Goal: Information Seeking & Learning: Learn about a topic

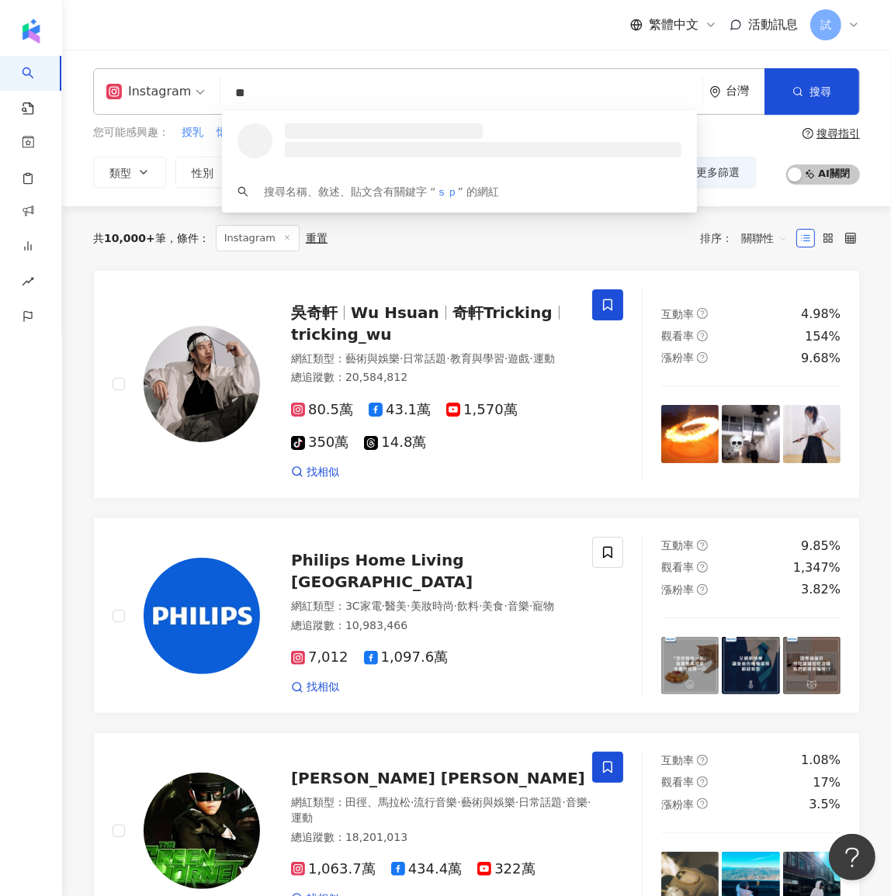
type input "*"
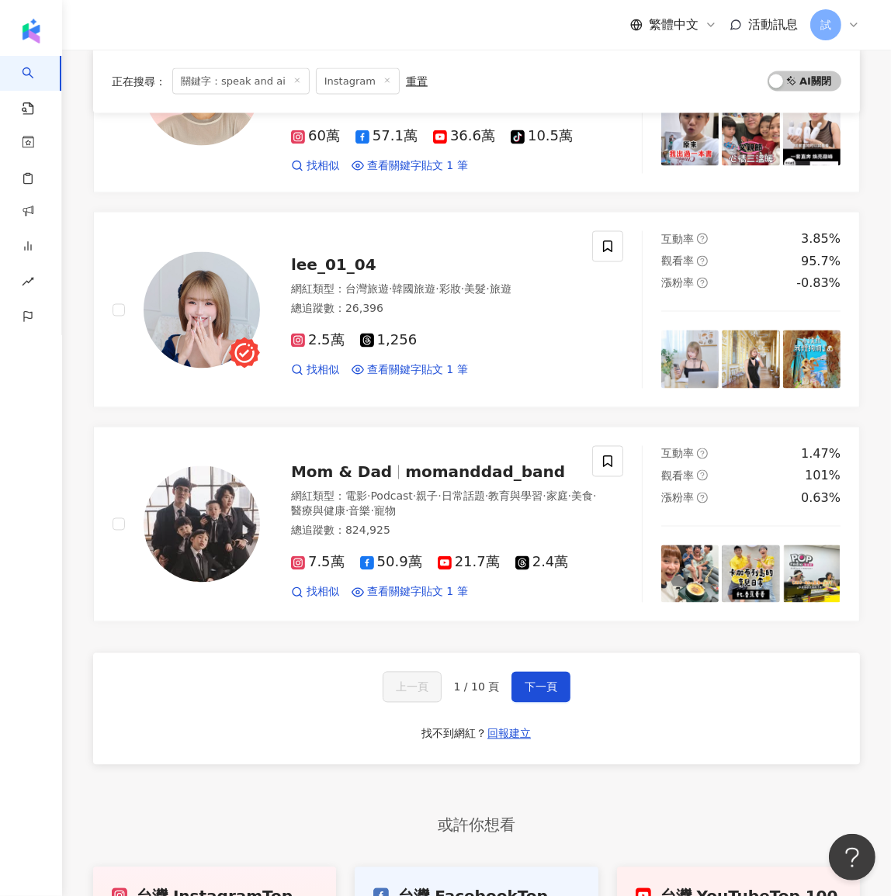
scroll to position [2557, 0]
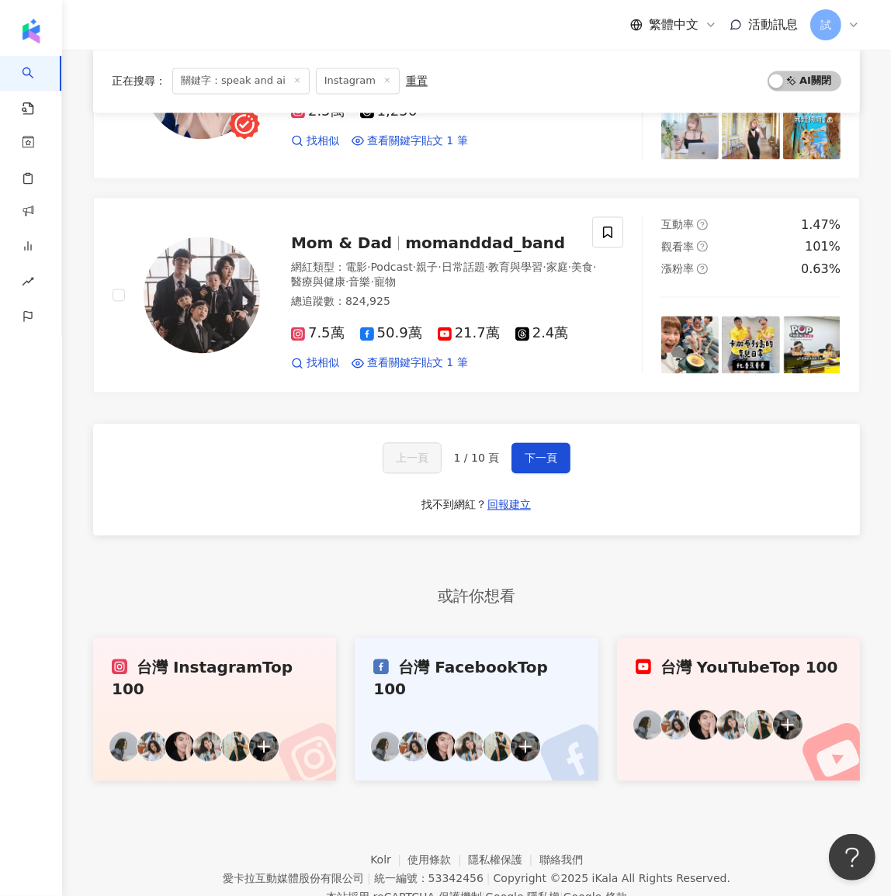
type input "**********"
click at [551, 439] on div "上一頁 1 / 10 頁 下一頁 找不到網紅？ 回報建立" at bounding box center [476, 480] width 766 height 112
click at [546, 451] on span "下一頁" at bounding box center [540, 457] width 33 height 12
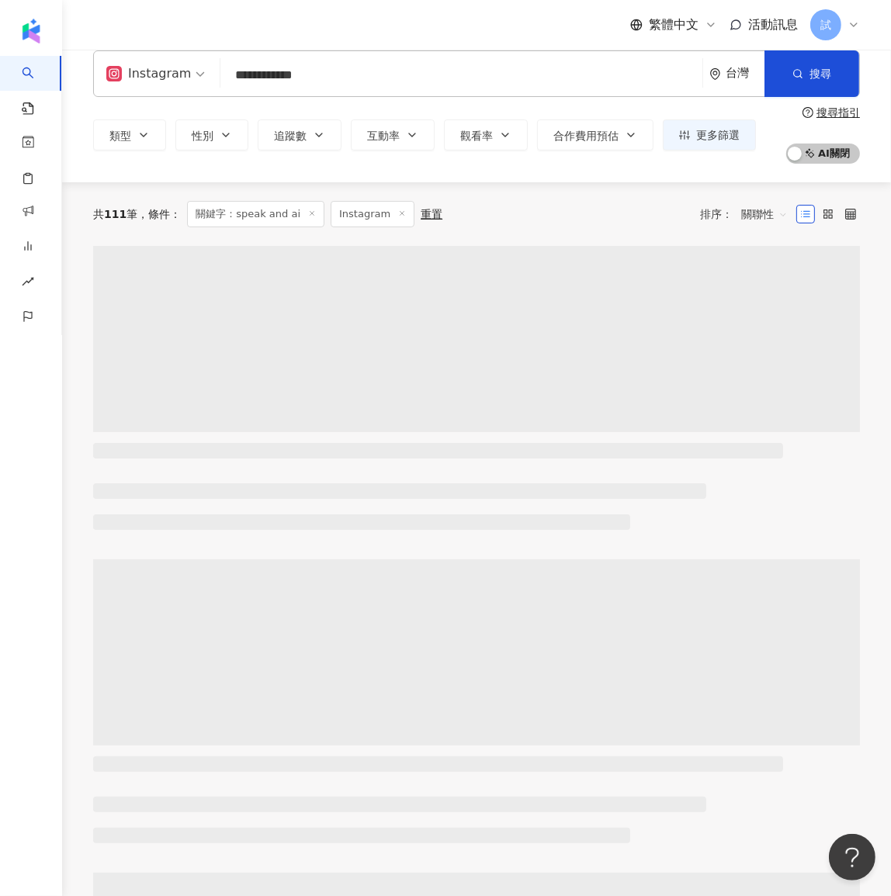
scroll to position [0, 0]
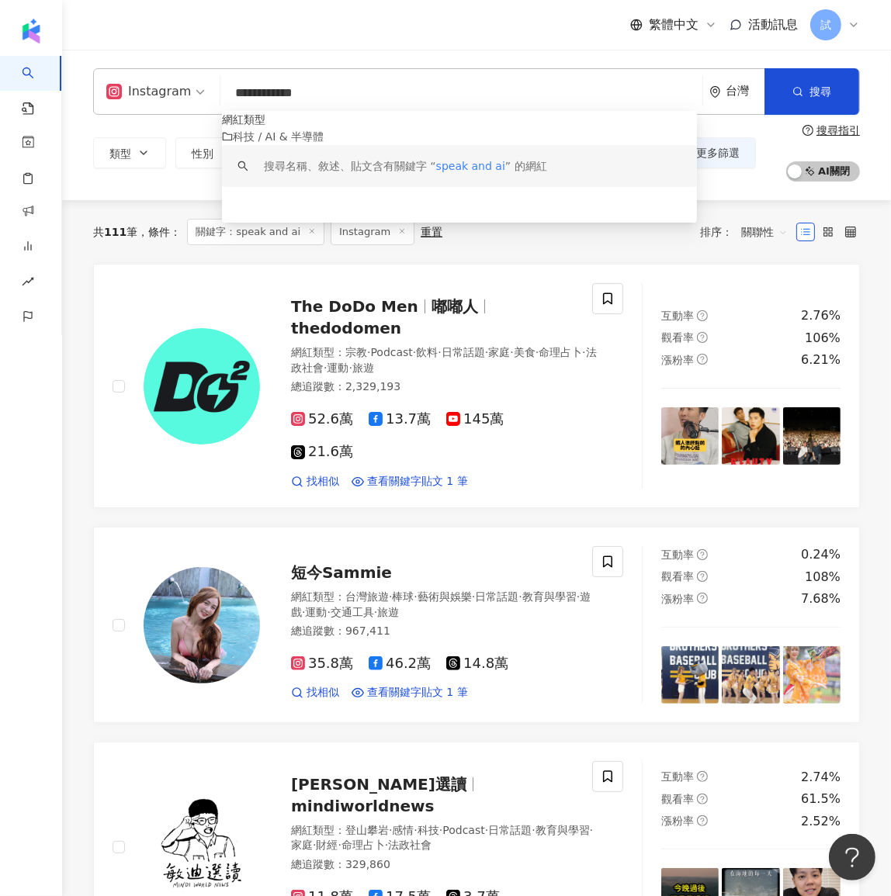
drag, startPoint x: 327, startPoint y: 89, endPoint x: 196, endPoint y: 92, distance: 131.1
click at [196, 92] on div "**********" at bounding box center [476, 91] width 766 height 47
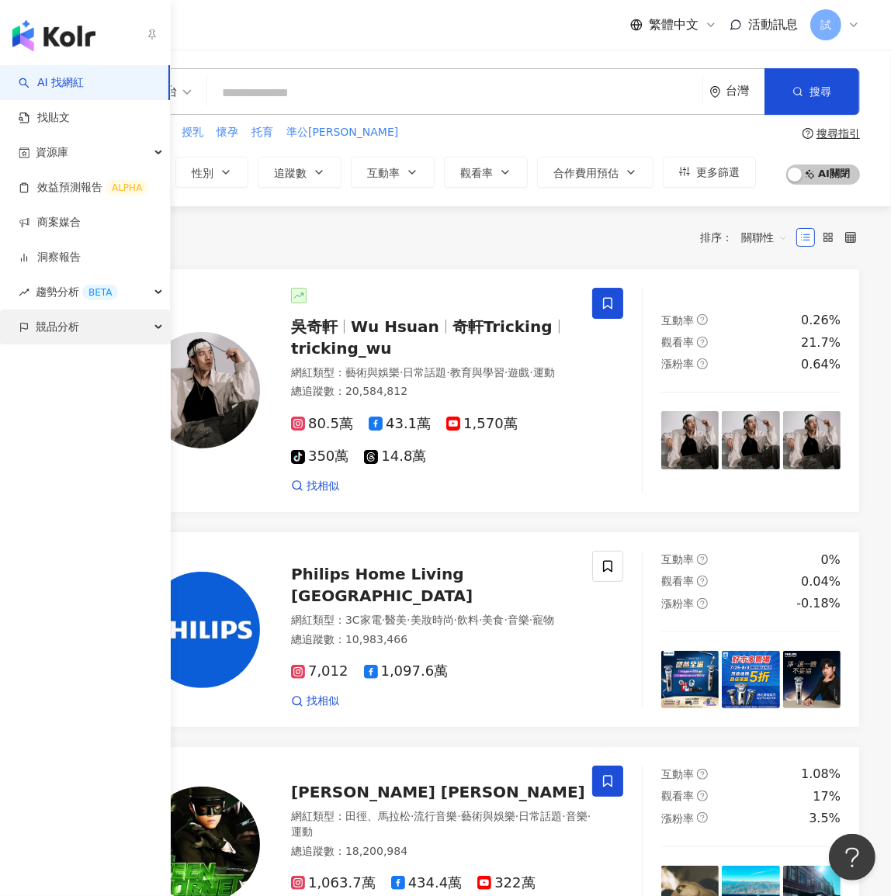
click at [44, 336] on span "競品分析" at bounding box center [57, 327] width 43 height 35
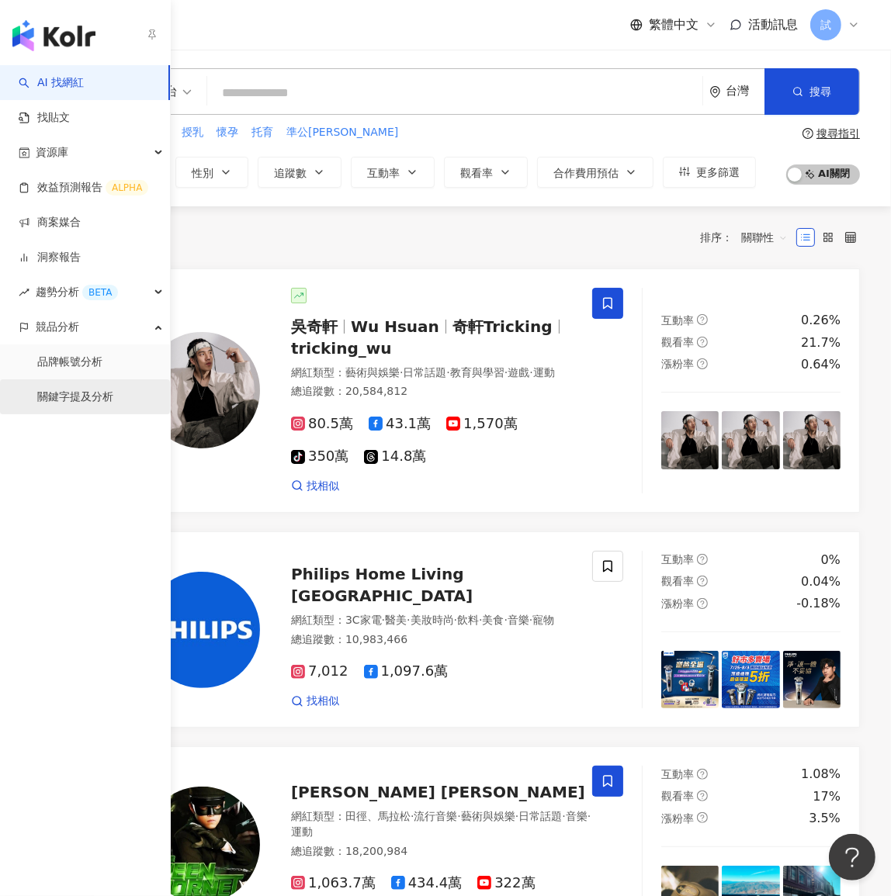
click at [68, 405] on link "關鍵字提及分析" at bounding box center [75, 397] width 76 height 16
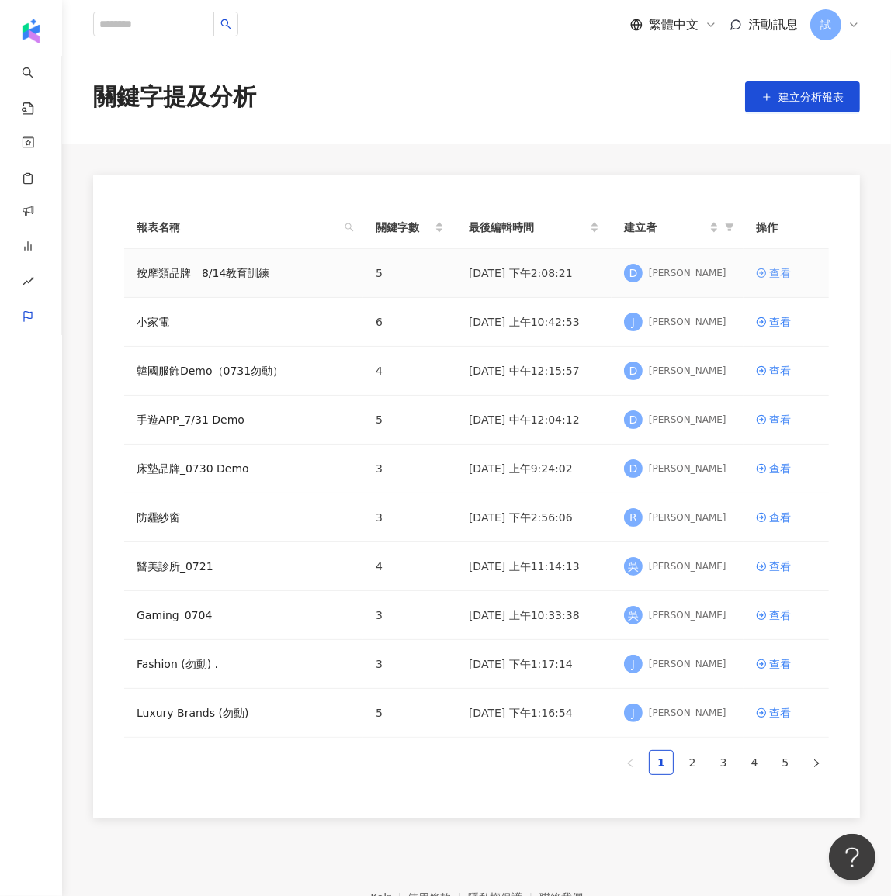
click at [758, 274] on icon at bounding box center [761, 273] width 11 height 11
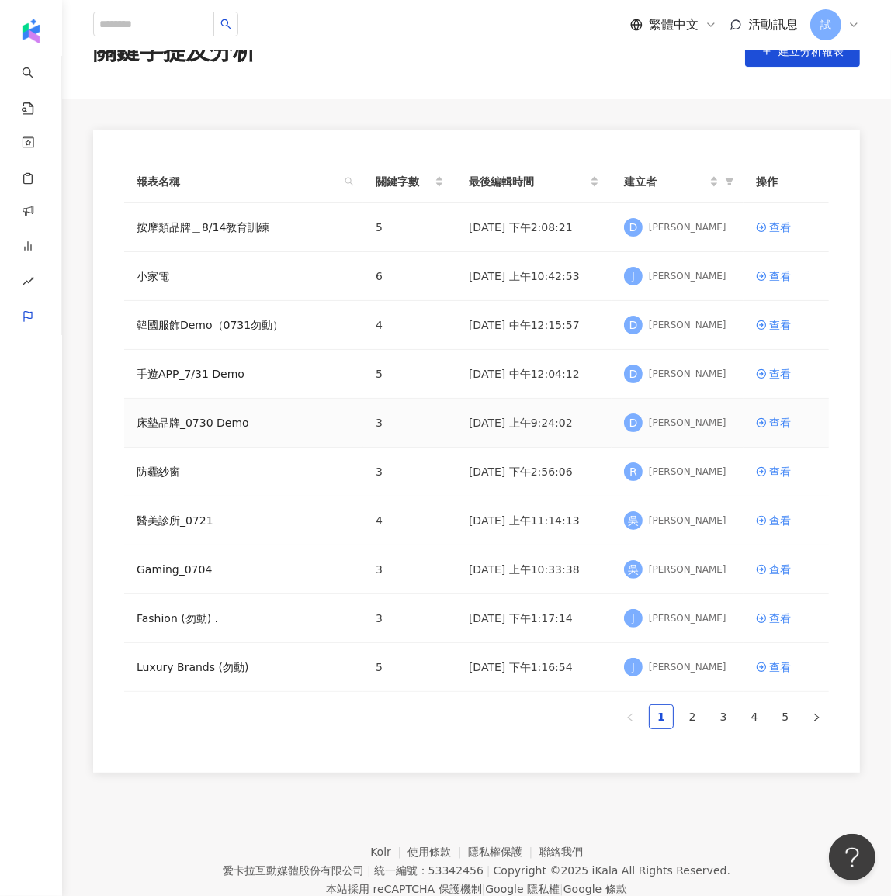
scroll to position [70, 0]
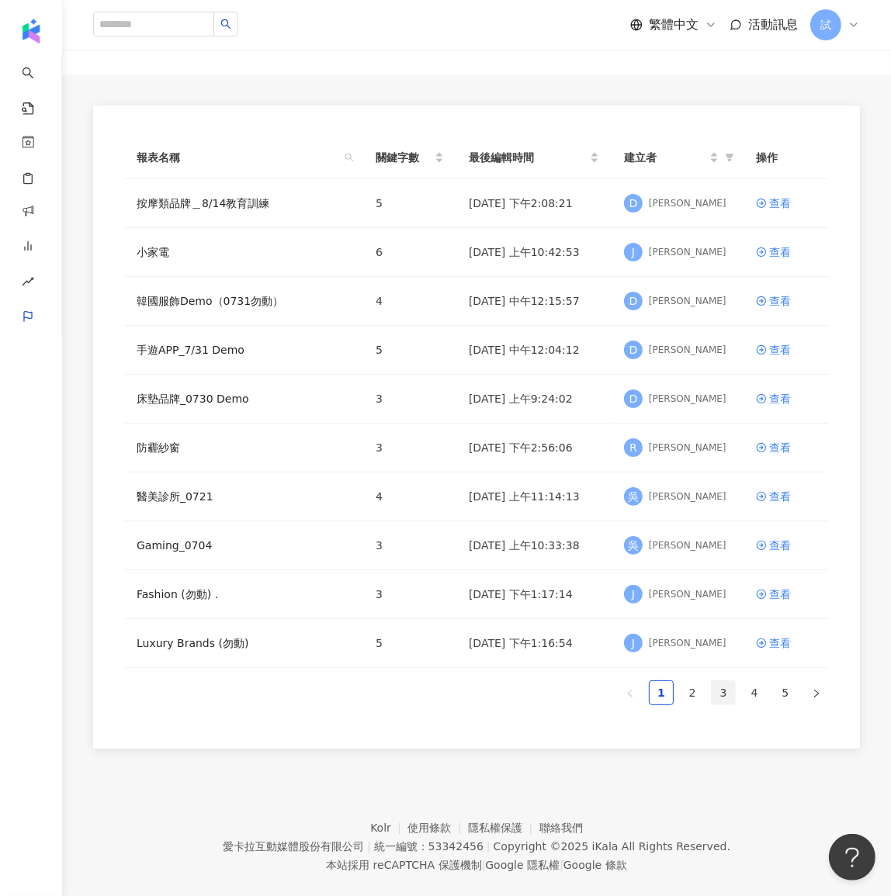
click at [728, 684] on link "3" at bounding box center [722, 692] width 23 height 23
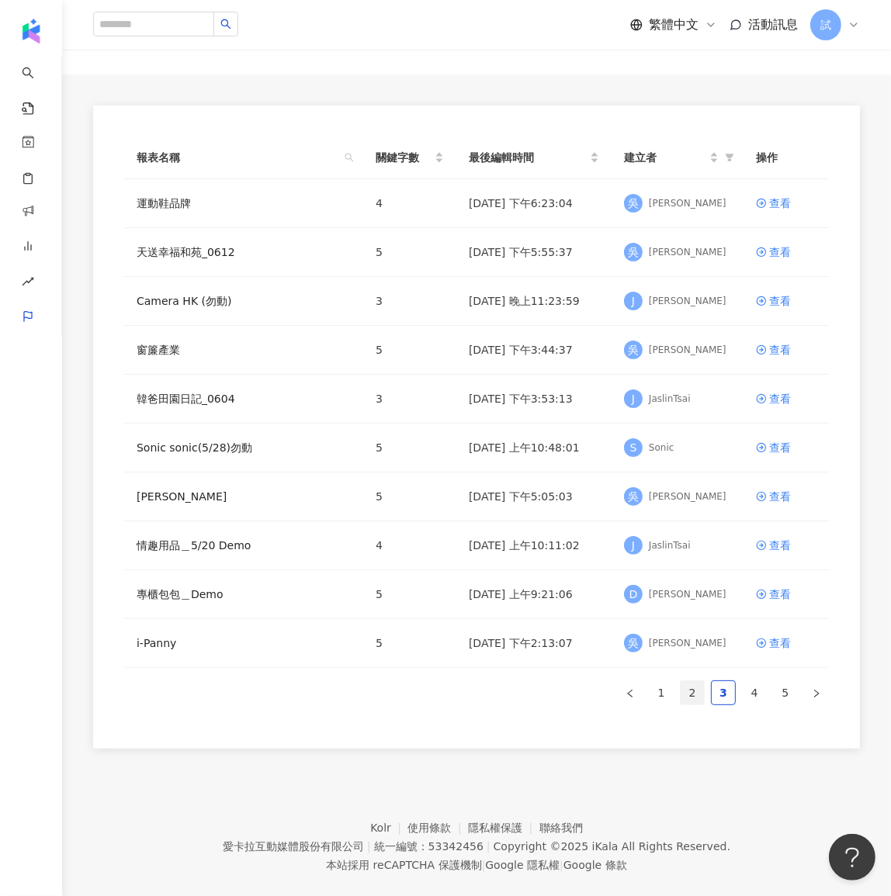
click at [697, 689] on link "2" at bounding box center [691, 692] width 23 height 23
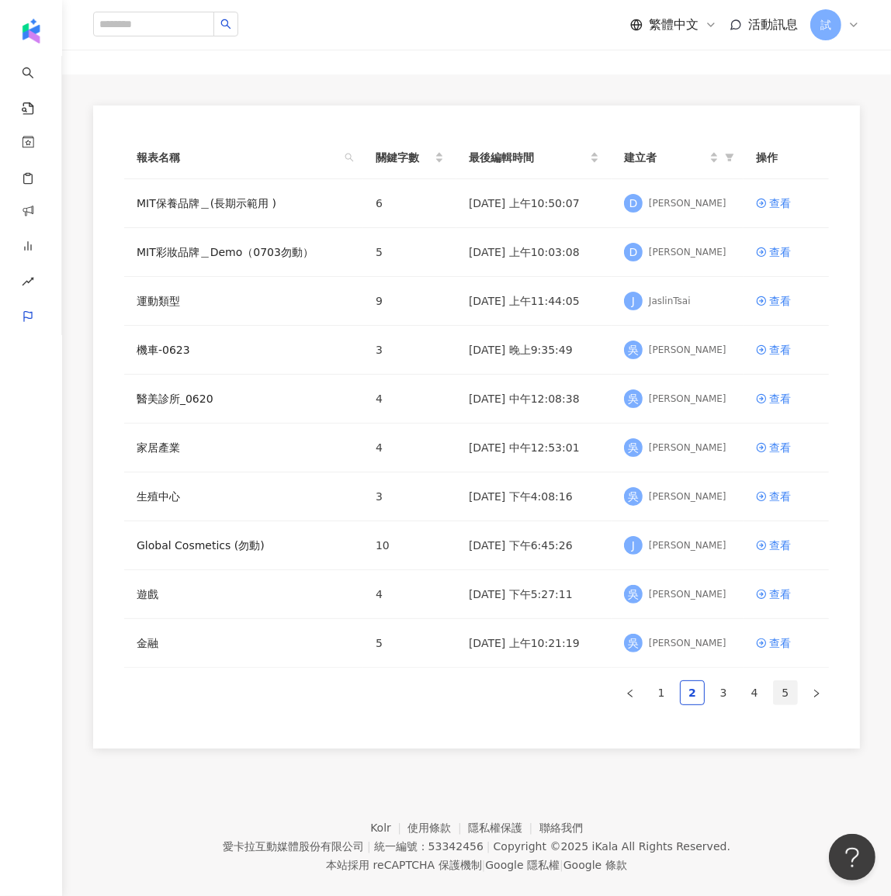
click at [783, 690] on link "5" at bounding box center [784, 692] width 23 height 23
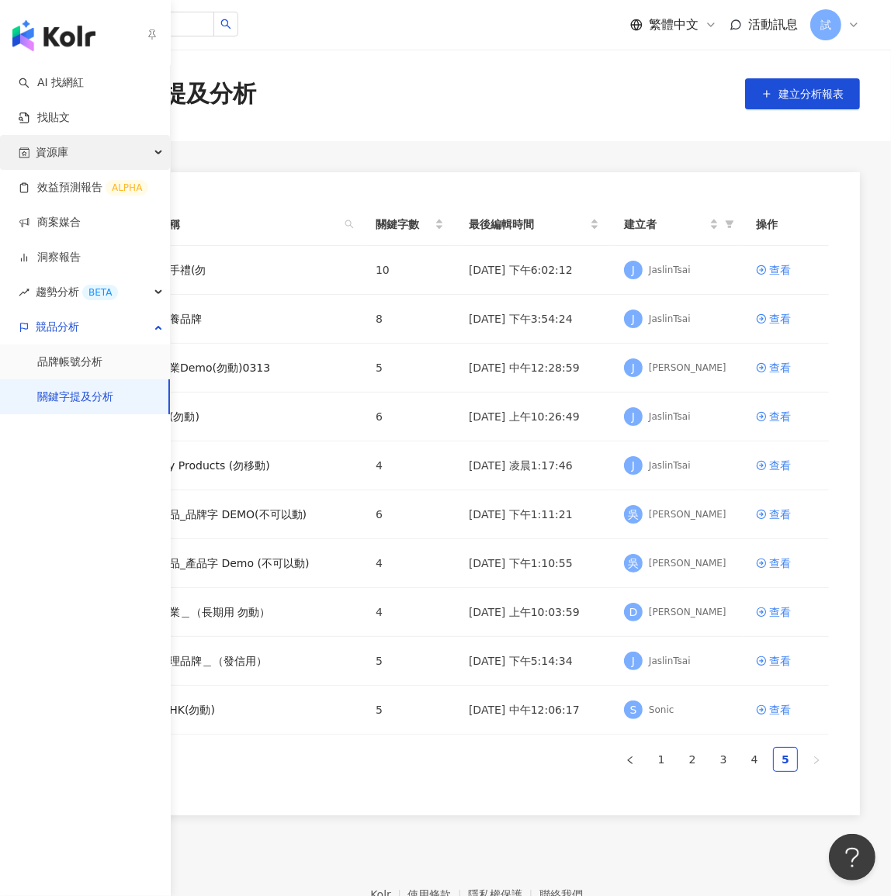
scroll to position [0, 0]
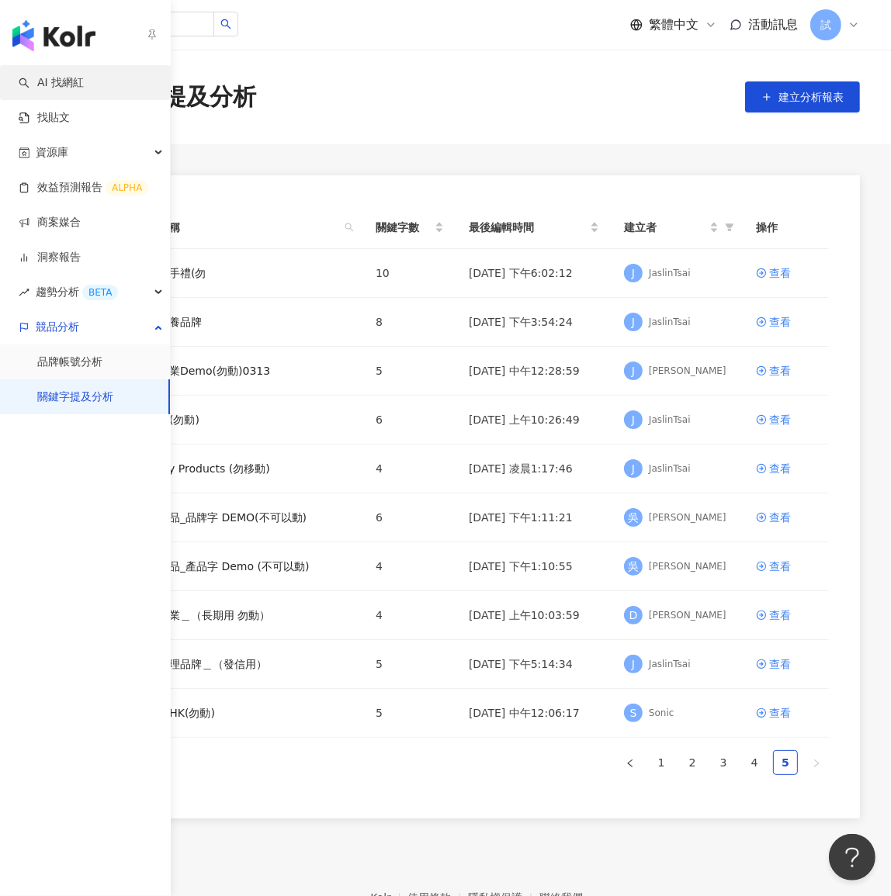
click at [84, 87] on link "AI 找網紅" at bounding box center [51, 83] width 65 height 16
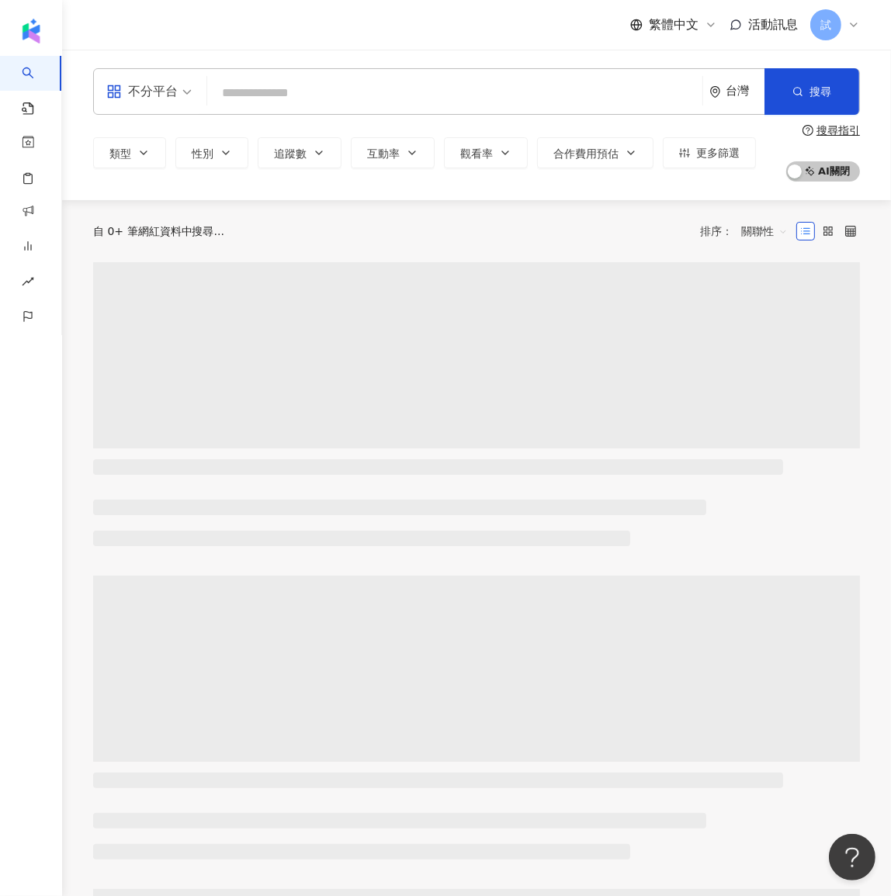
click at [425, 92] on input "search" at bounding box center [454, 92] width 482 height 29
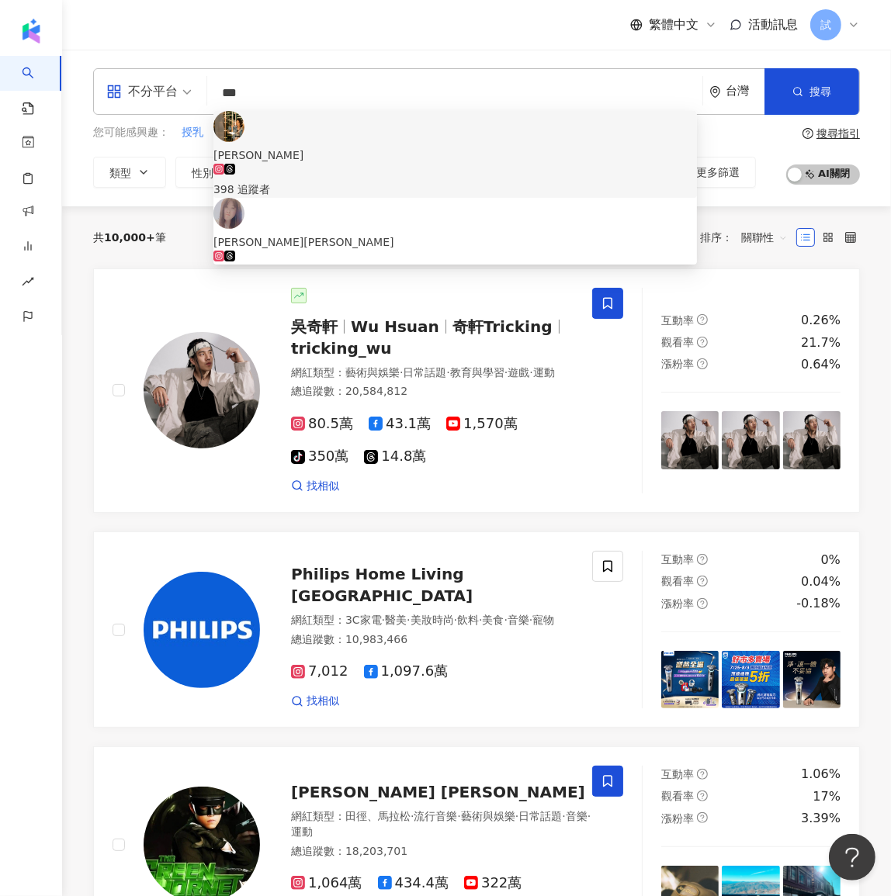
drag, startPoint x: 274, startPoint y: 102, endPoint x: 204, endPoint y: 78, distance: 73.6
click at [204, 78] on div "不分平台 *** 台灣 搜尋 b1602199-386d-4478-b048-70e1be5fbba9 ba08a5e8-78b5-4ef7-801c-e07…" at bounding box center [476, 91] width 766 height 47
type input "***"
click at [273, 90] on input "***" at bounding box center [454, 92] width 482 height 29
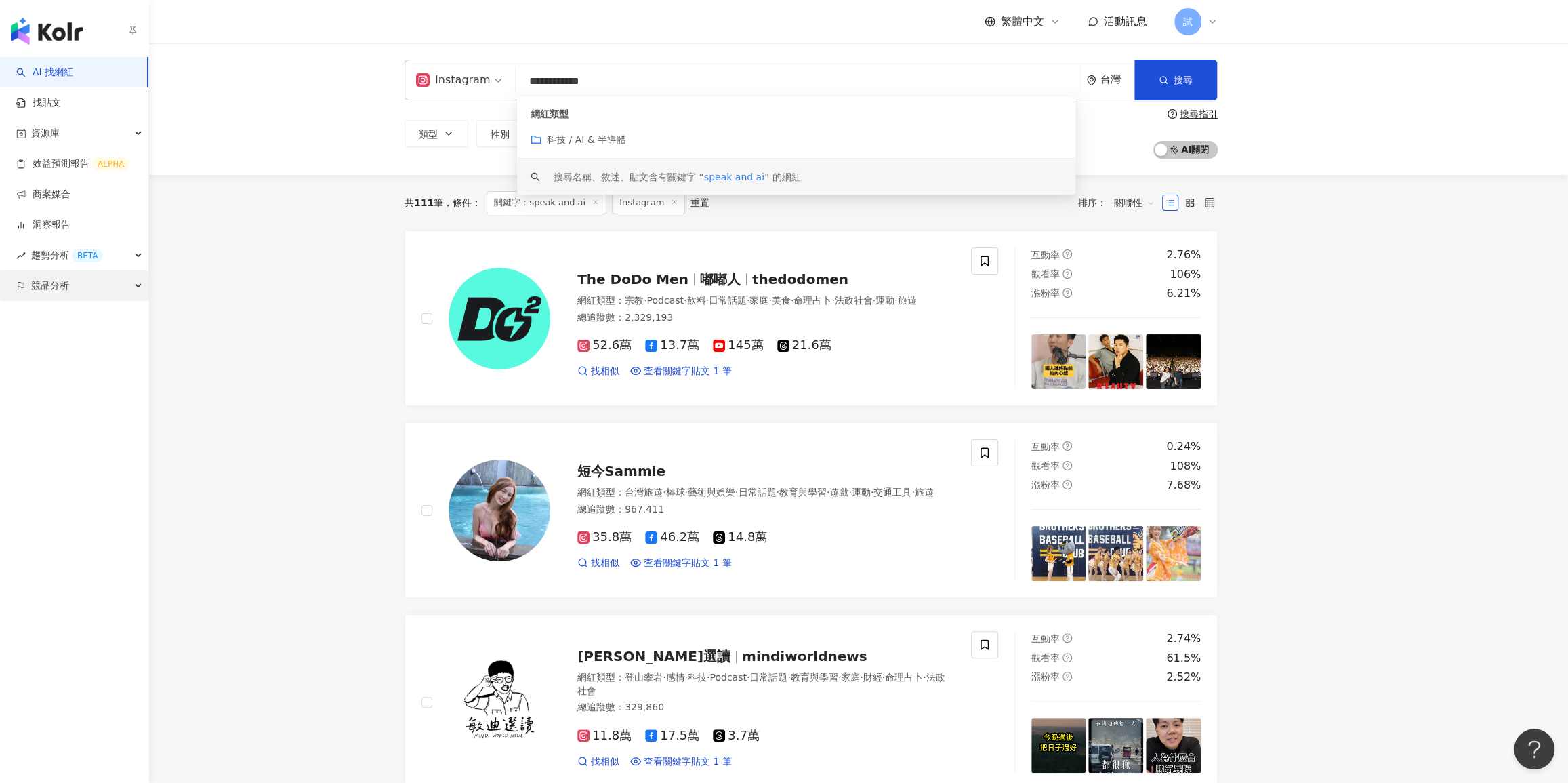
click at [35, 281] on span "競品分析" at bounding box center [50, 286] width 38 height 31
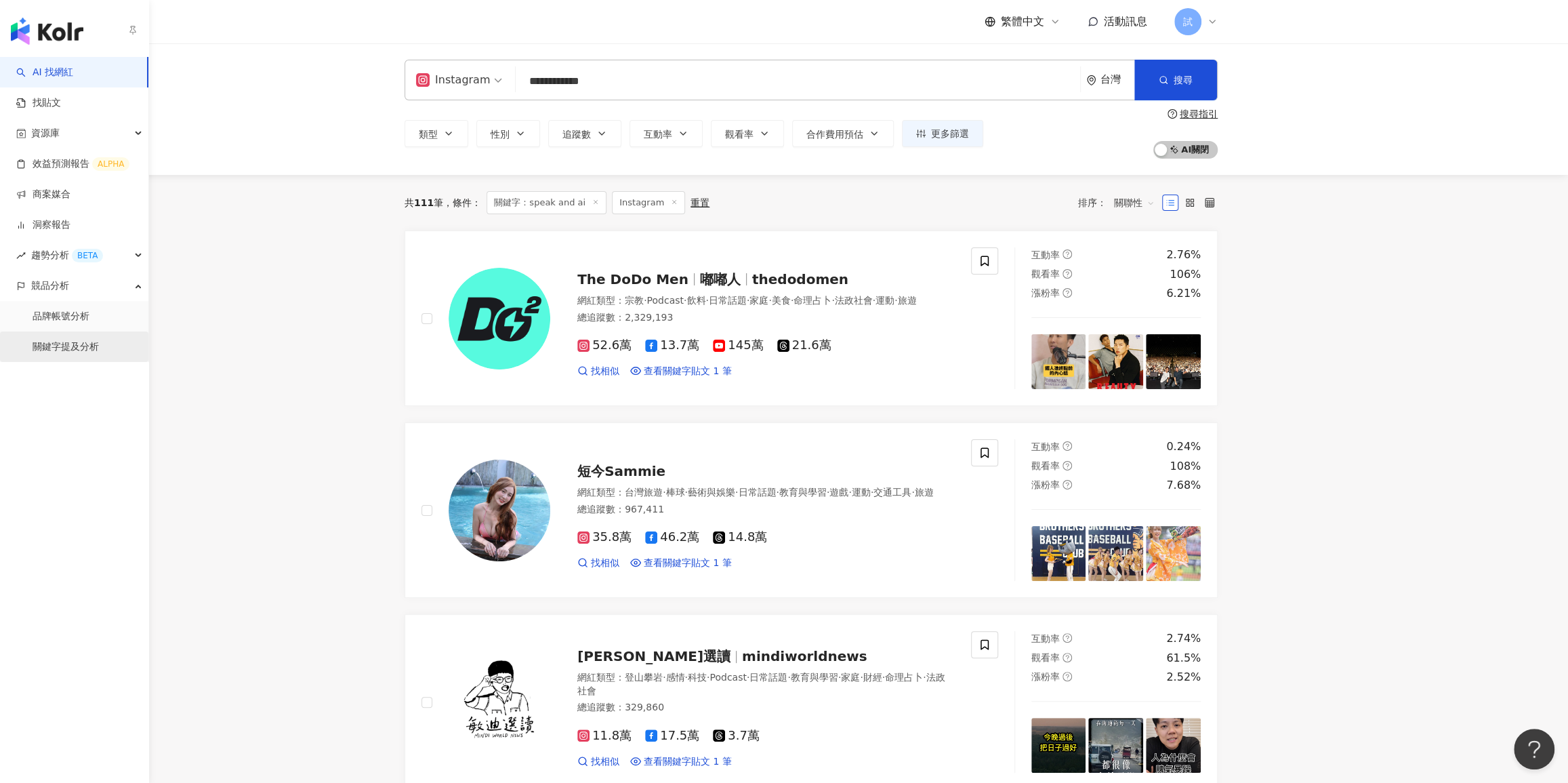
click at [53, 354] on link "關鍵字提及分析" at bounding box center [66, 347] width 66 height 14
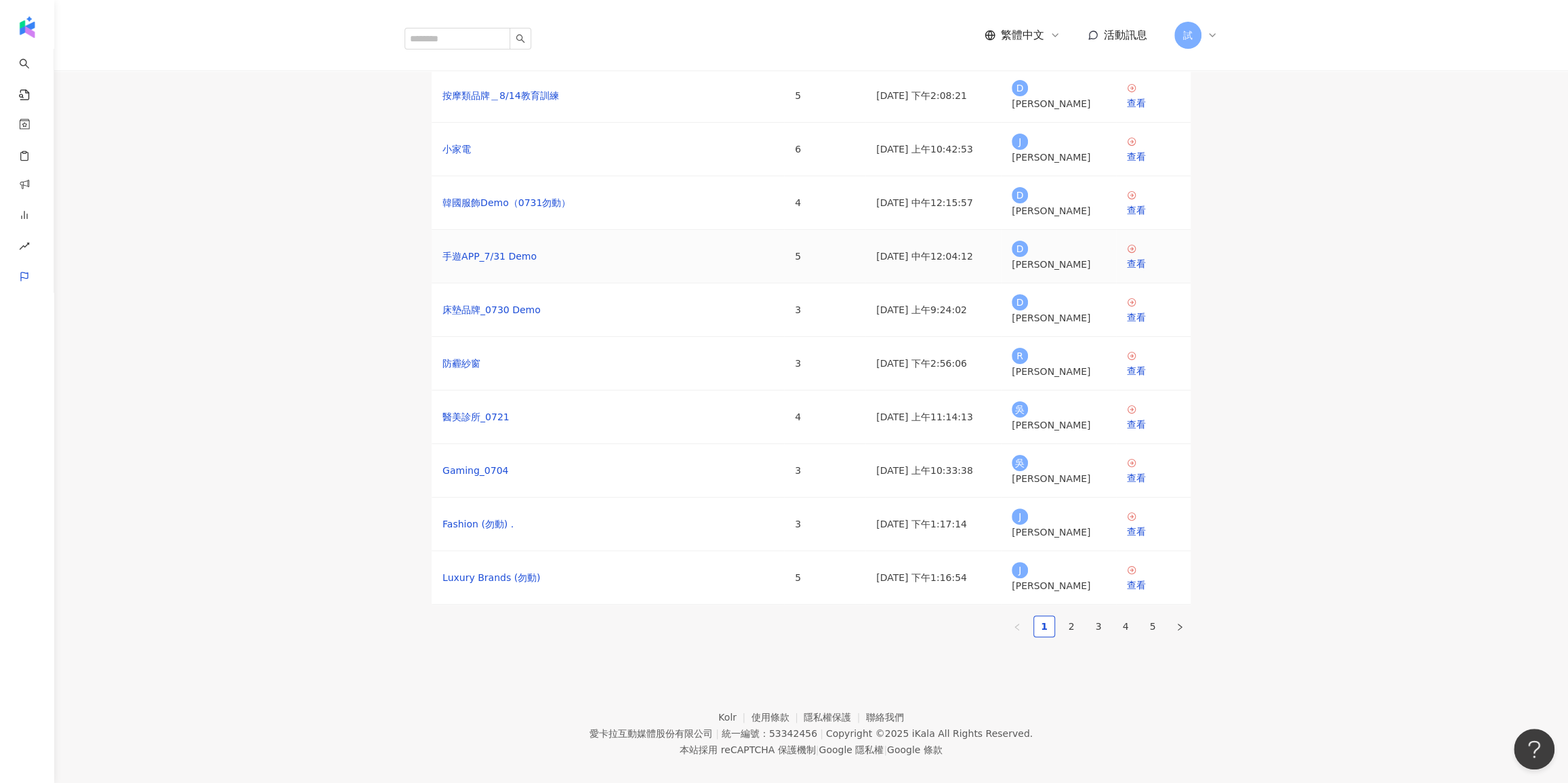
scroll to position [81, 0]
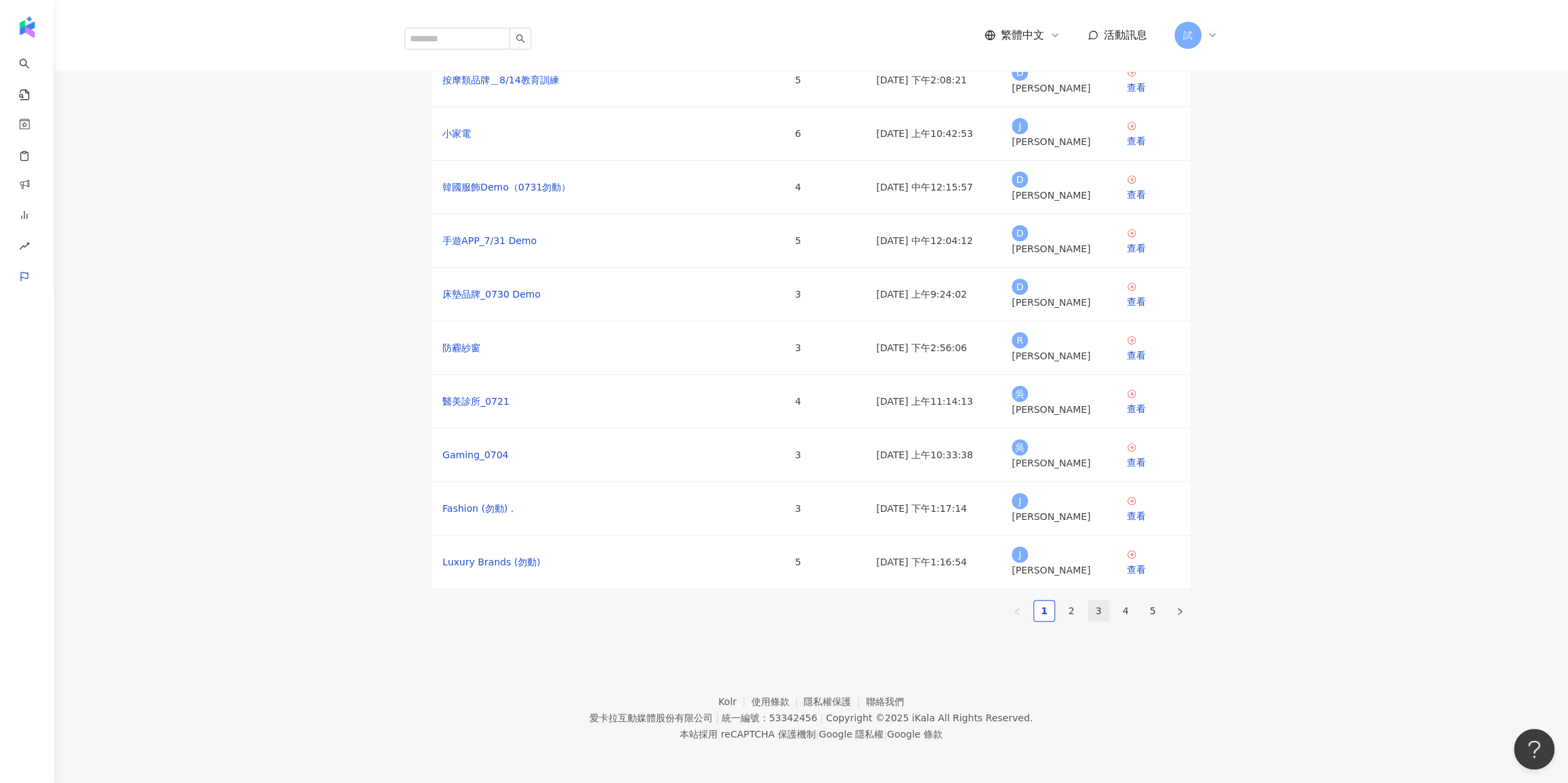
click at [1104, 600] on link "3" at bounding box center [1098, 610] width 20 height 20
click at [1082, 599] on ul "1 2 3 4 5" at bounding box center [811, 610] width 759 height 22
click at [1077, 600] on link "2" at bounding box center [1071, 610] width 20 height 20
click at [1135, 344] on icon at bounding box center [1131, 340] width 8 height 8
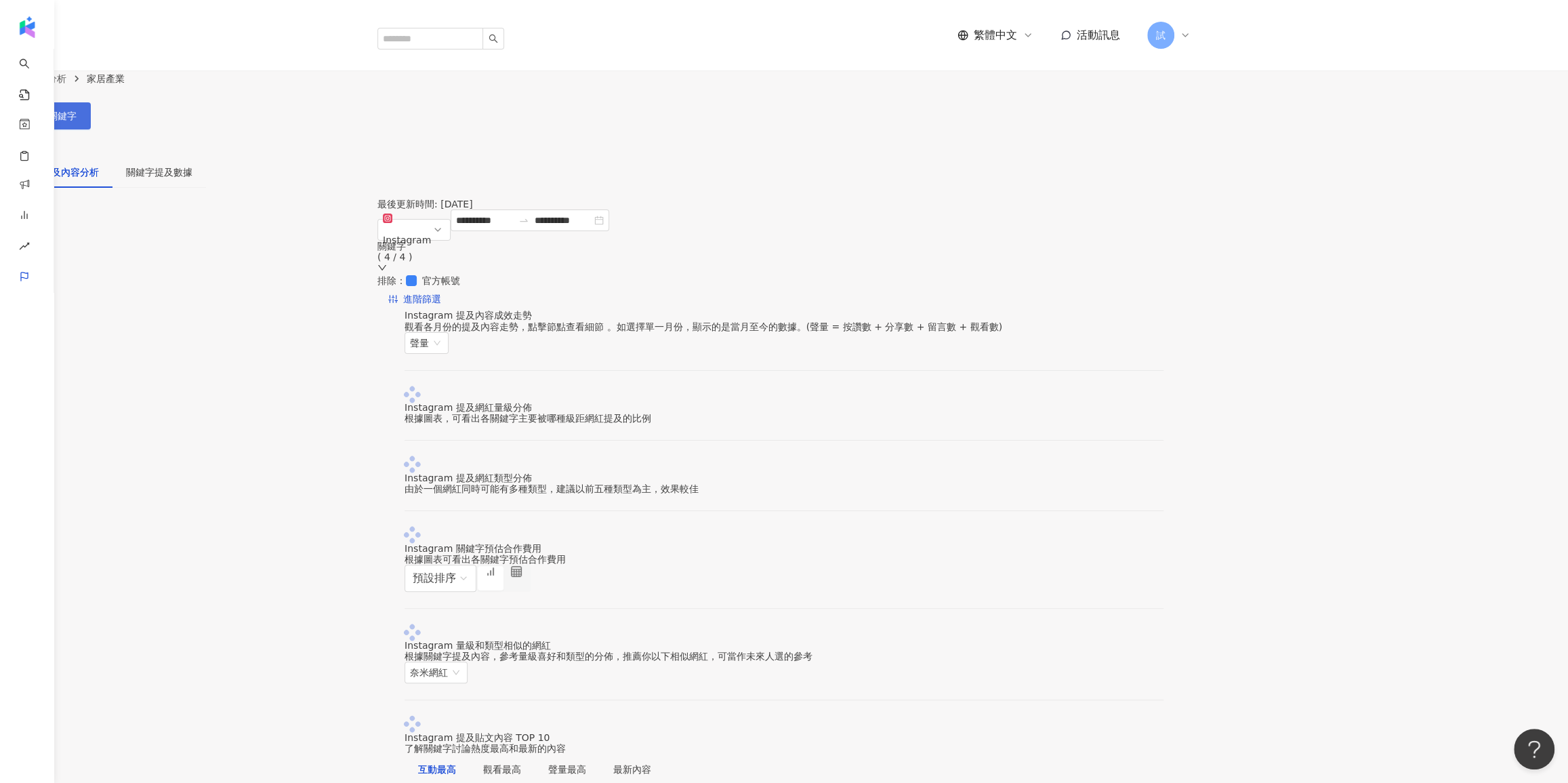
click at [91, 107] on button "設定關鍵字" at bounding box center [45, 115] width 91 height 27
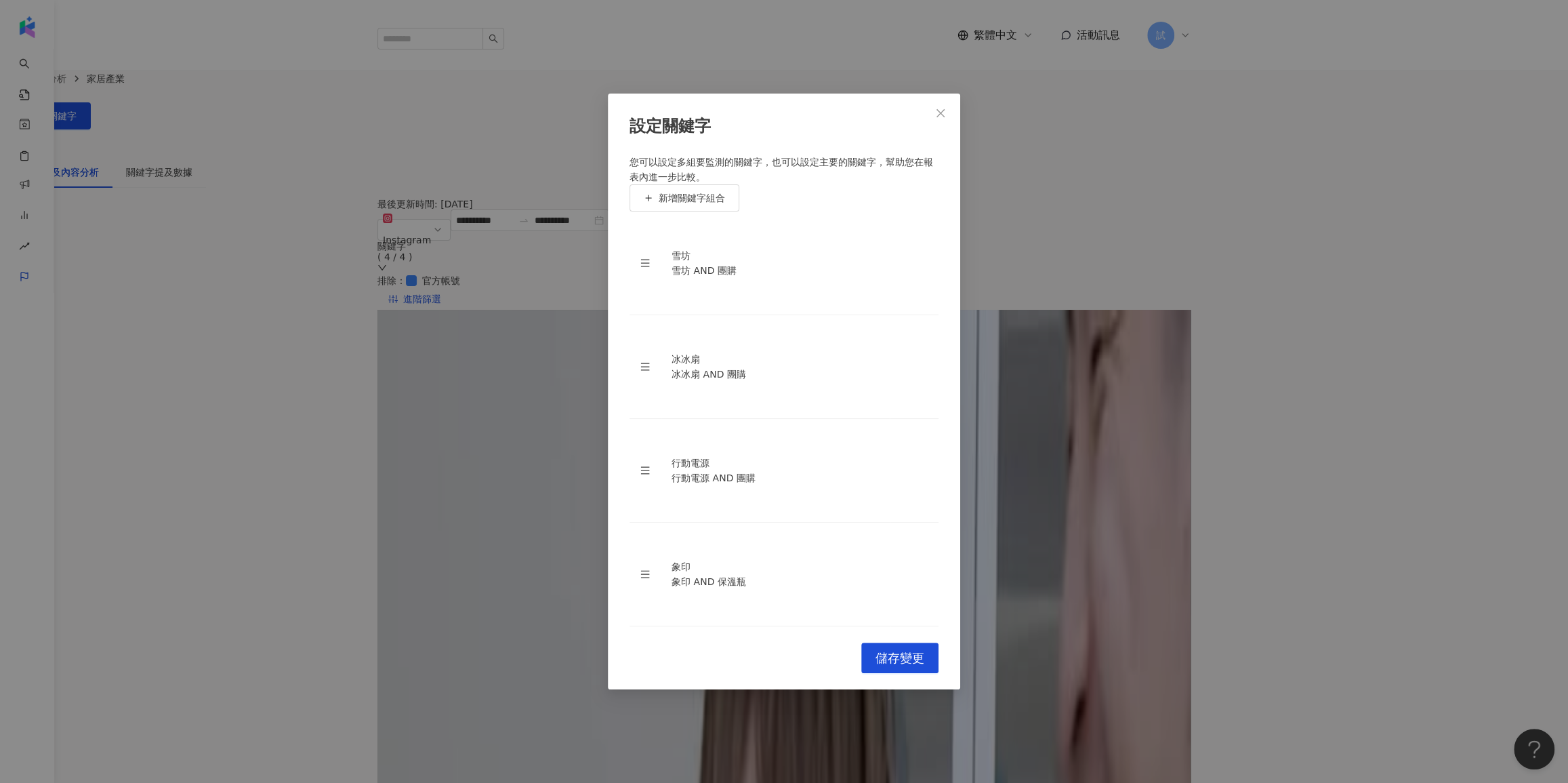
scroll to position [184, 0]
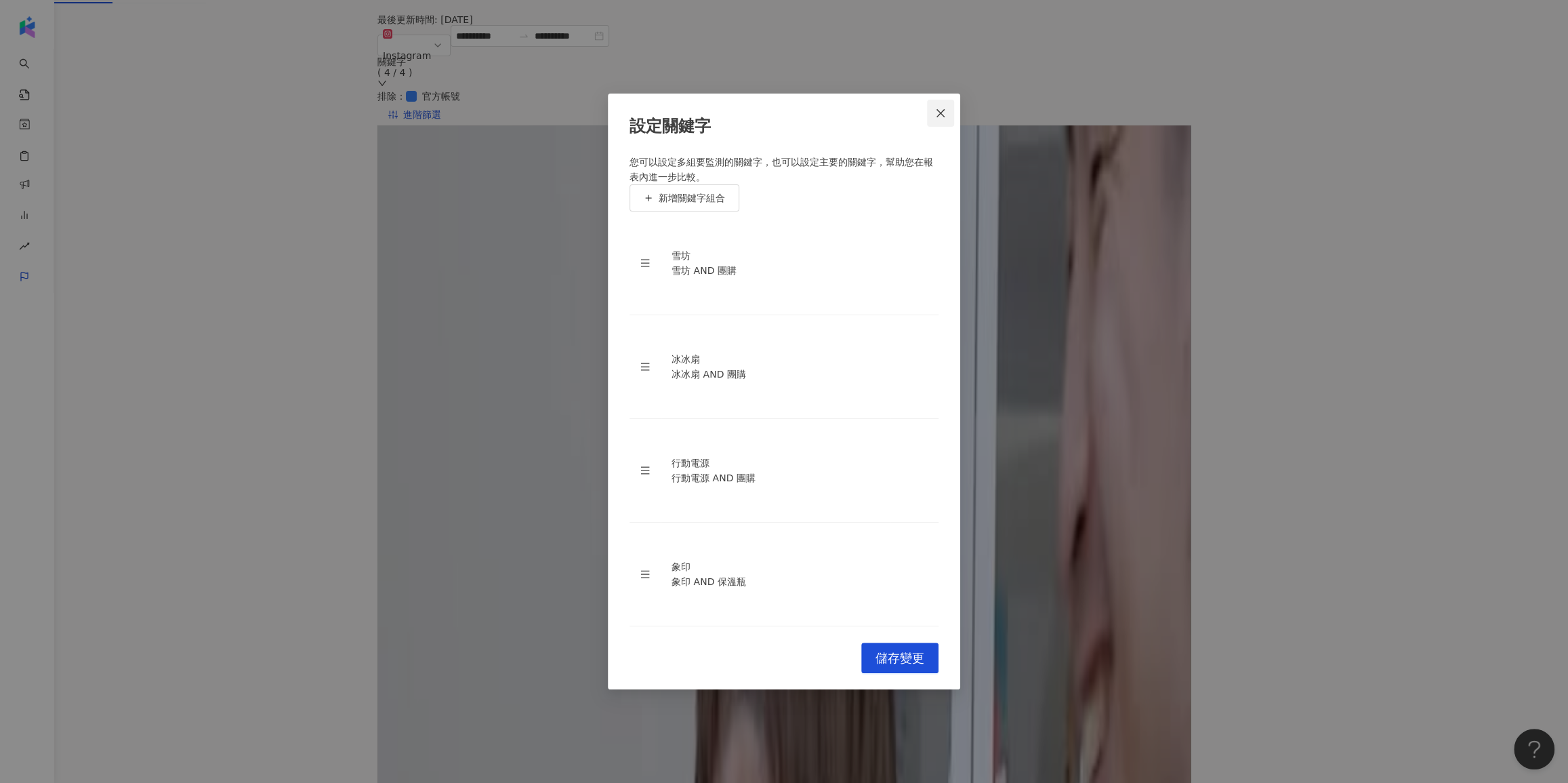
click at [943, 127] on button "Close" at bounding box center [940, 113] width 27 height 27
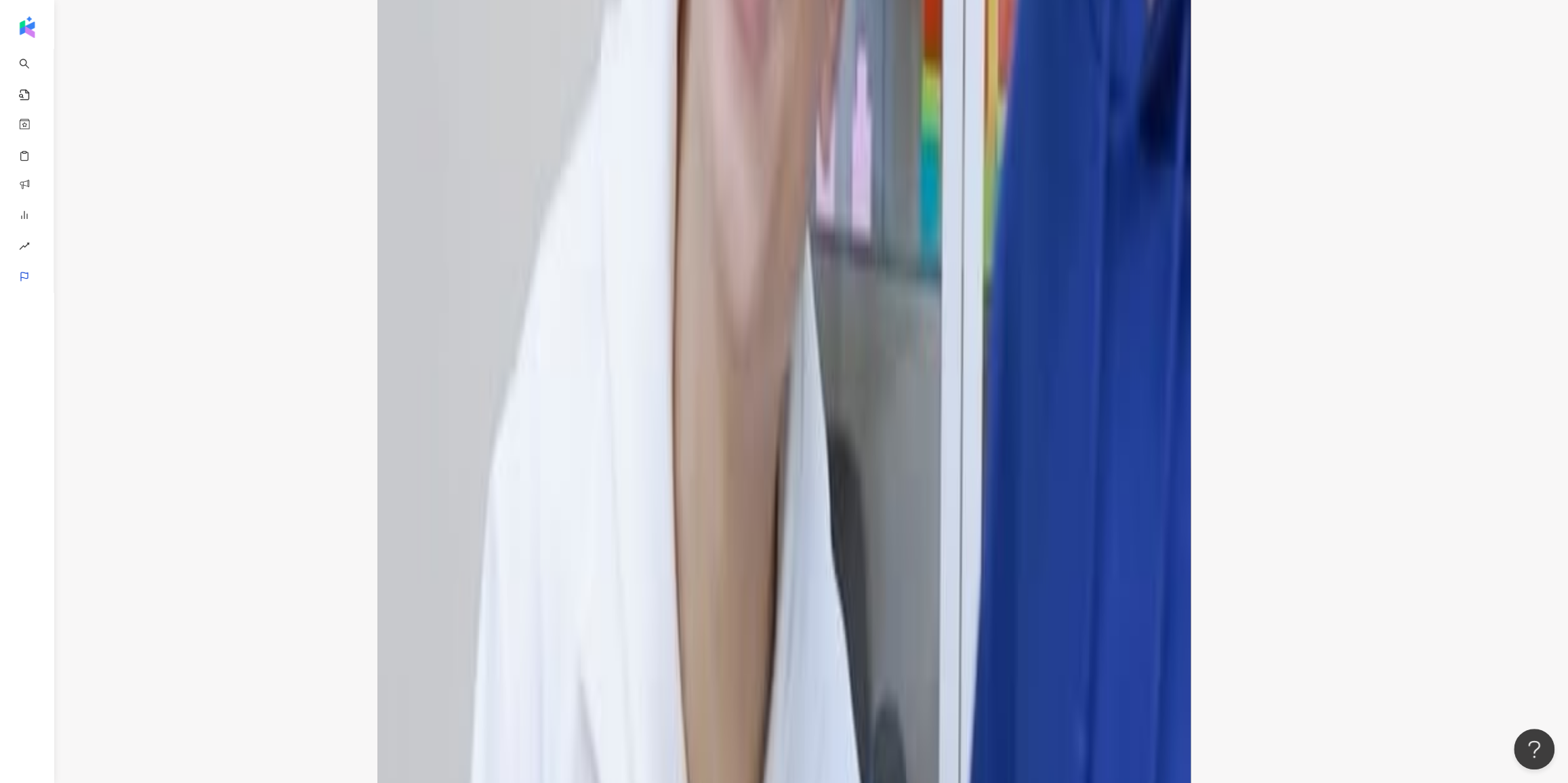
scroll to position [2321, 0]
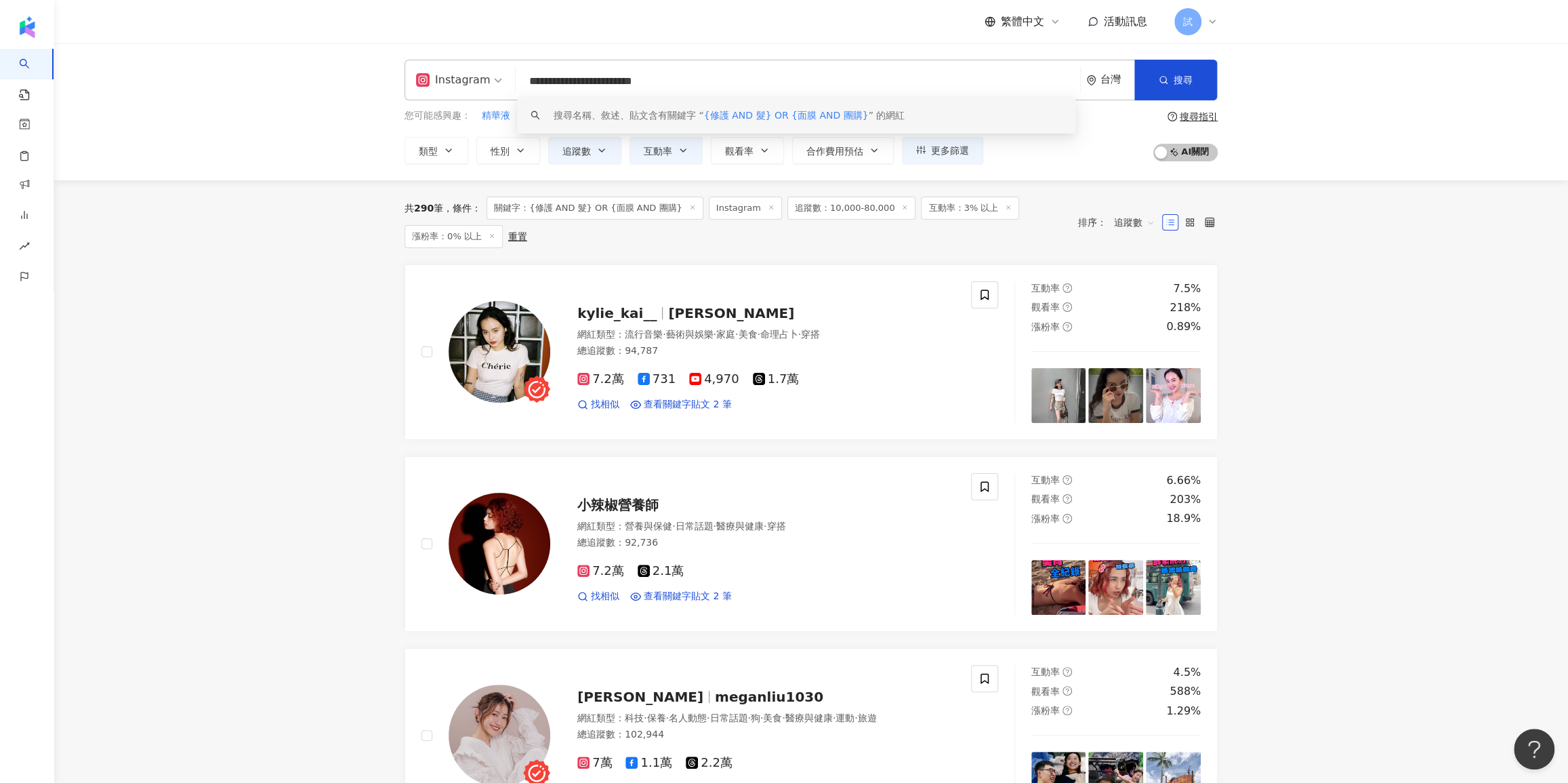
drag, startPoint x: 715, startPoint y: 73, endPoint x: 467, endPoint y: 25, distance: 252.6
type input "**"
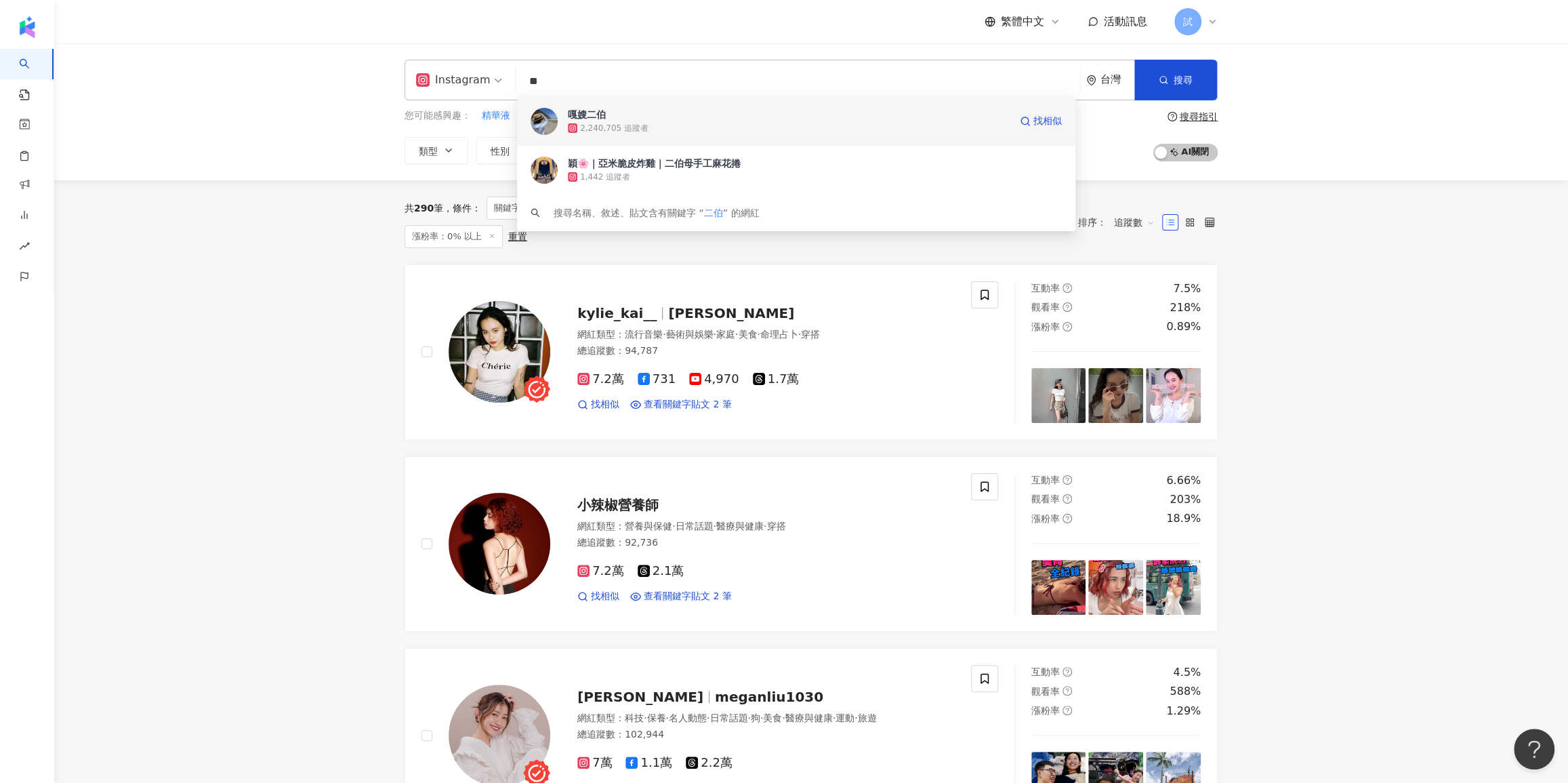
click at [758, 121] on div "2,240,705 追蹤者" at bounding box center [789, 128] width 442 height 14
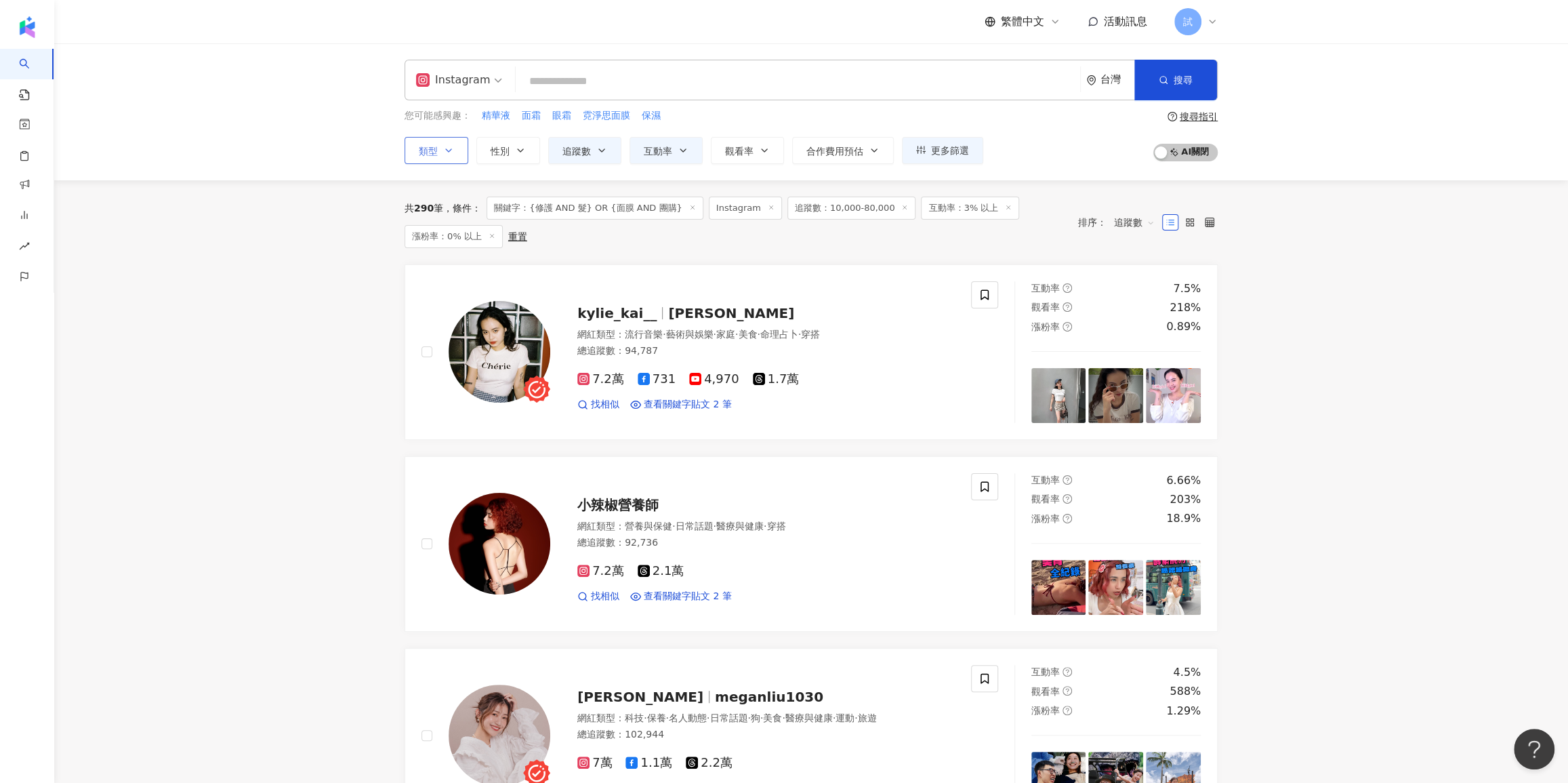
click at [449, 145] on icon "button" at bounding box center [448, 150] width 10 height 10
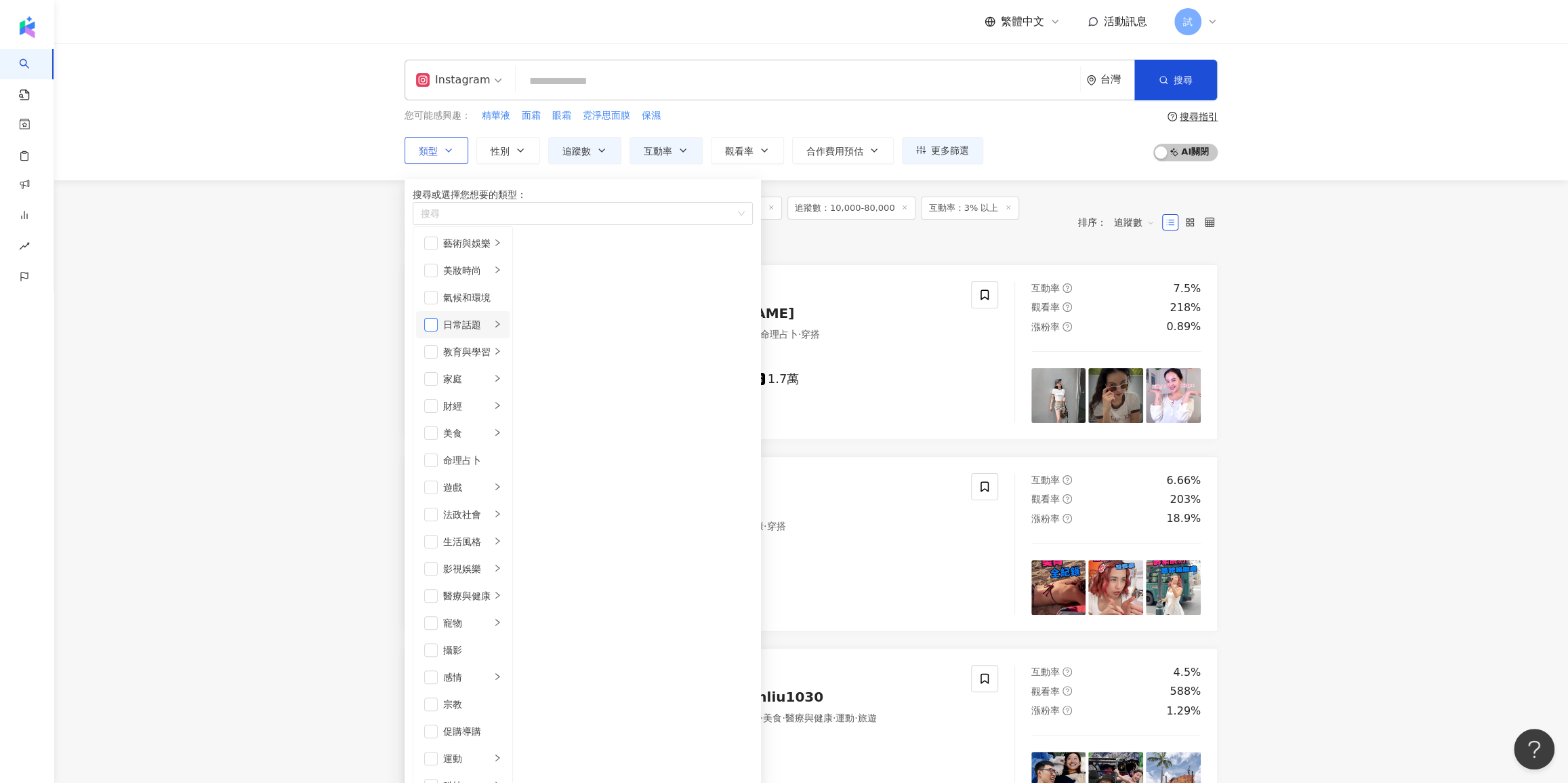
click at [433, 331] on span "button" at bounding box center [432, 325] width 14 height 14
click at [434, 372] on span "button" at bounding box center [432, 379] width 14 height 14
click at [435, 535] on span "button" at bounding box center [432, 542] width 14 height 14
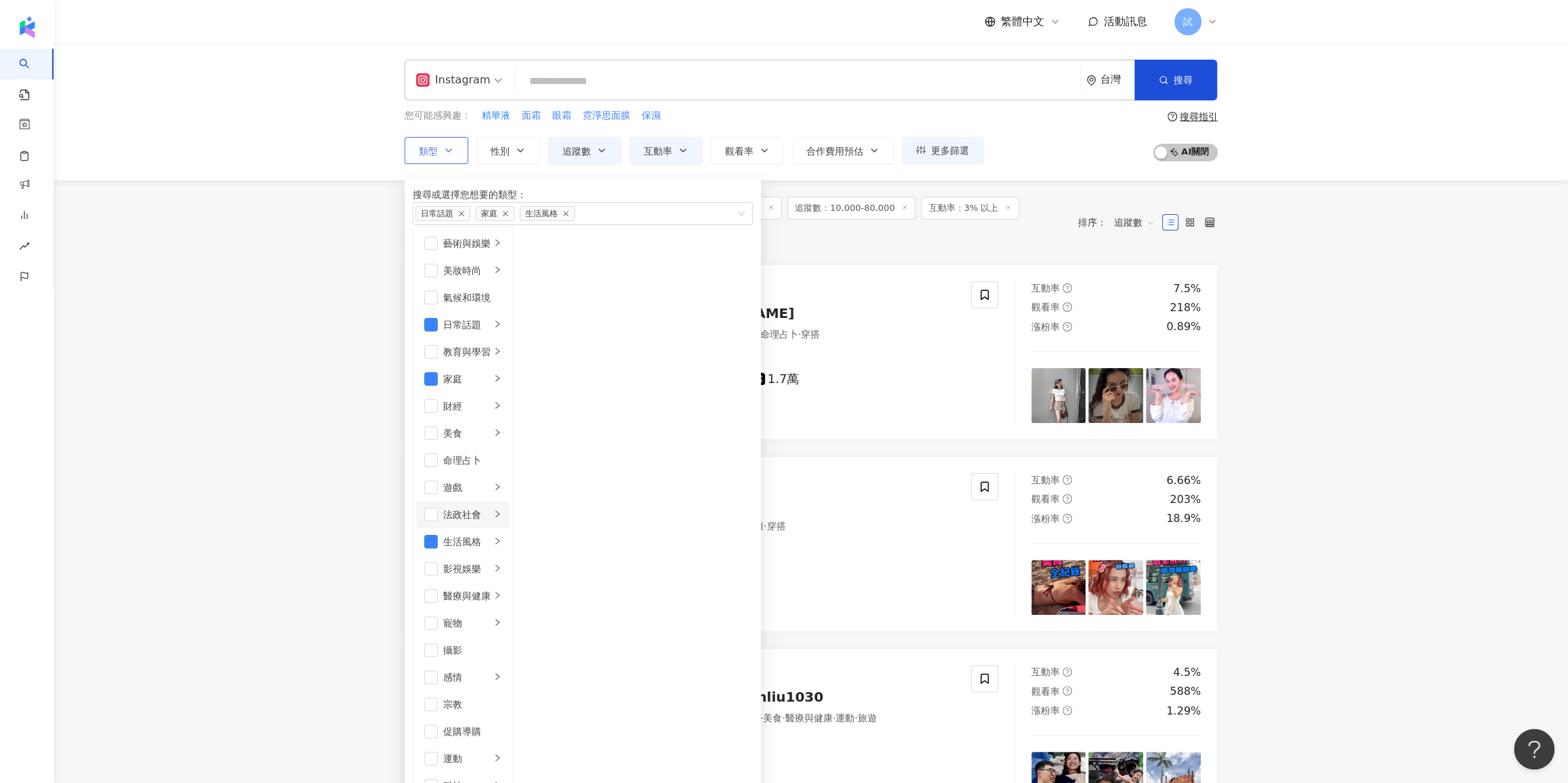
scroll to position [0, 0]
click at [800, 244] on div "共 290 筆 條件 ： 關鍵字：{修護 AND 髮} OR {面膜 AND 團購} Instagram 追蹤數：10,000-80,000 互動率：3% 以…" at bounding box center [735, 222] width 660 height 52
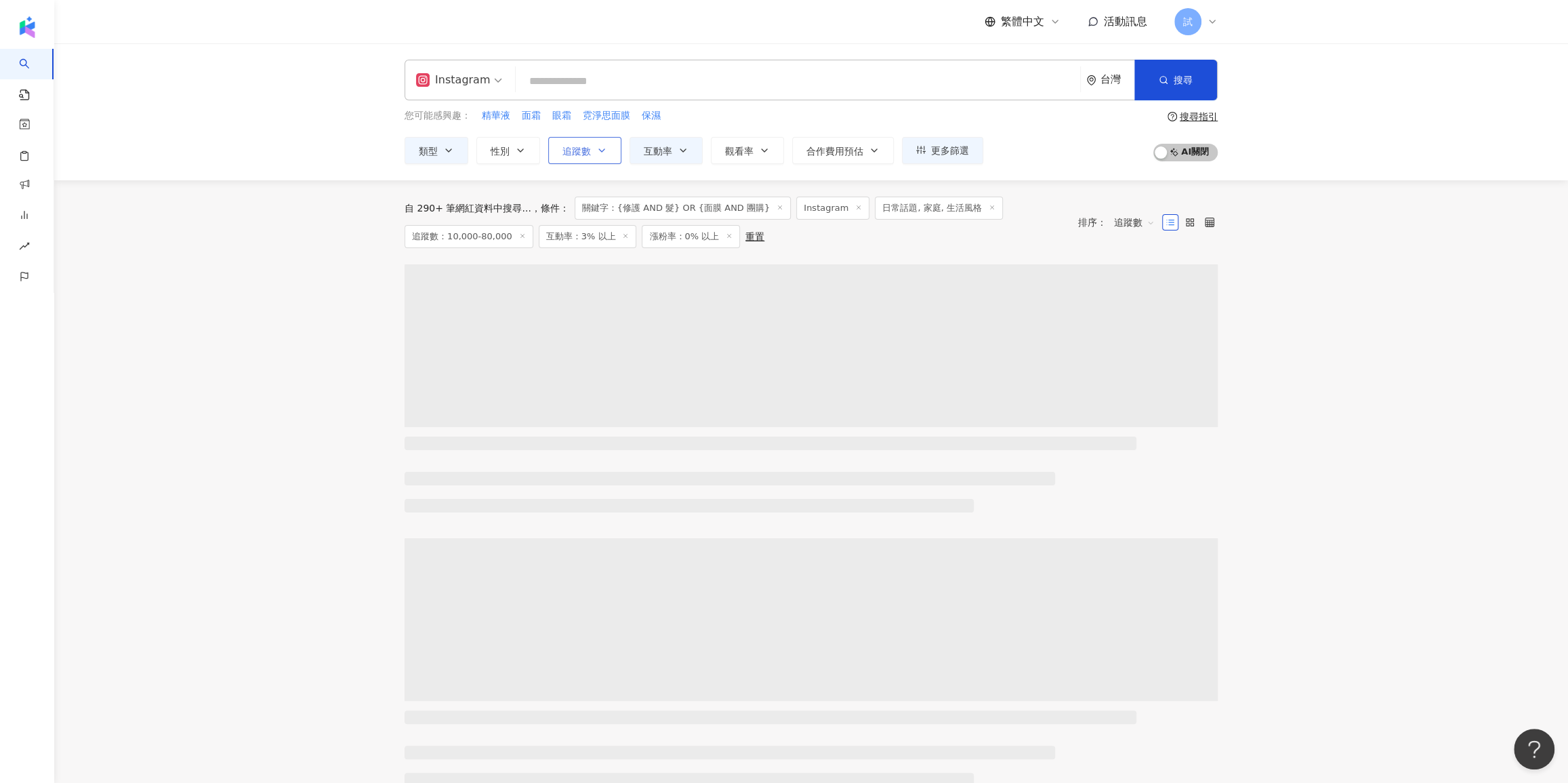
click at [603, 152] on icon "button" at bounding box center [602, 150] width 10 height 10
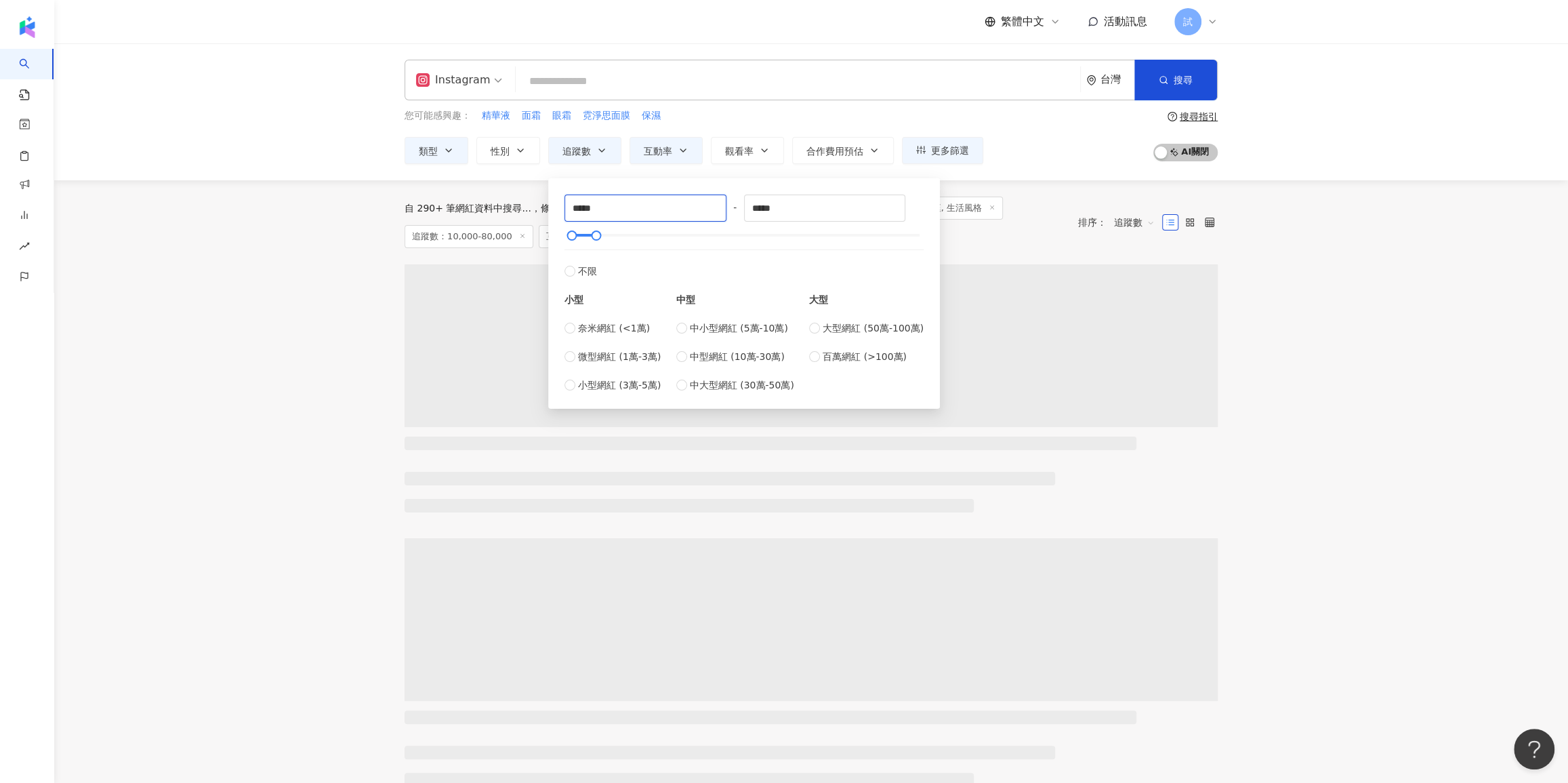
drag, startPoint x: 609, startPoint y: 211, endPoint x: 506, endPoint y: 214, distance: 103.0
click at [506, 214] on main "Instagram 台灣 搜尋 a98ebf78-4f24-479b-9956-298c9e479fa7 嘎嫂二伯 2,240,705 追蹤者 穎🌸｜亞米脆皮…" at bounding box center [811, 717] width 1514 height 1346
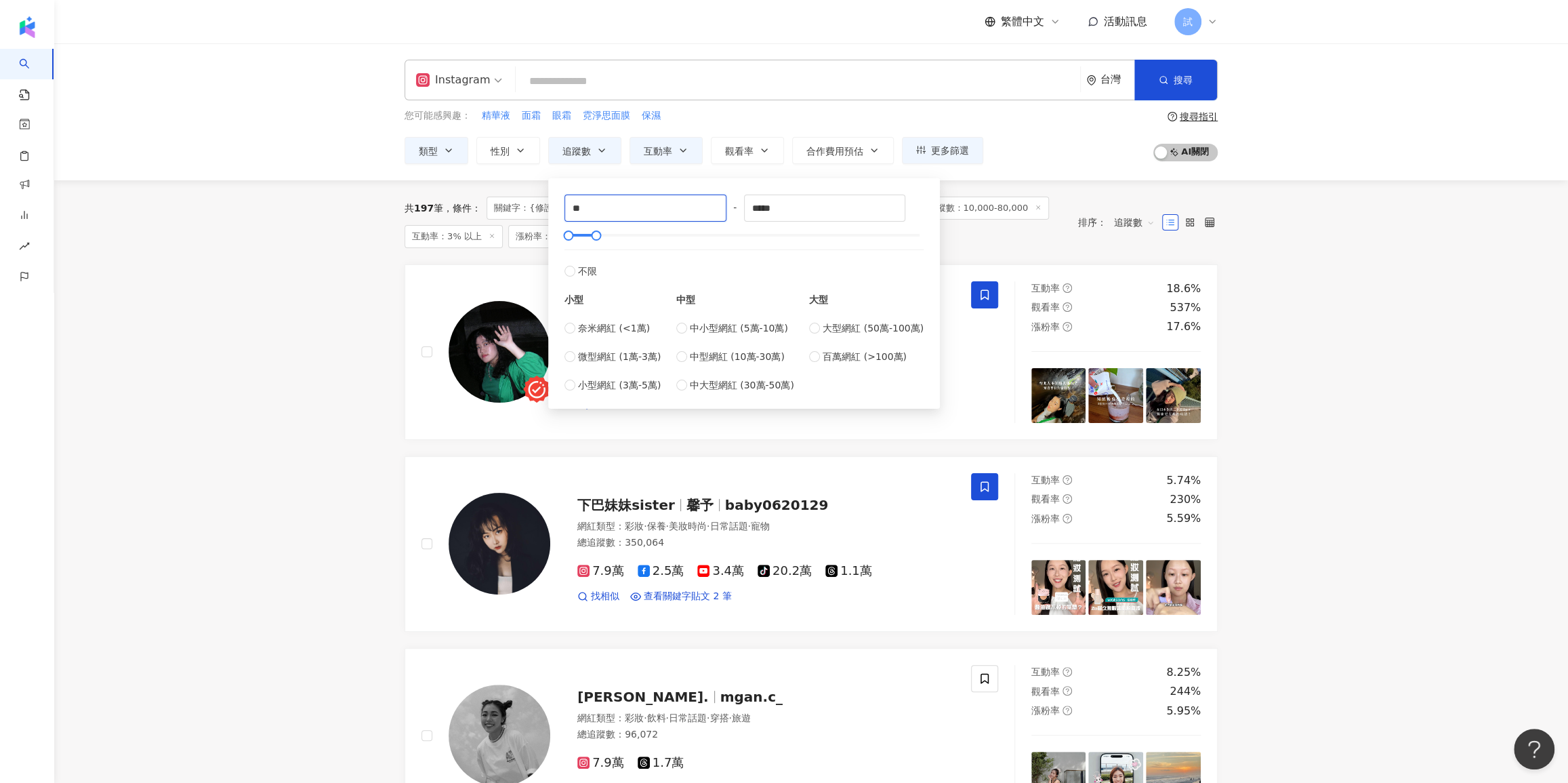
type input "*"
type input "*****"
drag, startPoint x: 836, startPoint y: 208, endPoint x: 682, endPoint y: 204, distance: 154.1
click at [682, 204] on div "***** - ***** 不限 小型 奈米網紅 (<1萬) 微型網紅 (1萬-3萬) 小型網紅 (3萬-5萬) 中型 中小型網紅 (5萬-10萬) 中型網紅…" at bounding box center [743, 294] width 359 height 198
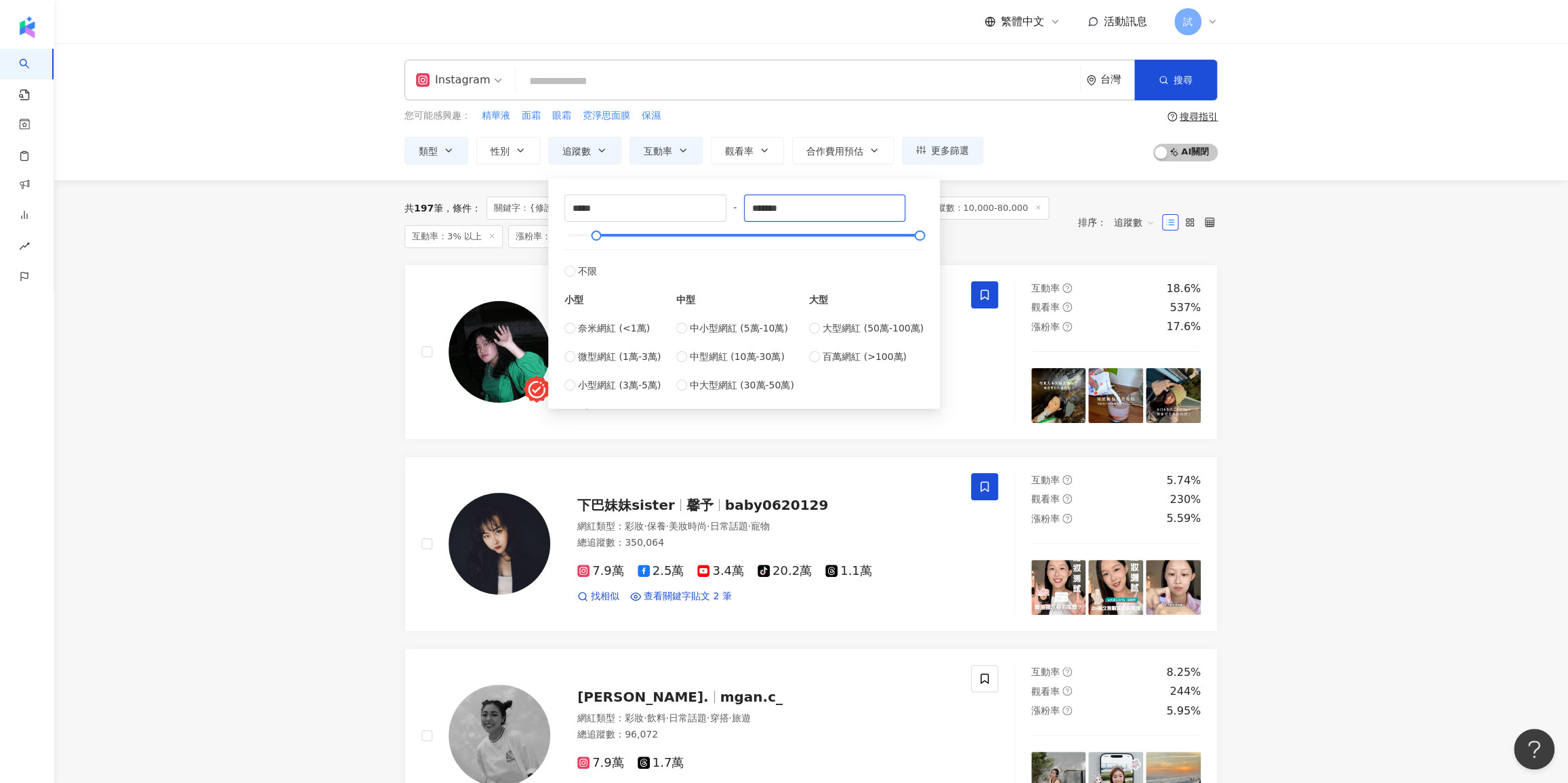
type input "*******"
click at [1021, 243] on div "共 197 筆 條件 ： 關鍵字：{修護 AND 髮} OR {面膜 AND 團購} Instagram 日常話題, 家庭, 生活風格 追蹤數：10,000-…" at bounding box center [735, 222] width 660 height 52
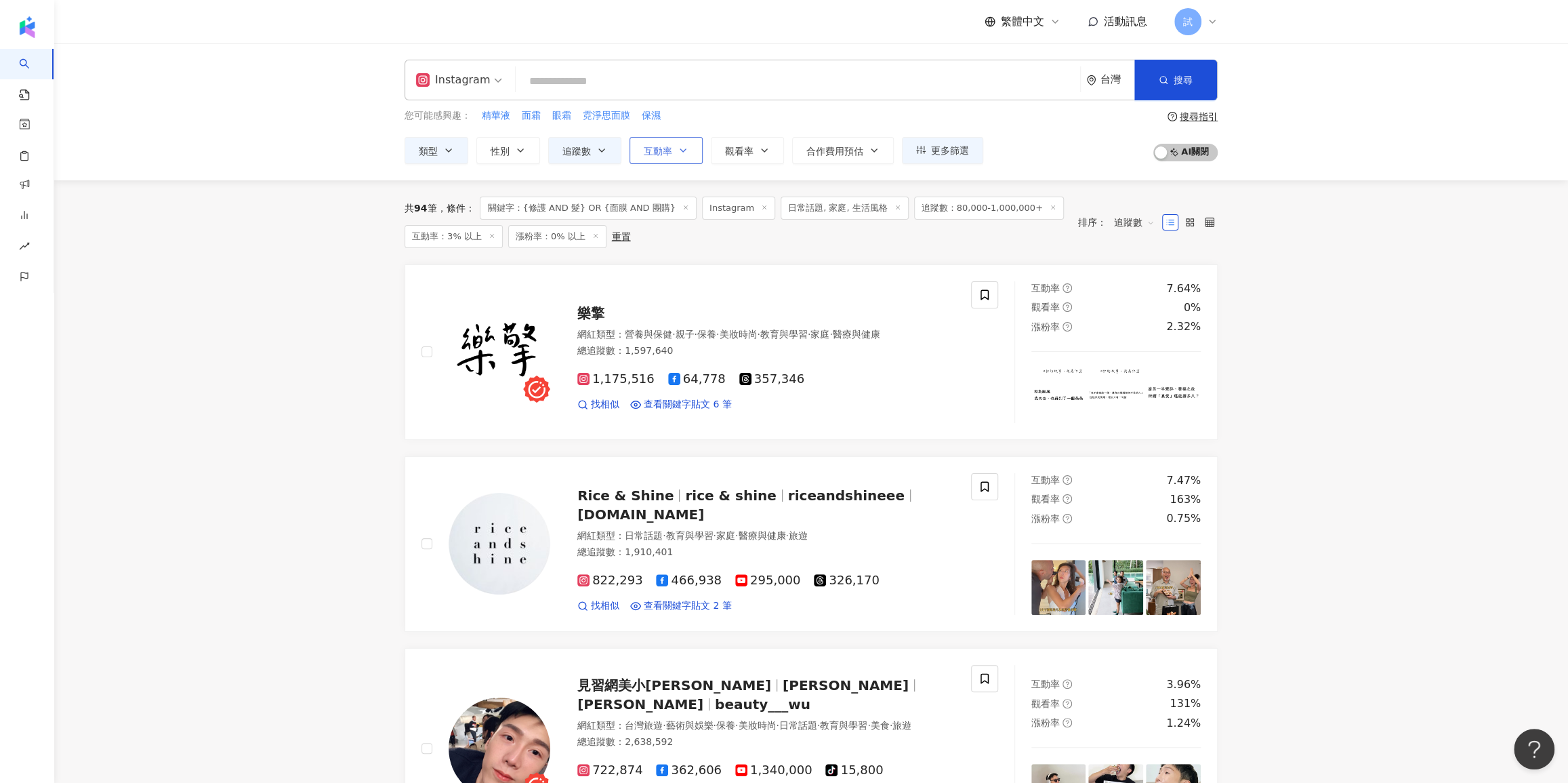
click at [658, 158] on button "互動率" at bounding box center [667, 150] width 73 height 27
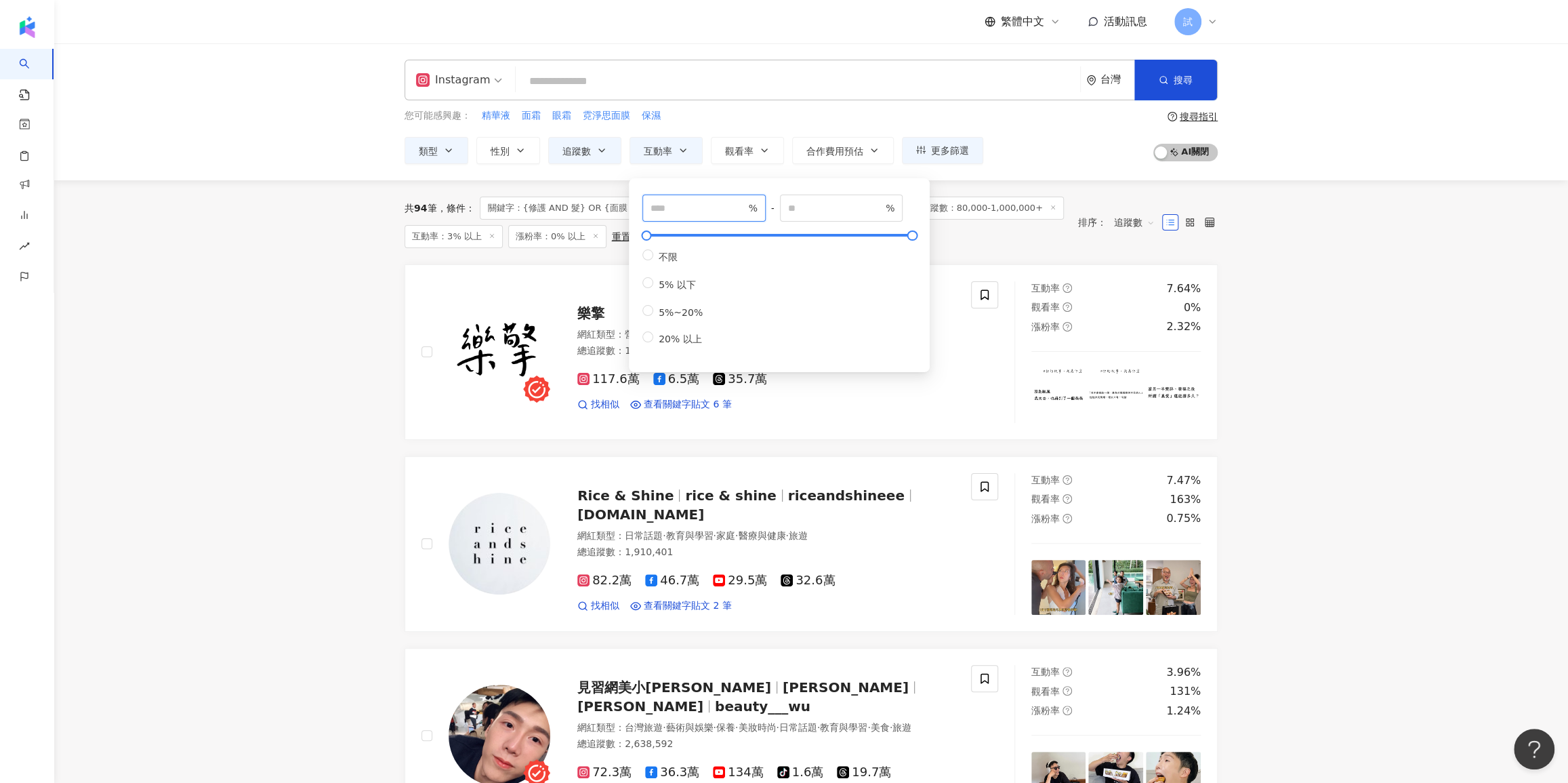
click at [671, 204] on input "*" at bounding box center [698, 208] width 95 height 15
type input "***"
click at [969, 240] on div "共 94 筆 條件 ： 關鍵字：{修護 AND 髮} OR {面膜 AND 團購} Instagram 日常話題, 家庭, 生活風格 追蹤數：80,000-1…" at bounding box center [735, 222] width 660 height 52
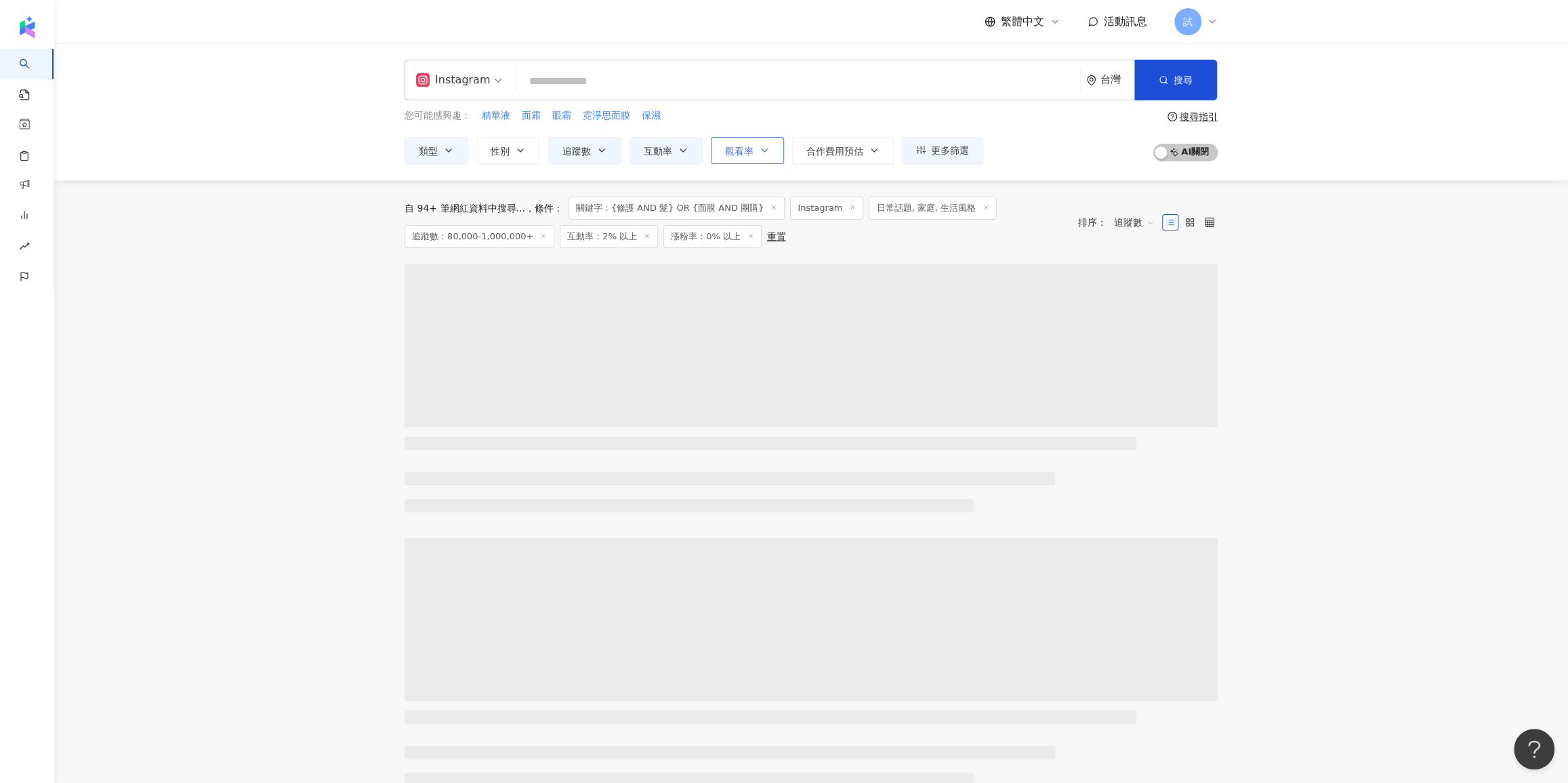
click at [750, 148] on span "觀看率" at bounding box center [739, 151] width 29 height 10
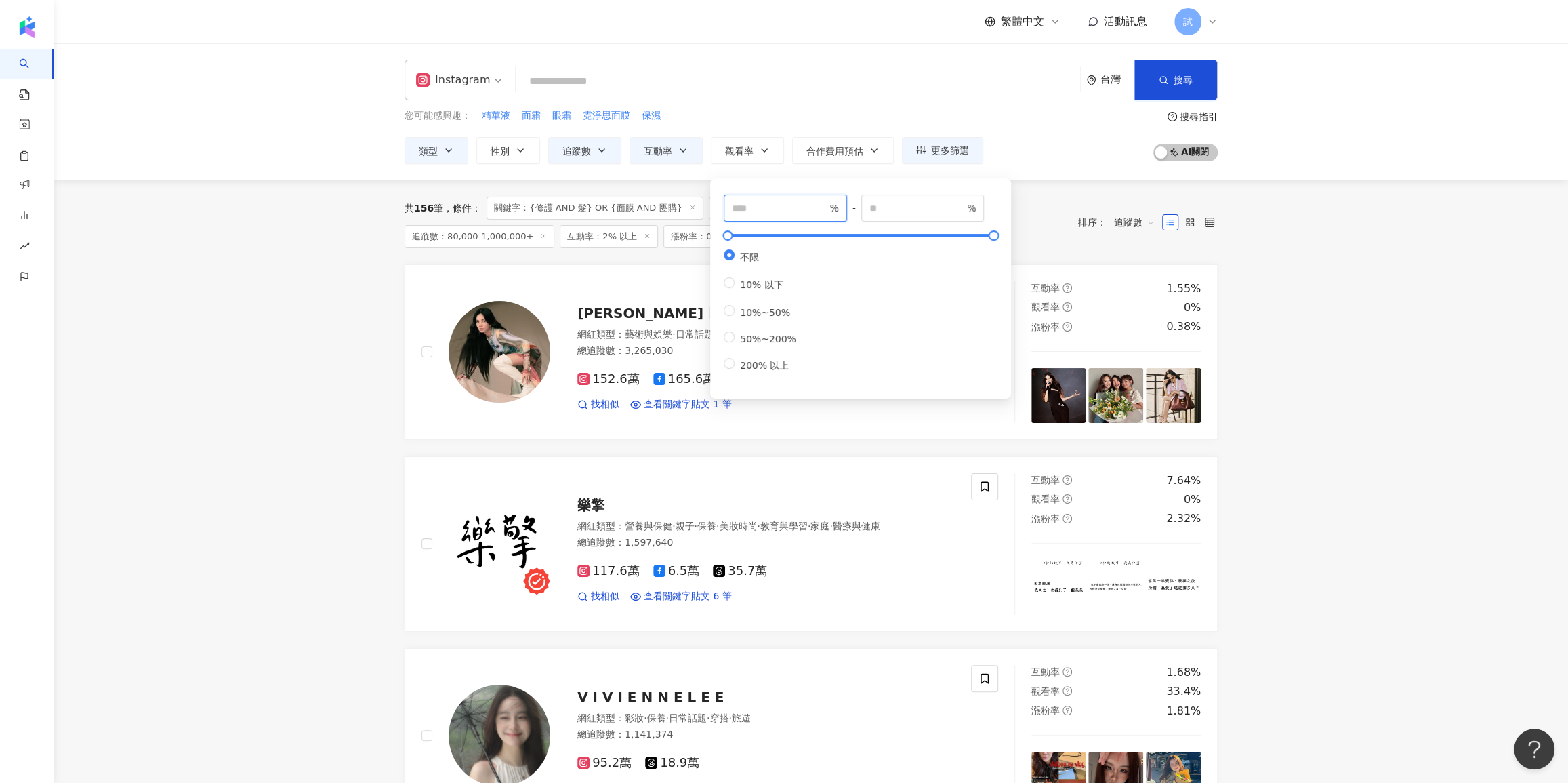
click at [761, 206] on input "number" at bounding box center [779, 208] width 95 height 15
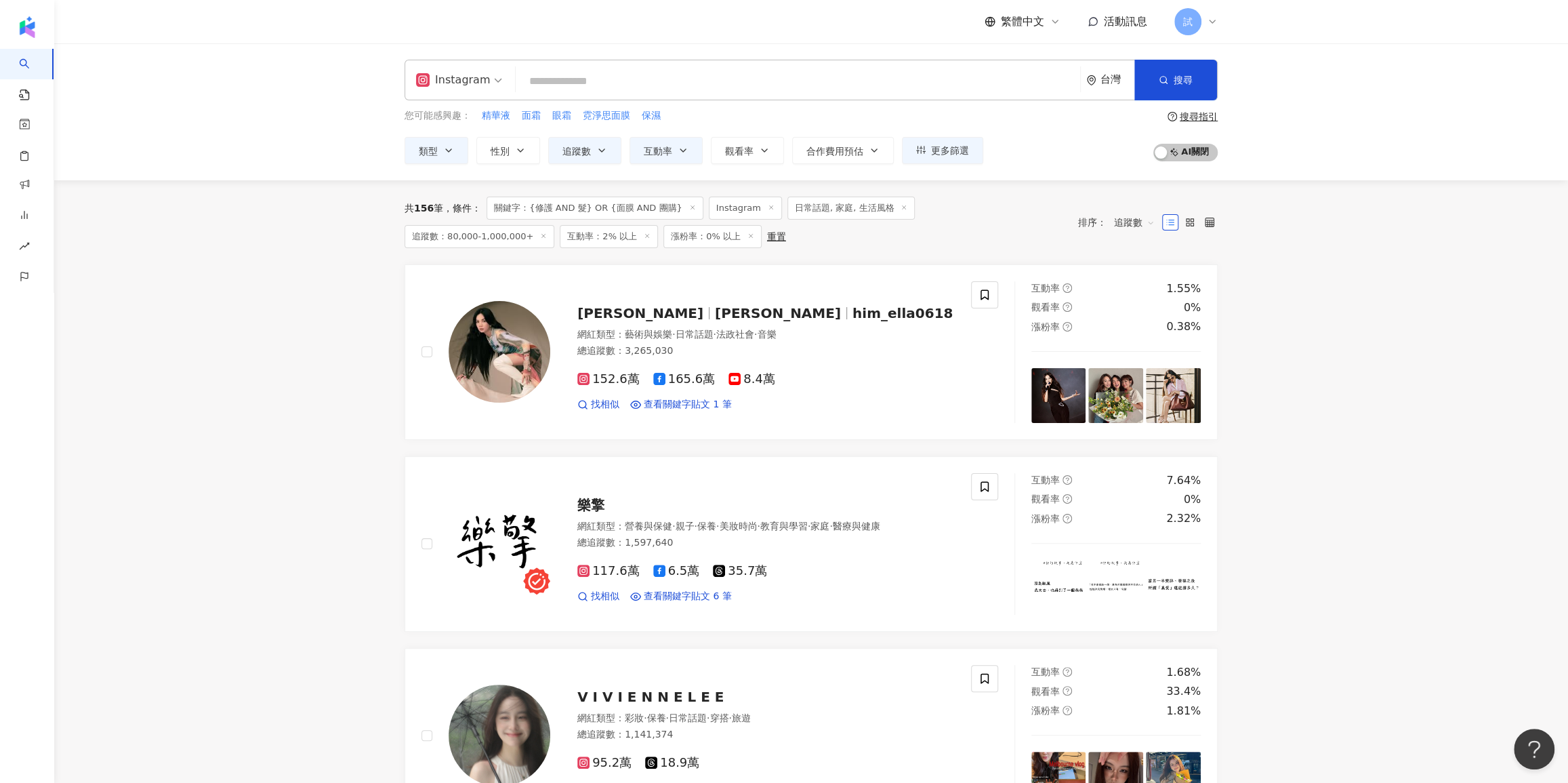
click at [1051, 178] on div "Instagram 台灣 搜尋 a98ebf78-4f24-479b-9956-298c9e479fa7 嘎嫂二伯 2,240,705 追蹤者 穎🌸｜亞米脆皮…" at bounding box center [811, 112] width 1514 height 137
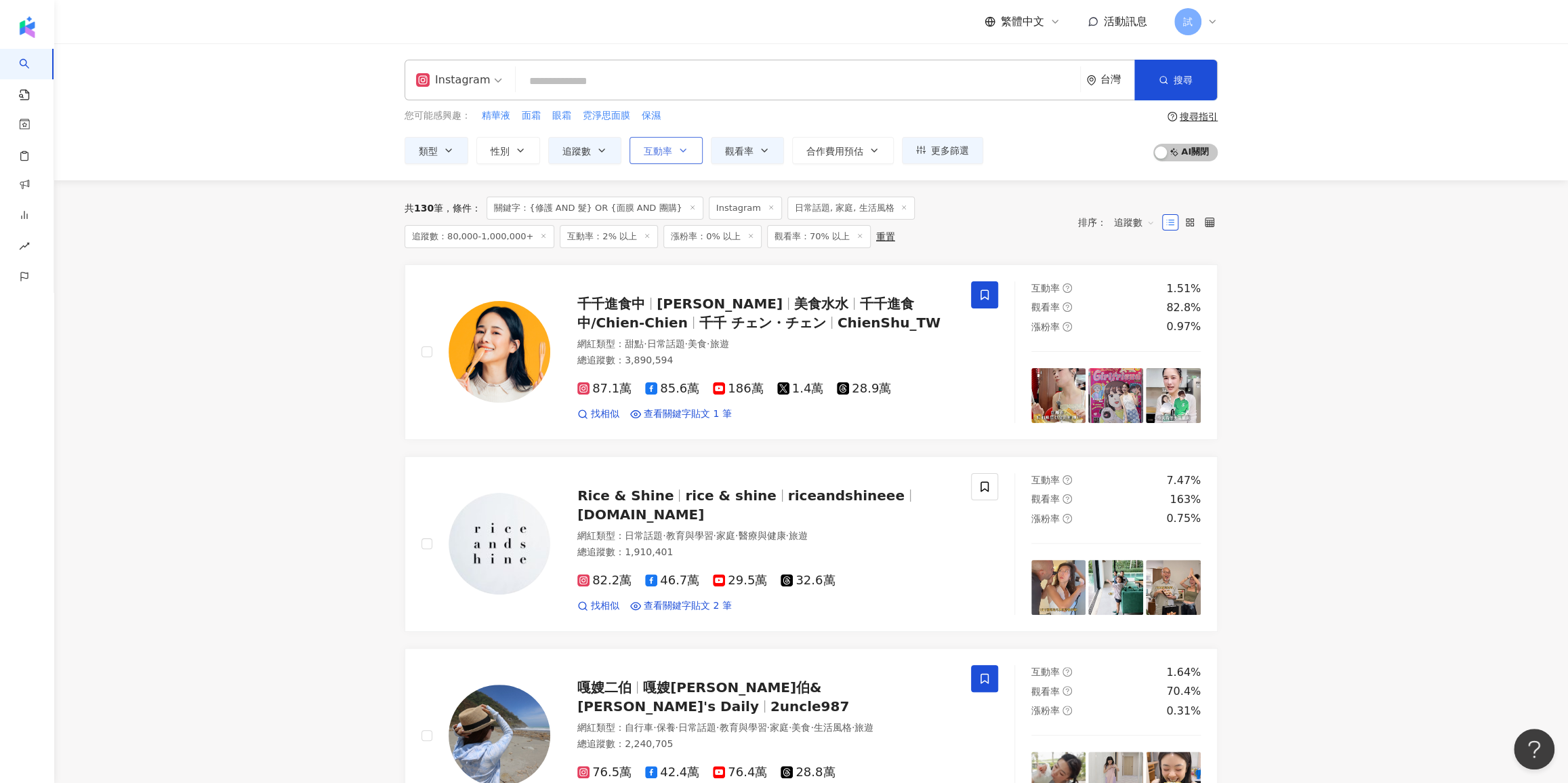
click at [663, 154] on span "互動率" at bounding box center [658, 151] width 29 height 10
click at [733, 157] on button "觀看率" at bounding box center [748, 150] width 73 height 27
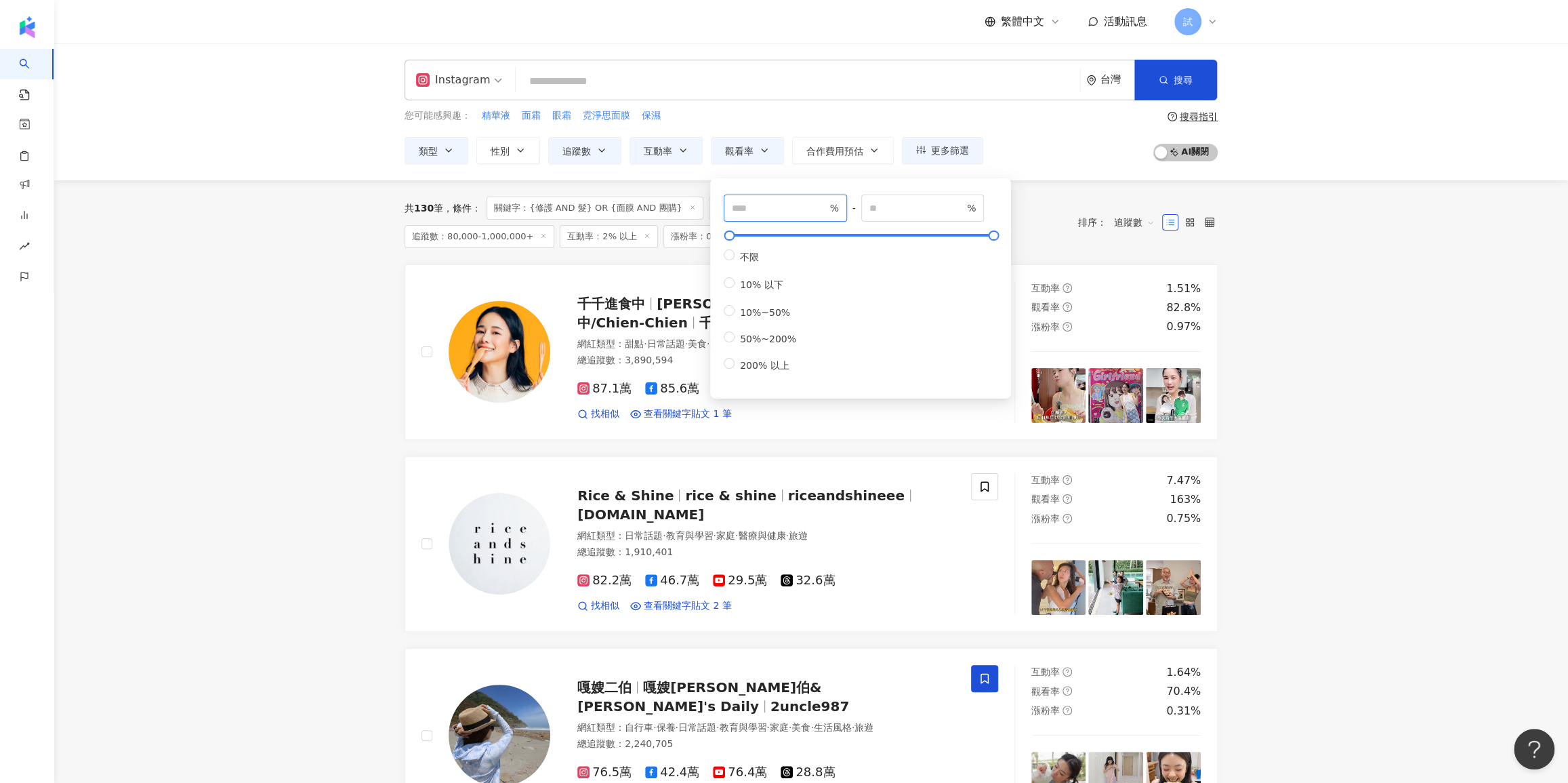
click at [750, 213] on input "**" at bounding box center [779, 208] width 95 height 15
click at [1165, 255] on div "共 130 筆 條件 ： 關鍵字：{修護 AND 髮} OR {面膜 AND 團購} Instagram 日常話題, 家庭, 生活風格 追蹤數：80,000-…" at bounding box center [811, 222] width 813 height 84
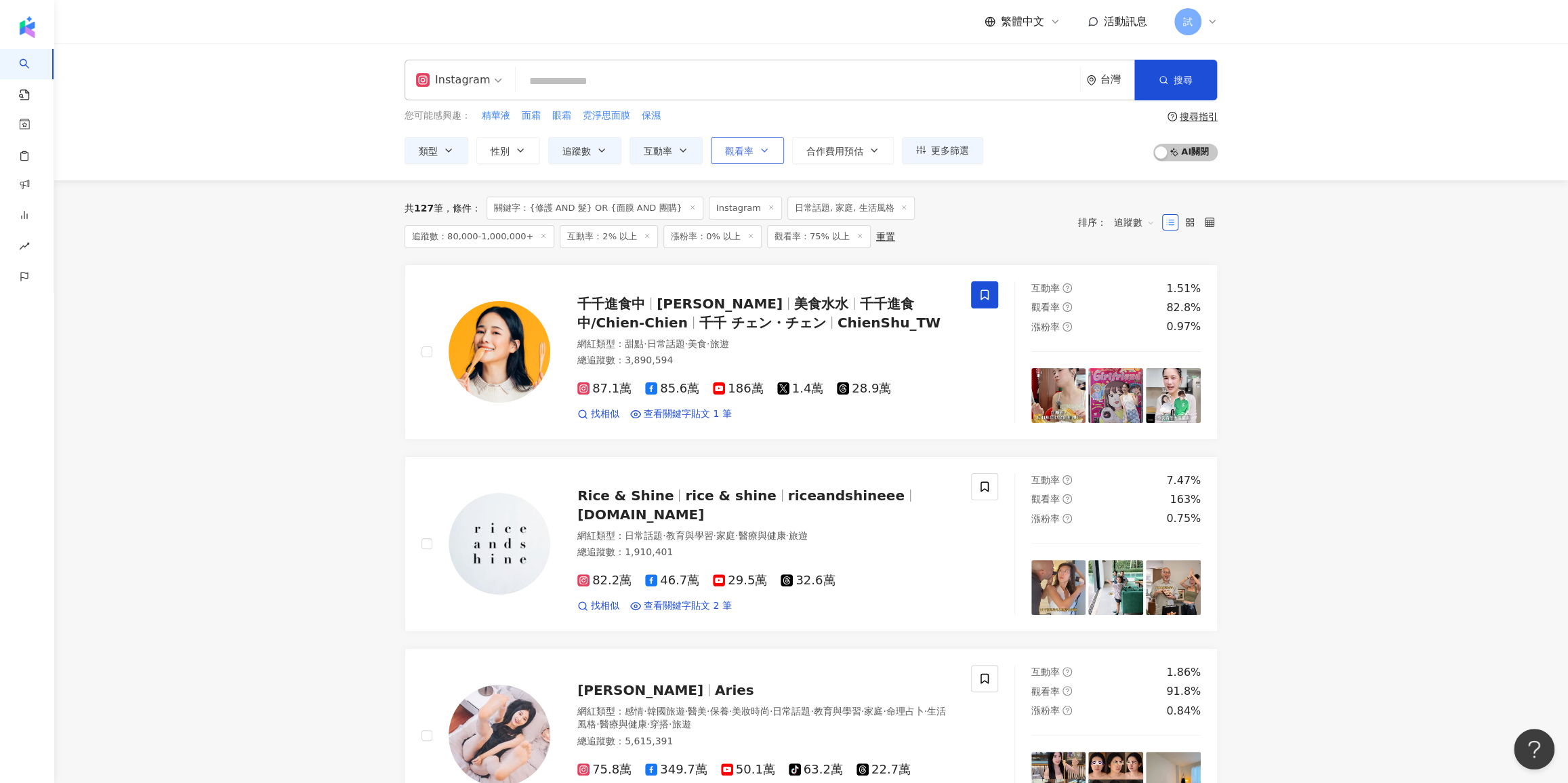
click at [754, 153] on button "觀看率" at bounding box center [748, 150] width 73 height 27
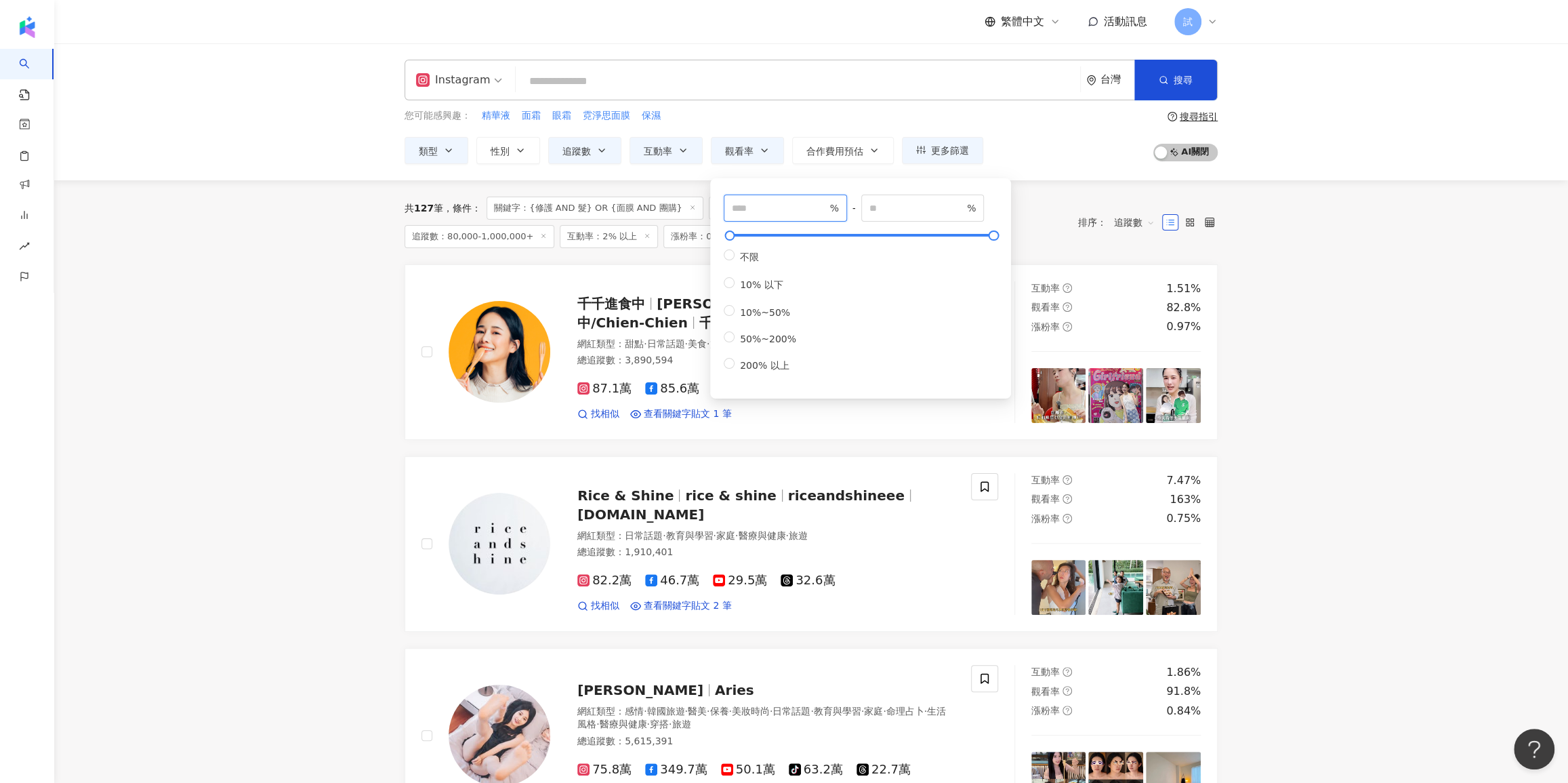
click at [760, 204] on input "**" at bounding box center [779, 208] width 95 height 15
type input "**"
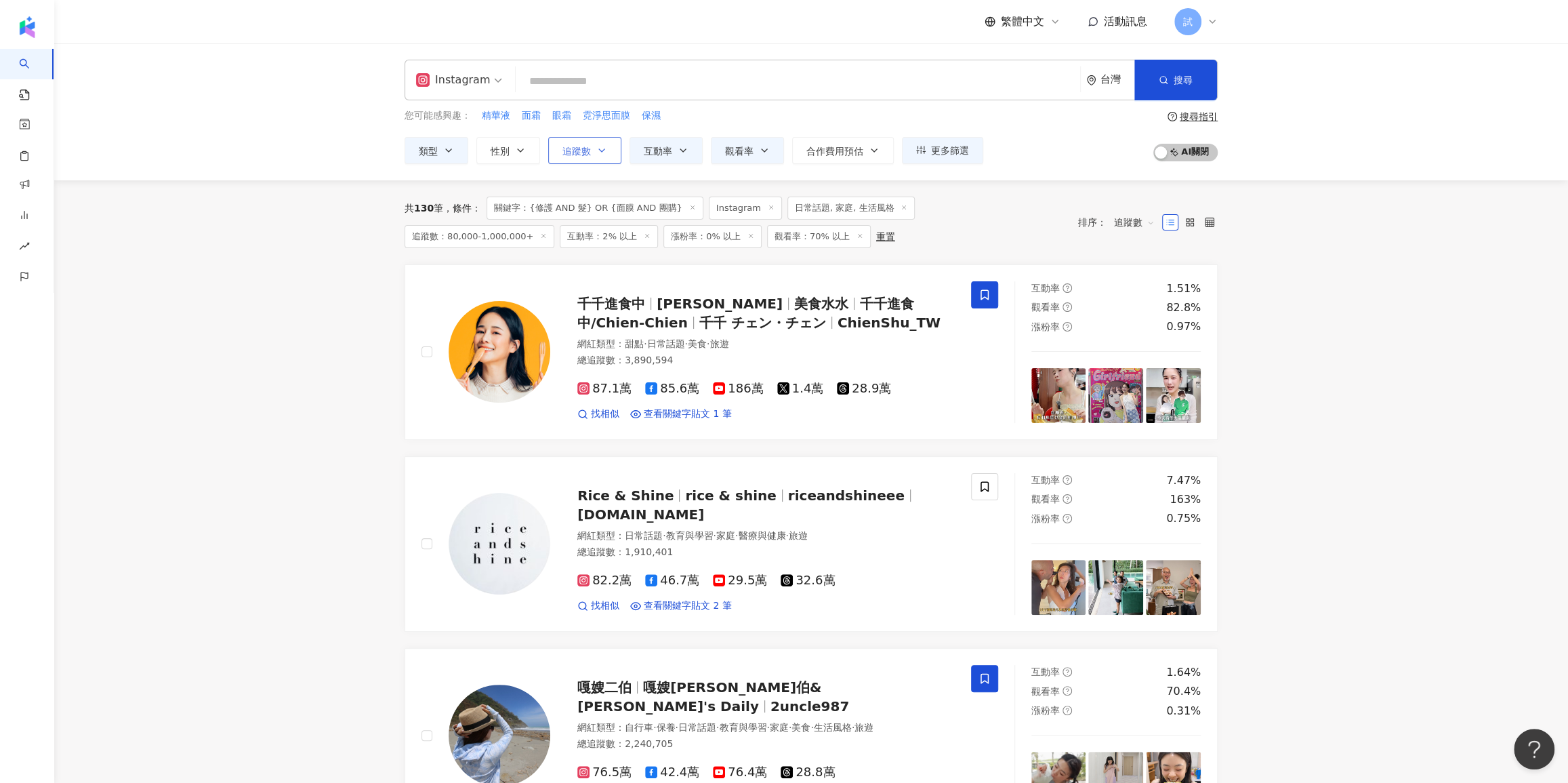
click at [605, 149] on icon "button" at bounding box center [602, 150] width 10 height 10
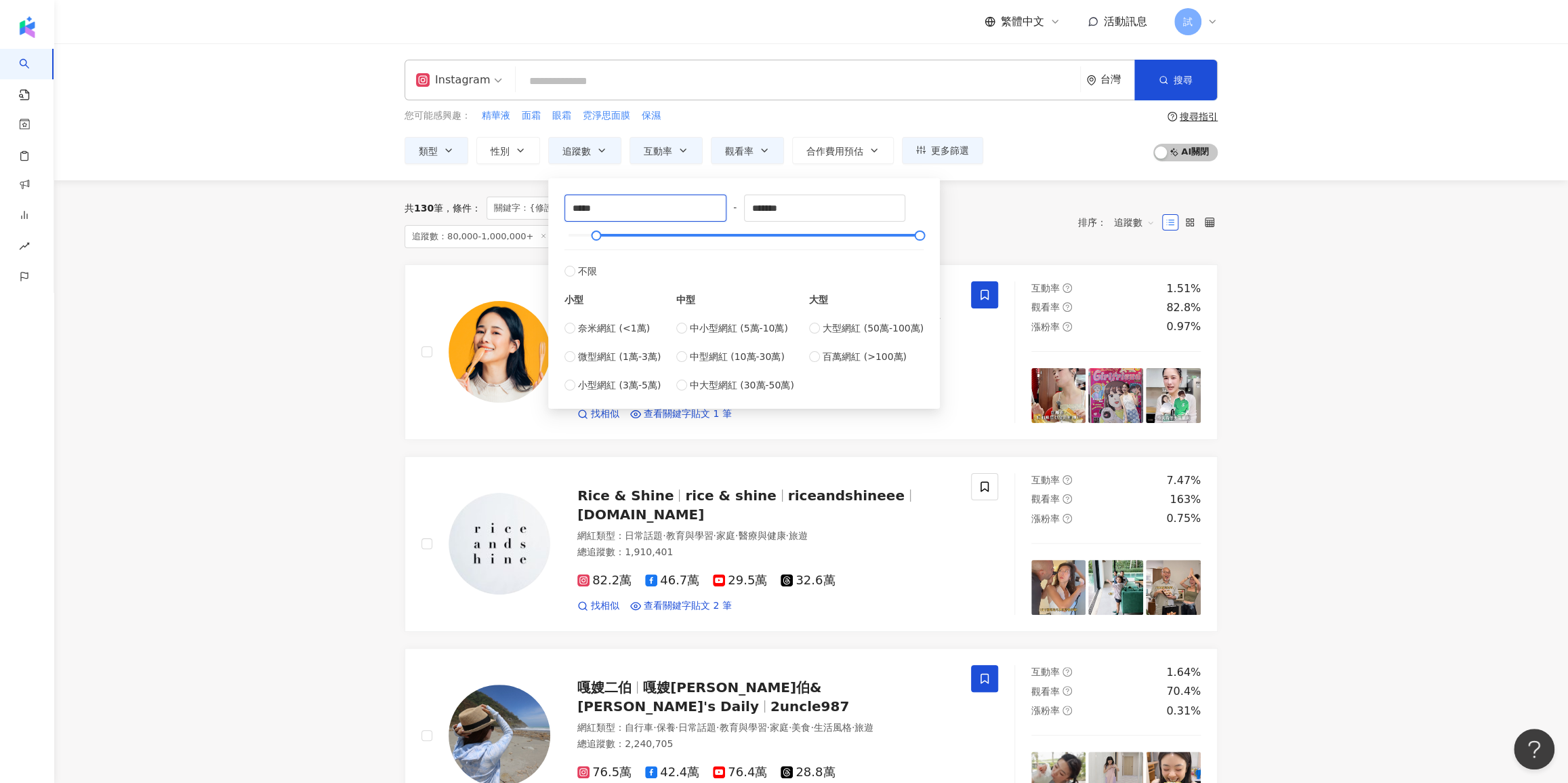
drag, startPoint x: 637, startPoint y: 211, endPoint x: 499, endPoint y: 209, distance: 138.0
type input "******"
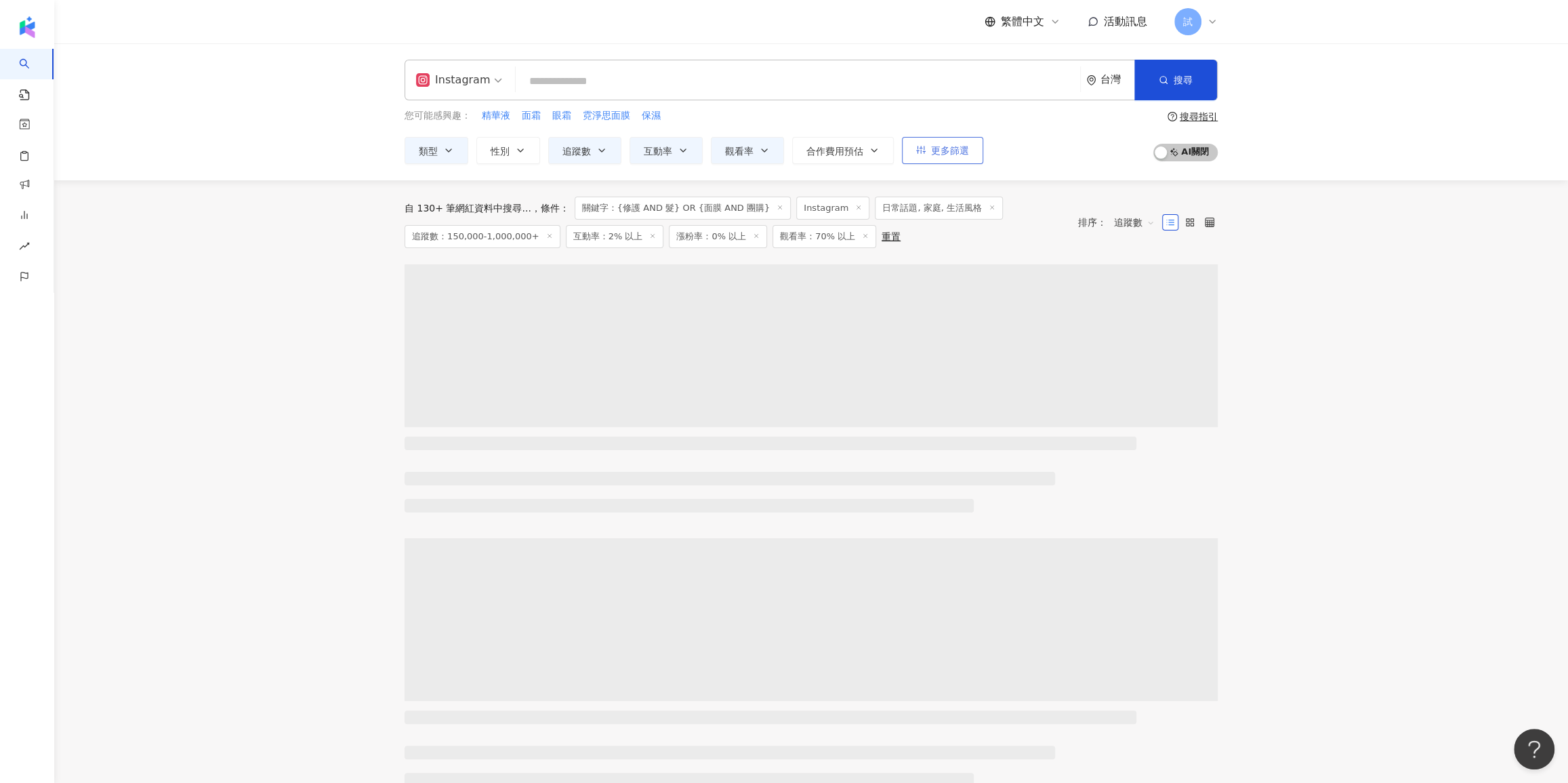
click at [940, 157] on button "更多篩選" at bounding box center [942, 150] width 81 height 27
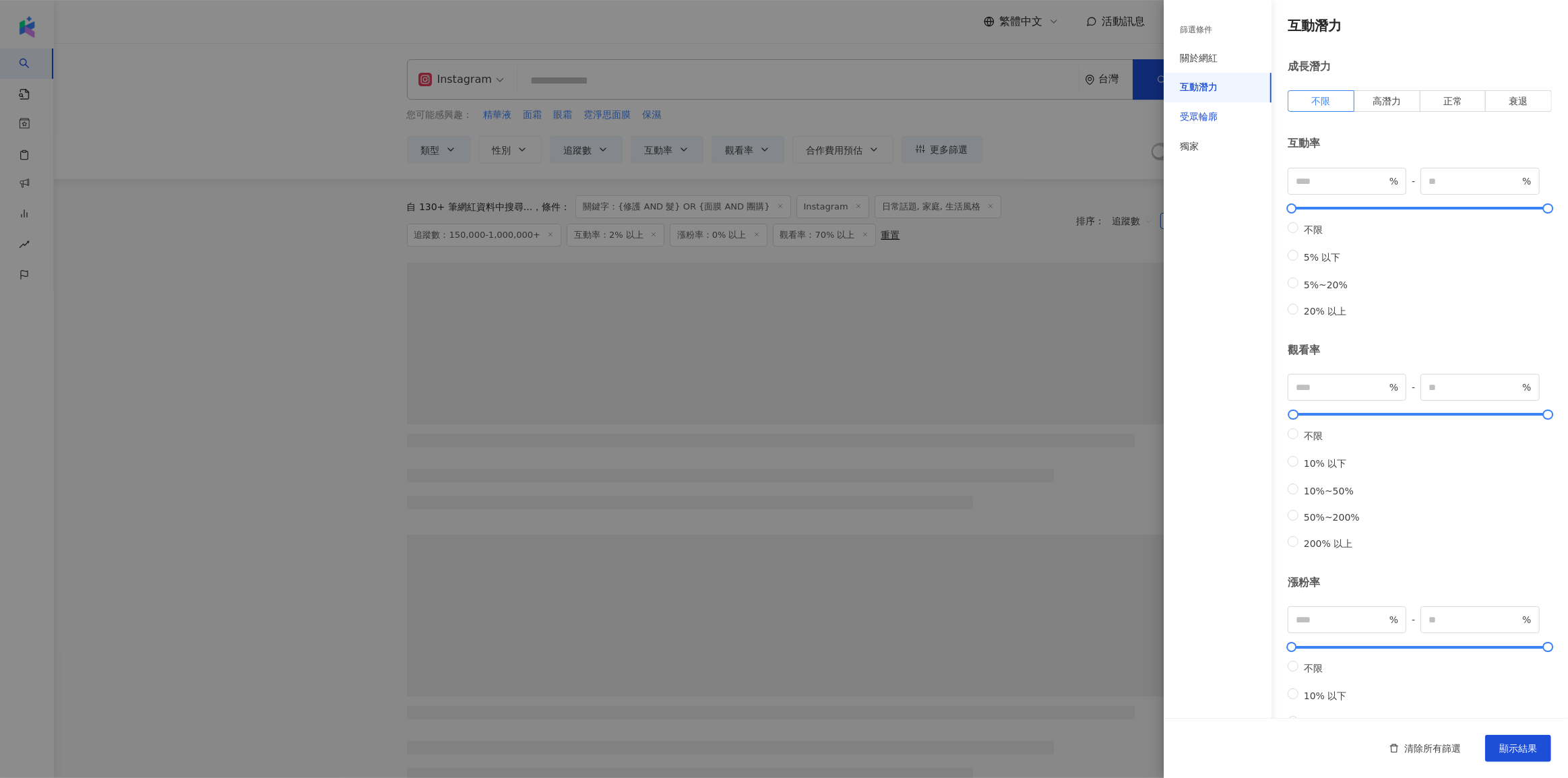
click at [1199, 118] on div "受眾輪廓" at bounding box center [1198, 117] width 37 height 14
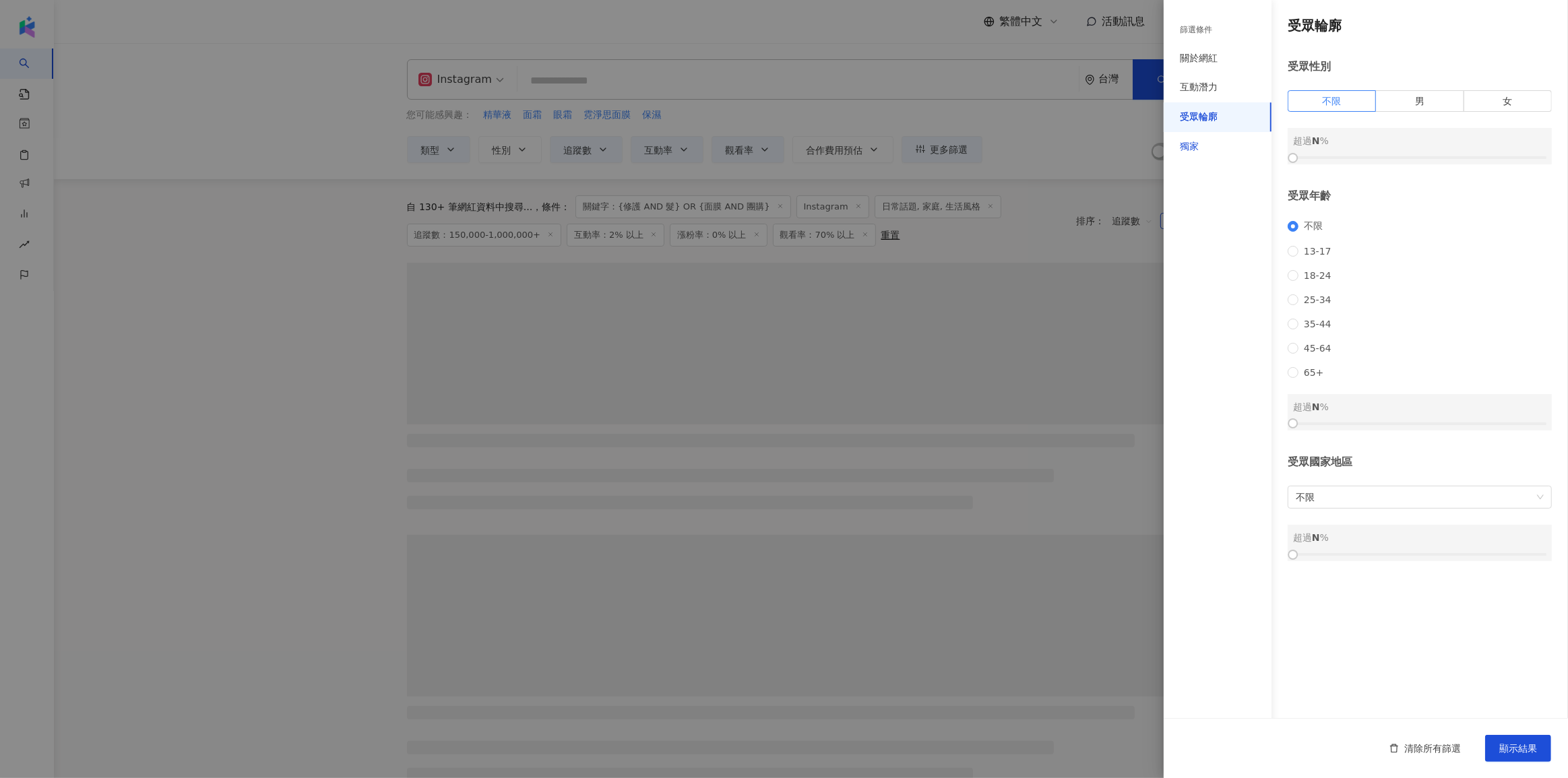
click at [1196, 144] on div "獨家" at bounding box center [1189, 147] width 19 height 14
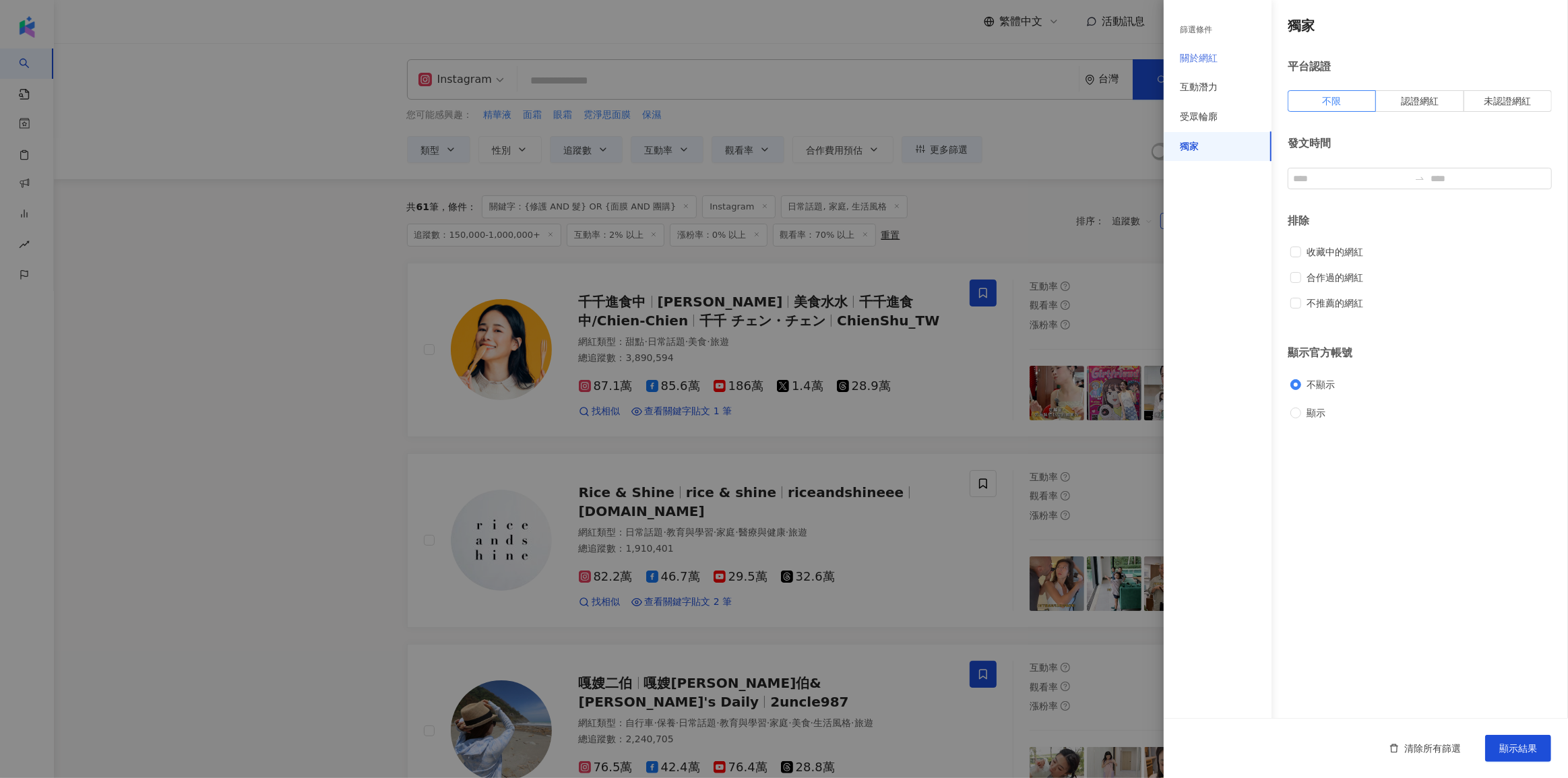
click at [1220, 51] on div "關於網紅" at bounding box center [1218, 58] width 108 height 30
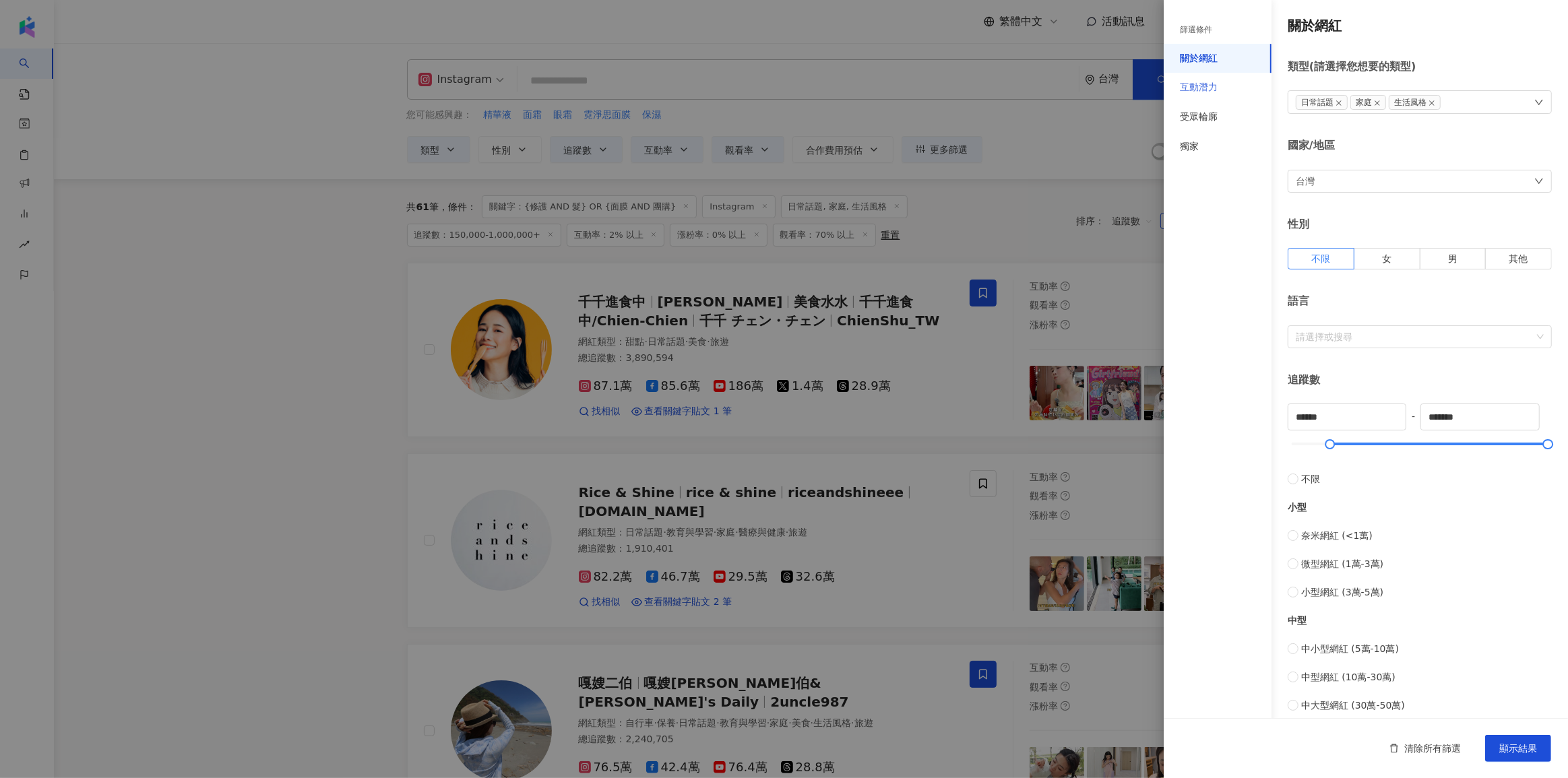
click at [1225, 91] on div "互動潛力" at bounding box center [1218, 88] width 108 height 30
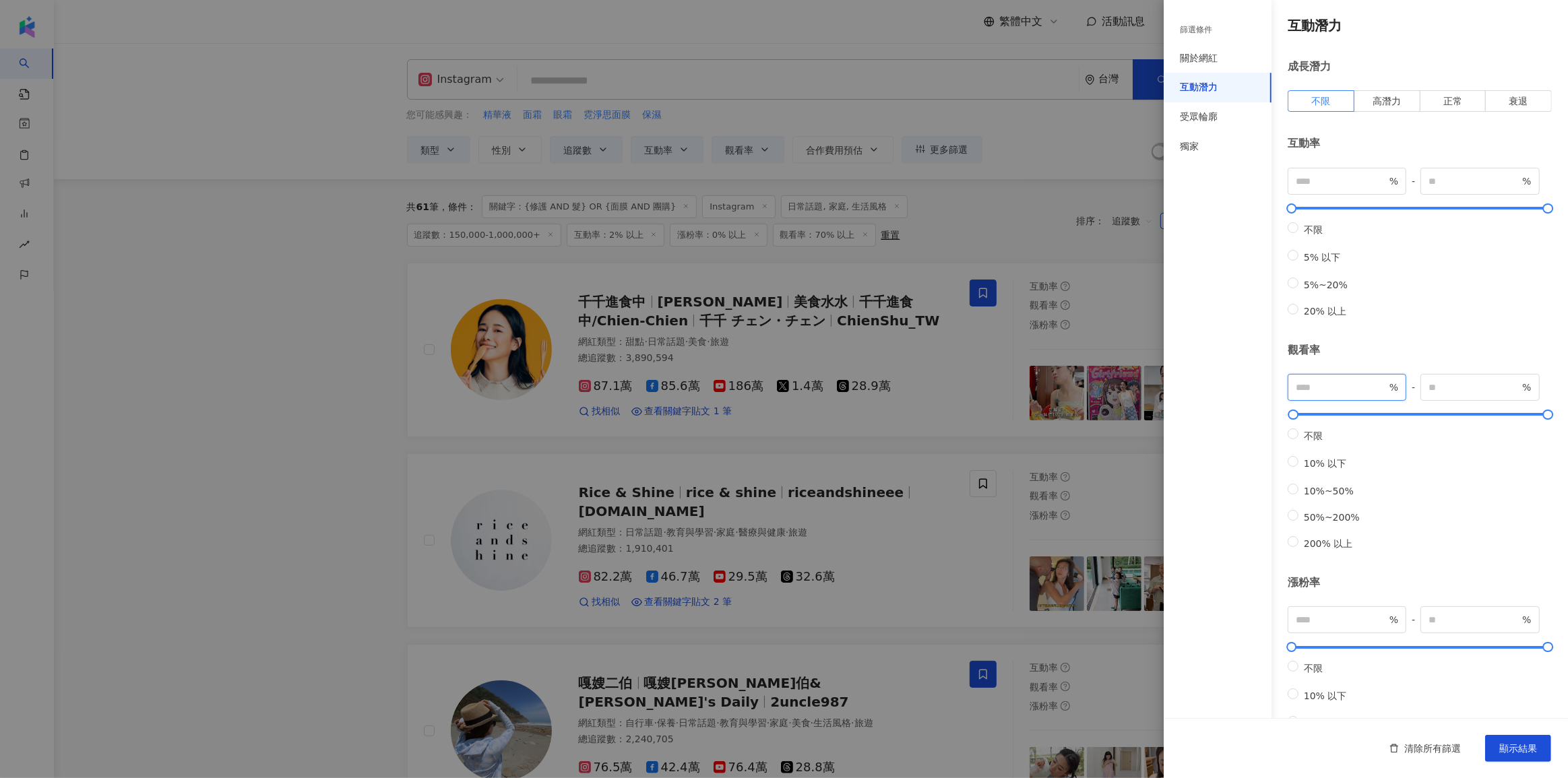
drag, startPoint x: 1293, startPoint y: 394, endPoint x: 1236, endPoint y: 403, distance: 57.7
click at [1236, 403] on div "篩選條件 關於網紅 互動潛力 受眾輪廓 獨家 關於網紅 類型 ( 請選擇您想要的類型 ) 日常話題 家庭 生活風格 國家/地區 台灣 性別 不限 女 男 其他…" at bounding box center [1366, 434] width 404 height 868
type input "*"
click at [1333, 184] on input "***" at bounding box center [1341, 181] width 91 height 15
type input "*"
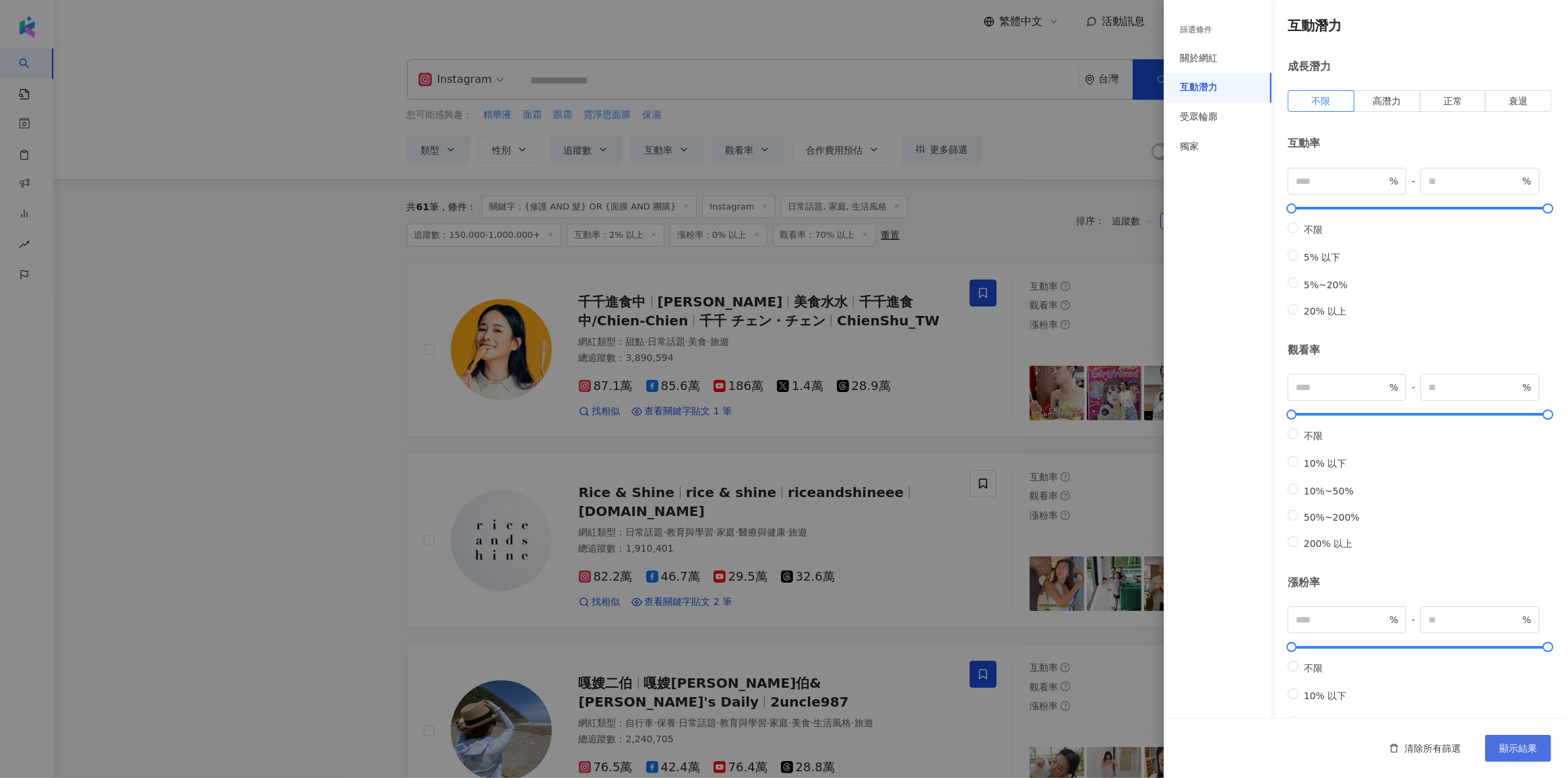
click at [1523, 738] on button "顯示結果" at bounding box center [1518, 748] width 66 height 27
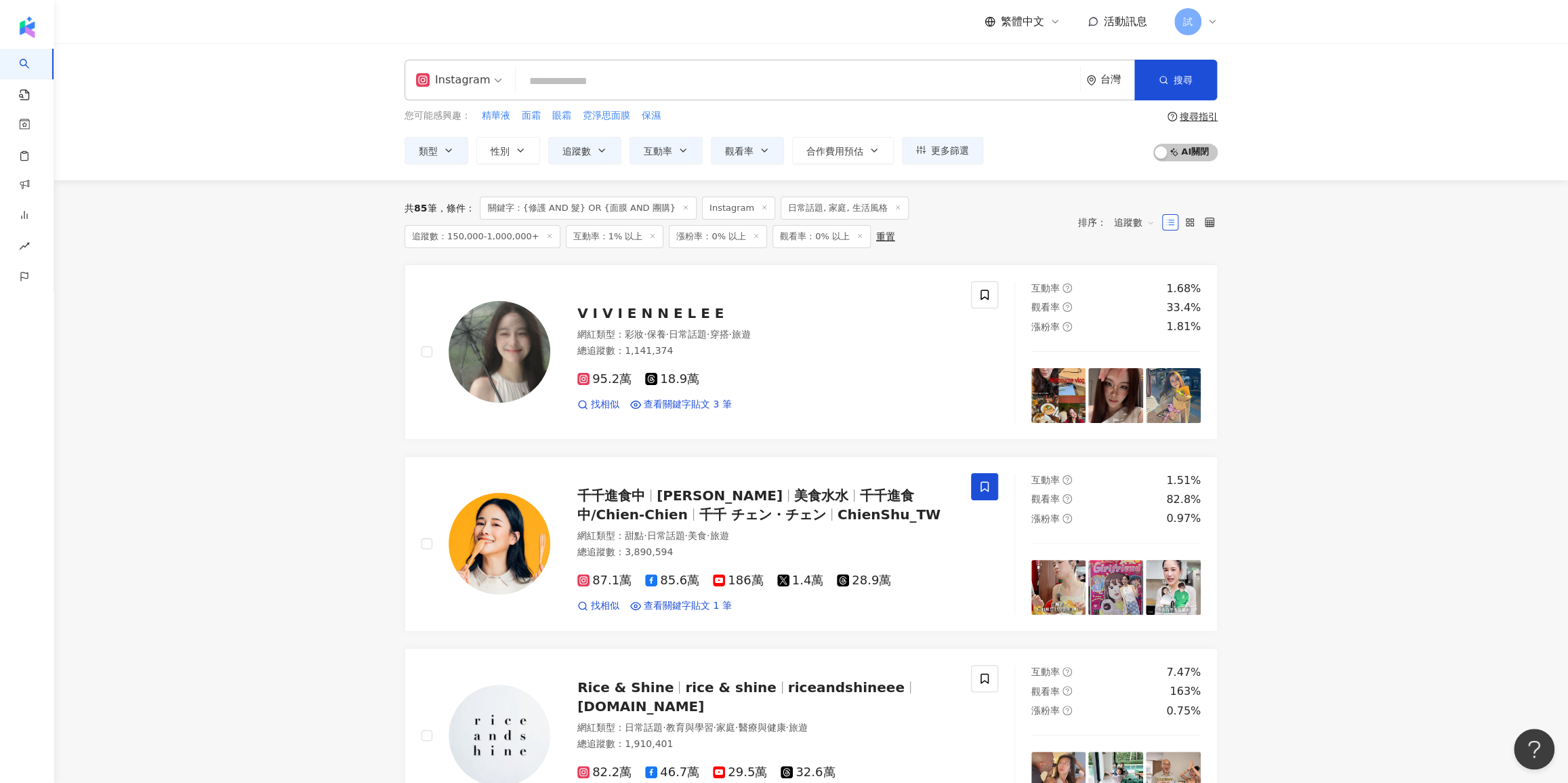
click at [804, 249] on div "共 85 筆 條件 ： 關鍵字：{修護 AND 髮} OR {面膜 AND 團購} Instagram 日常話題, 家庭, 生活風格 追蹤數：150,000-…" at bounding box center [811, 222] width 813 height 84
click at [459, 92] on span at bounding box center [459, 80] width 86 height 39
click at [465, 162] on div "Facebook" at bounding box center [461, 167] width 84 height 17
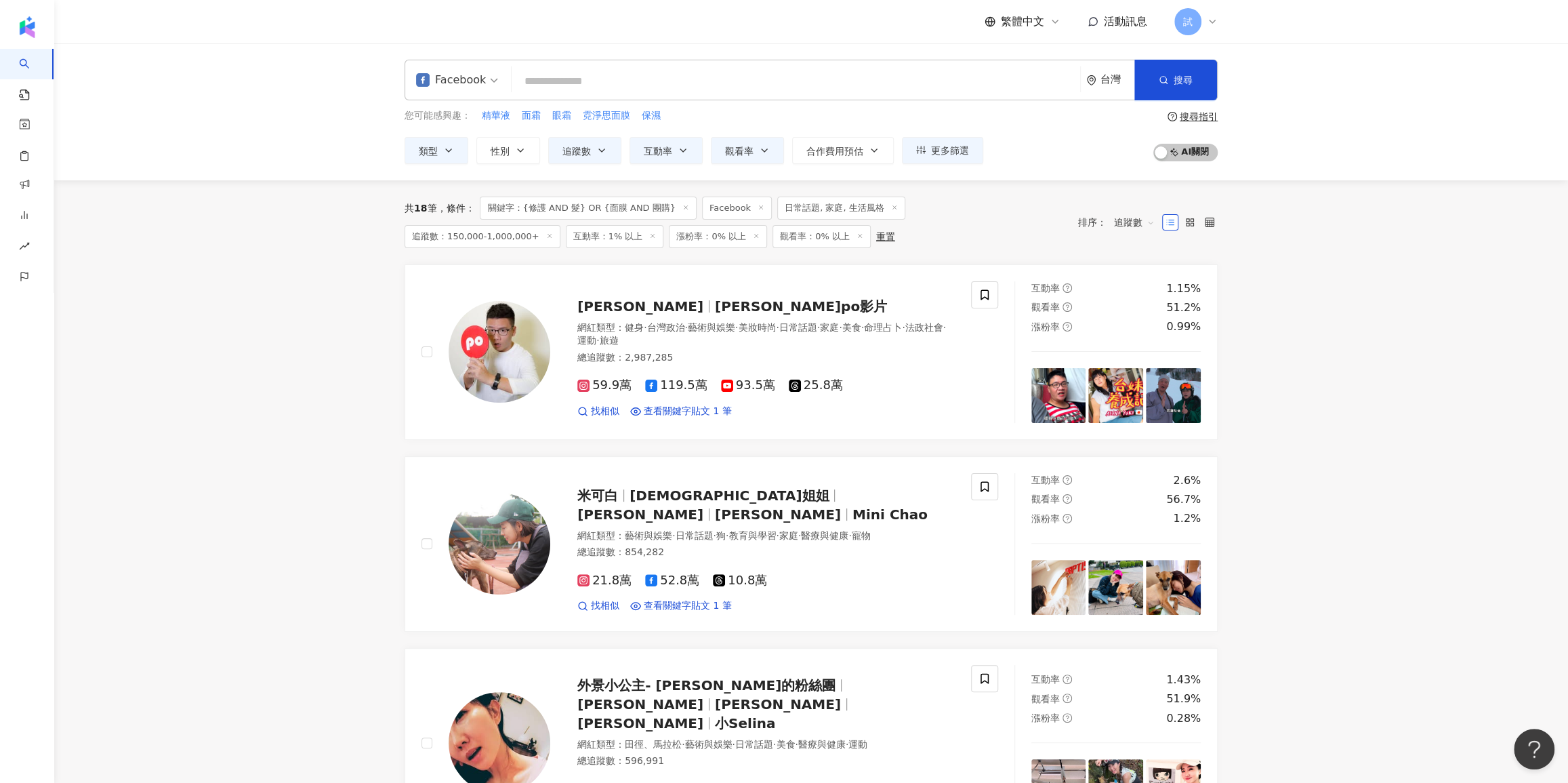
click at [682, 210] on span at bounding box center [686, 208] width 7 height 8
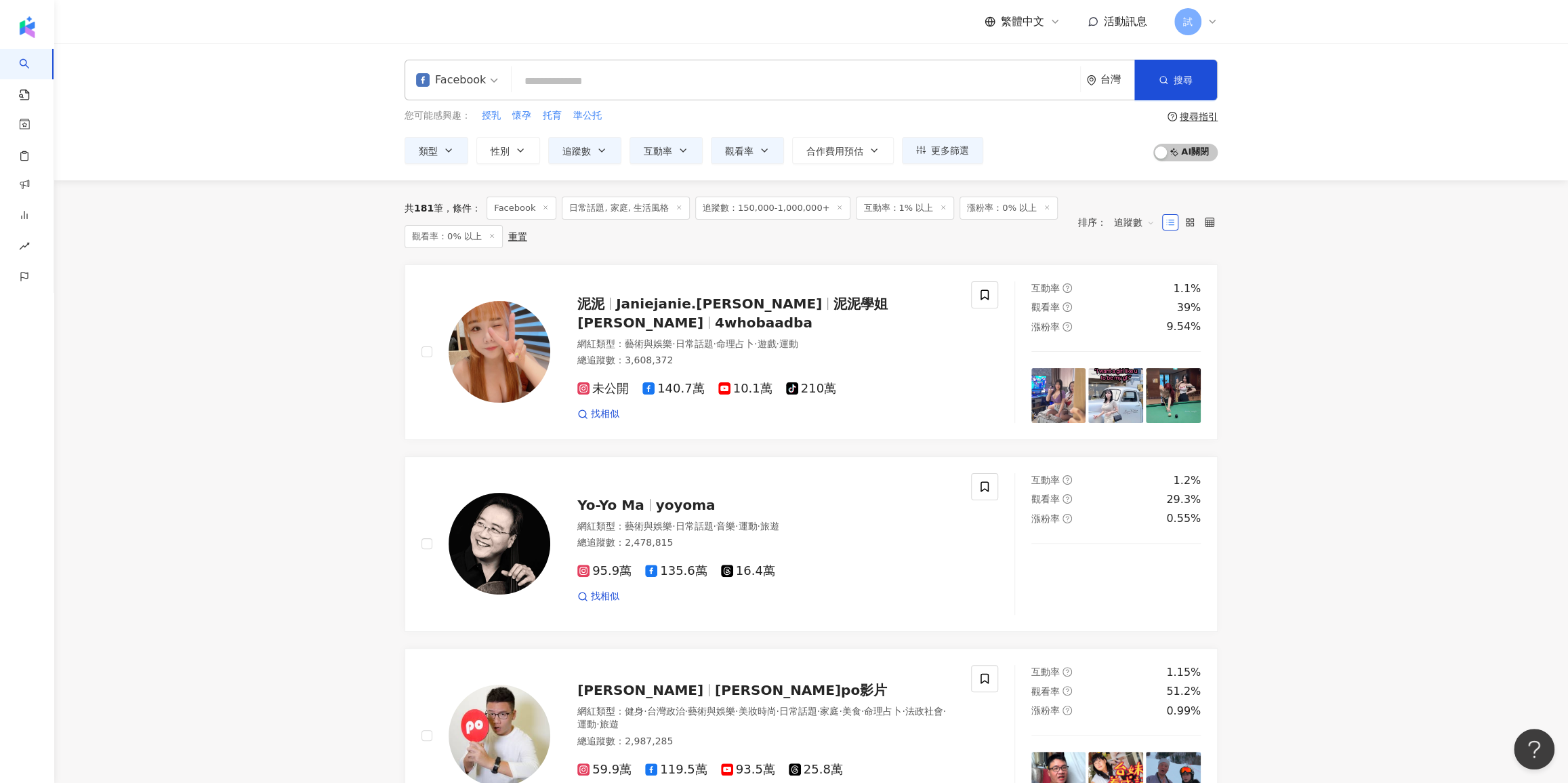
click at [489, 237] on icon at bounding box center [492, 236] width 7 height 7
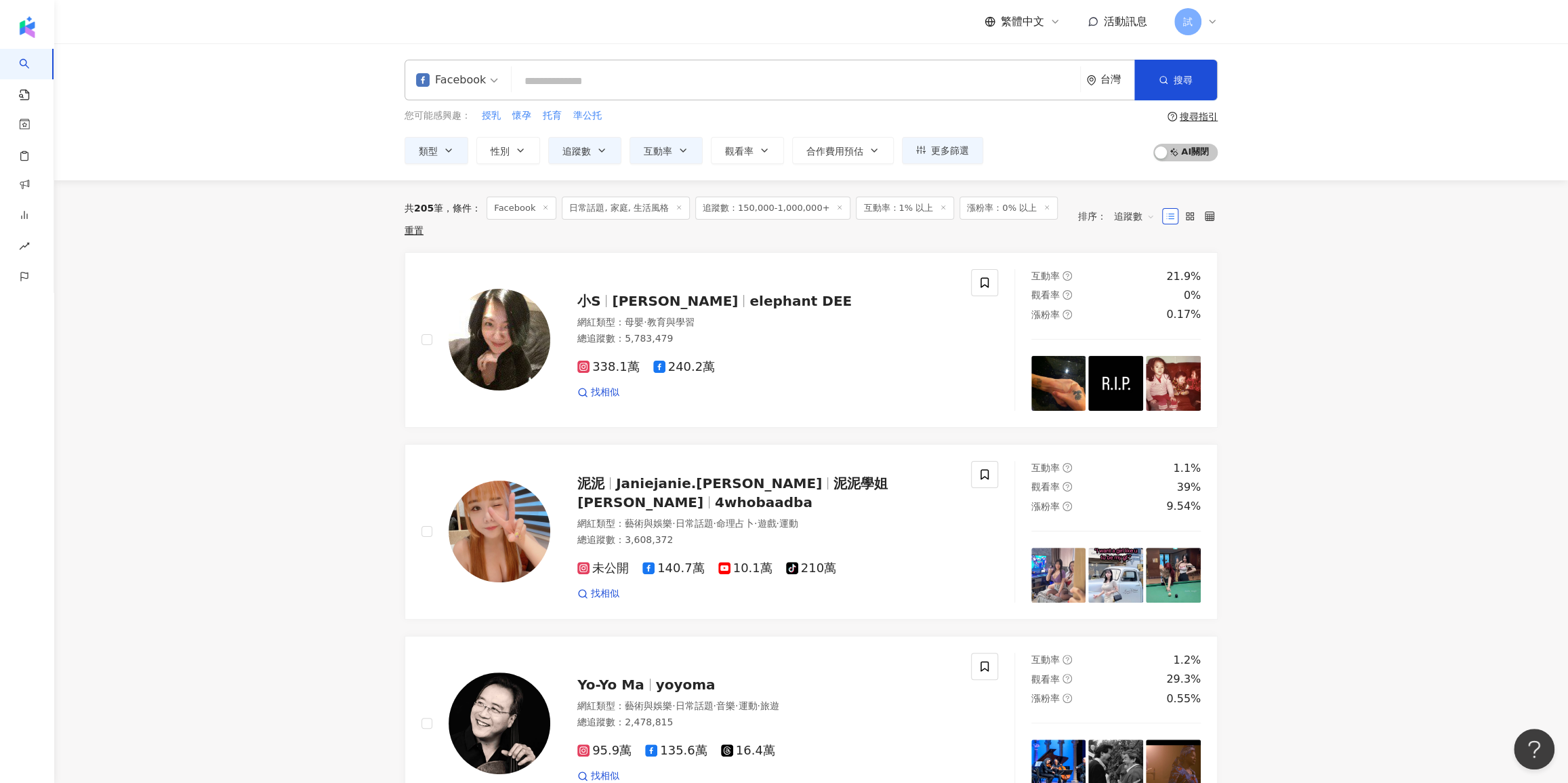
click at [940, 210] on icon at bounding box center [943, 207] width 7 height 7
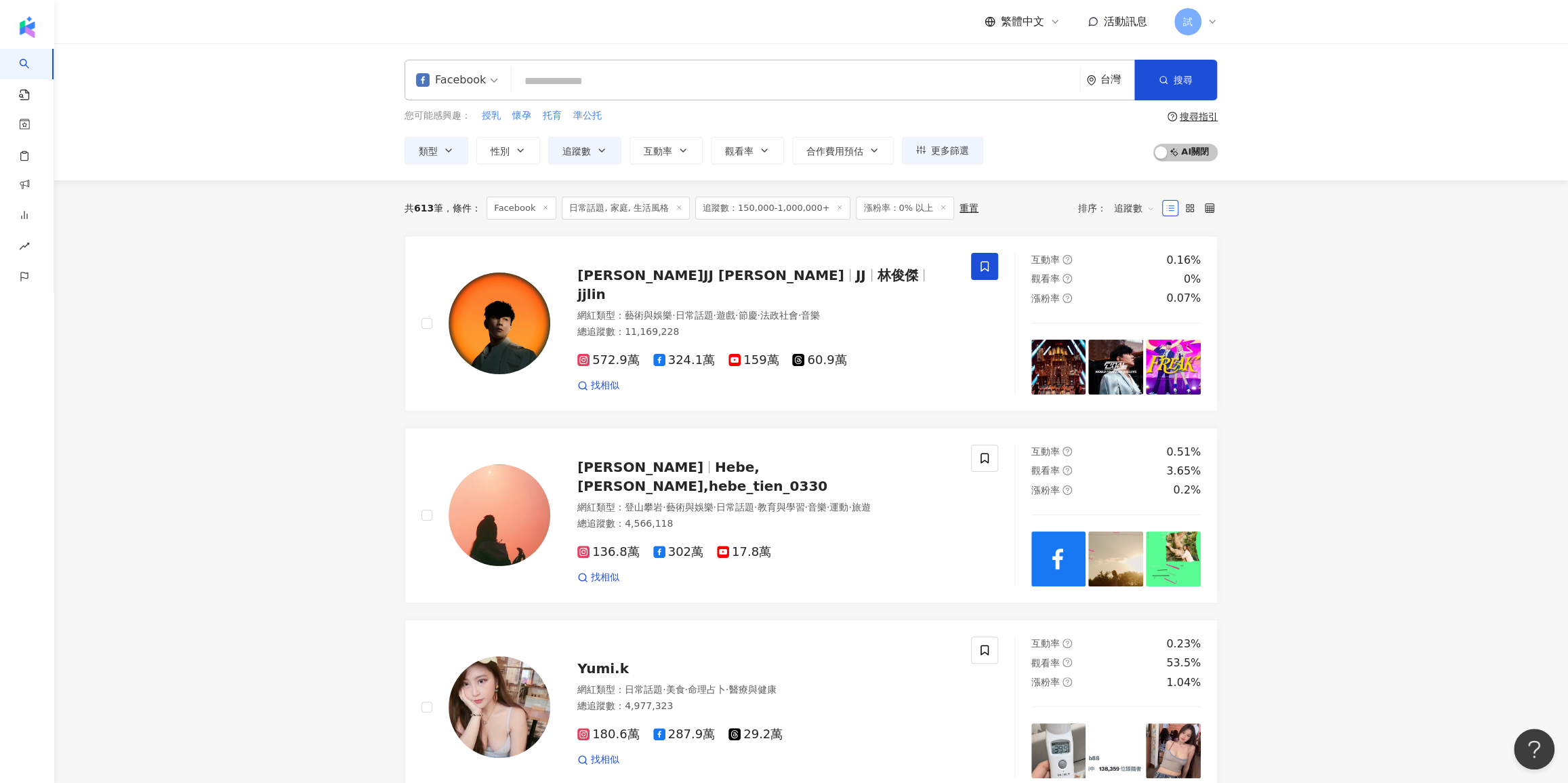
click at [872, 75] on input "search" at bounding box center [796, 80] width 557 height 25
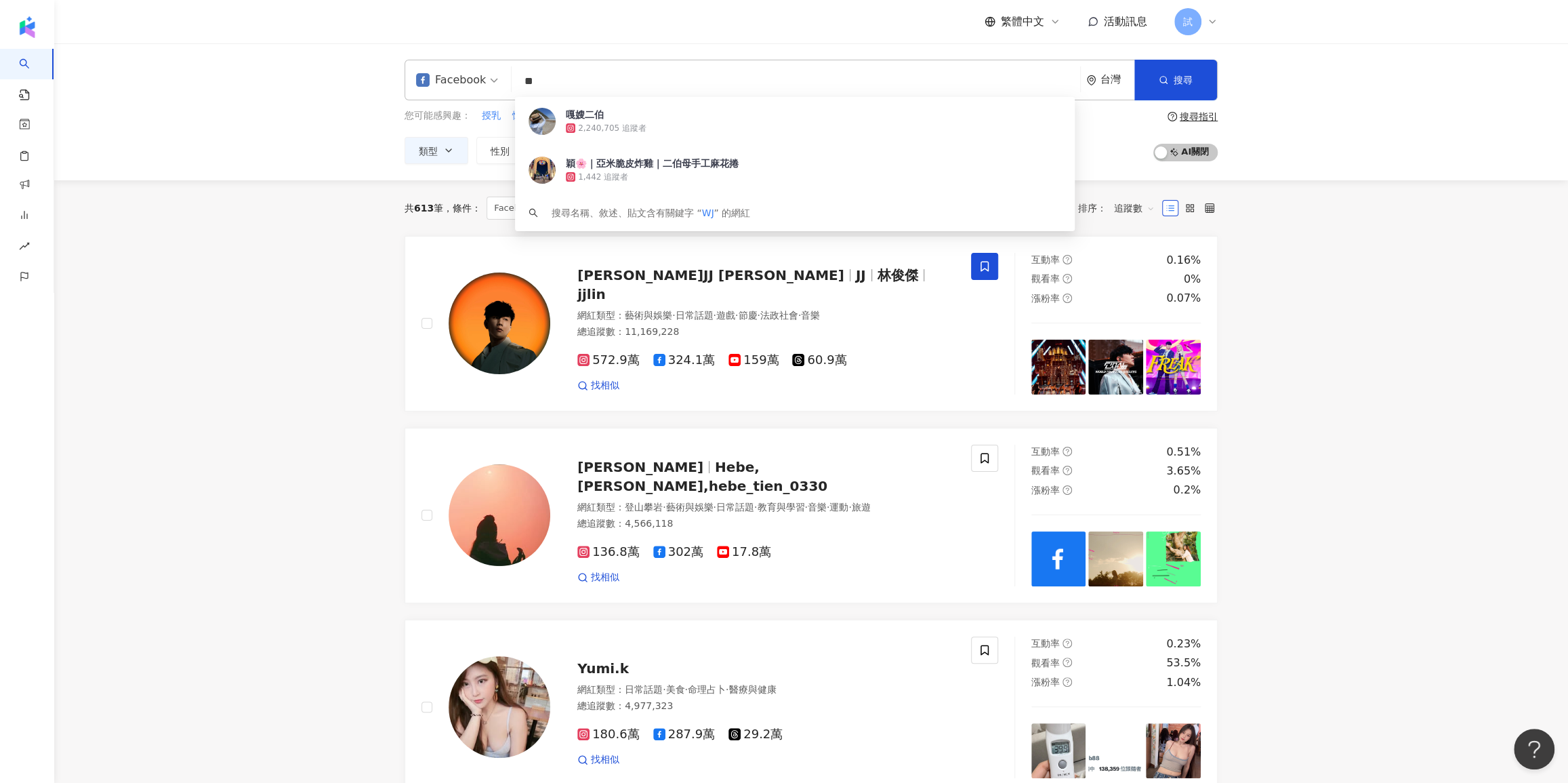
type input "*"
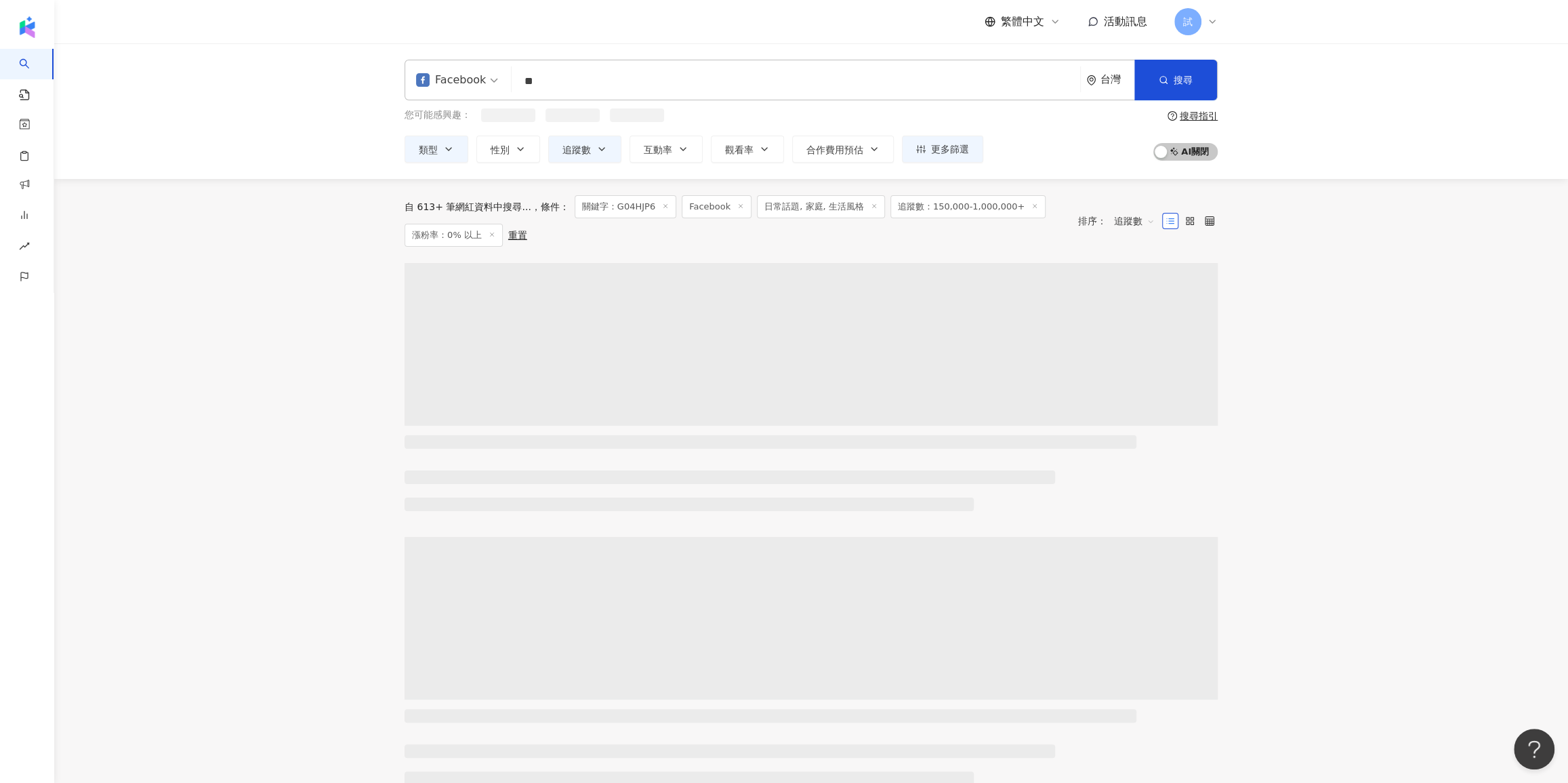
type input "*"
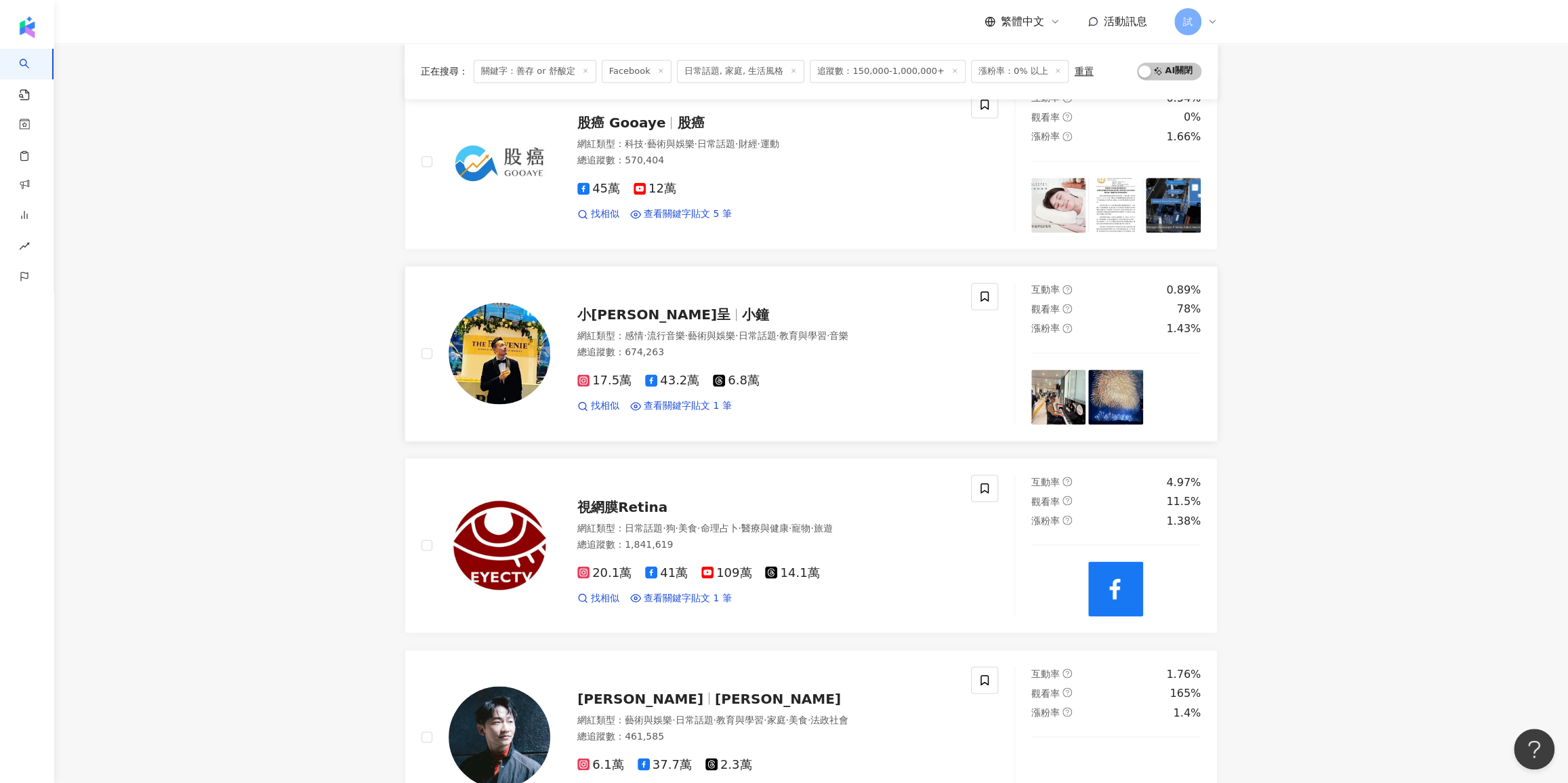
scroll to position [1910, 0]
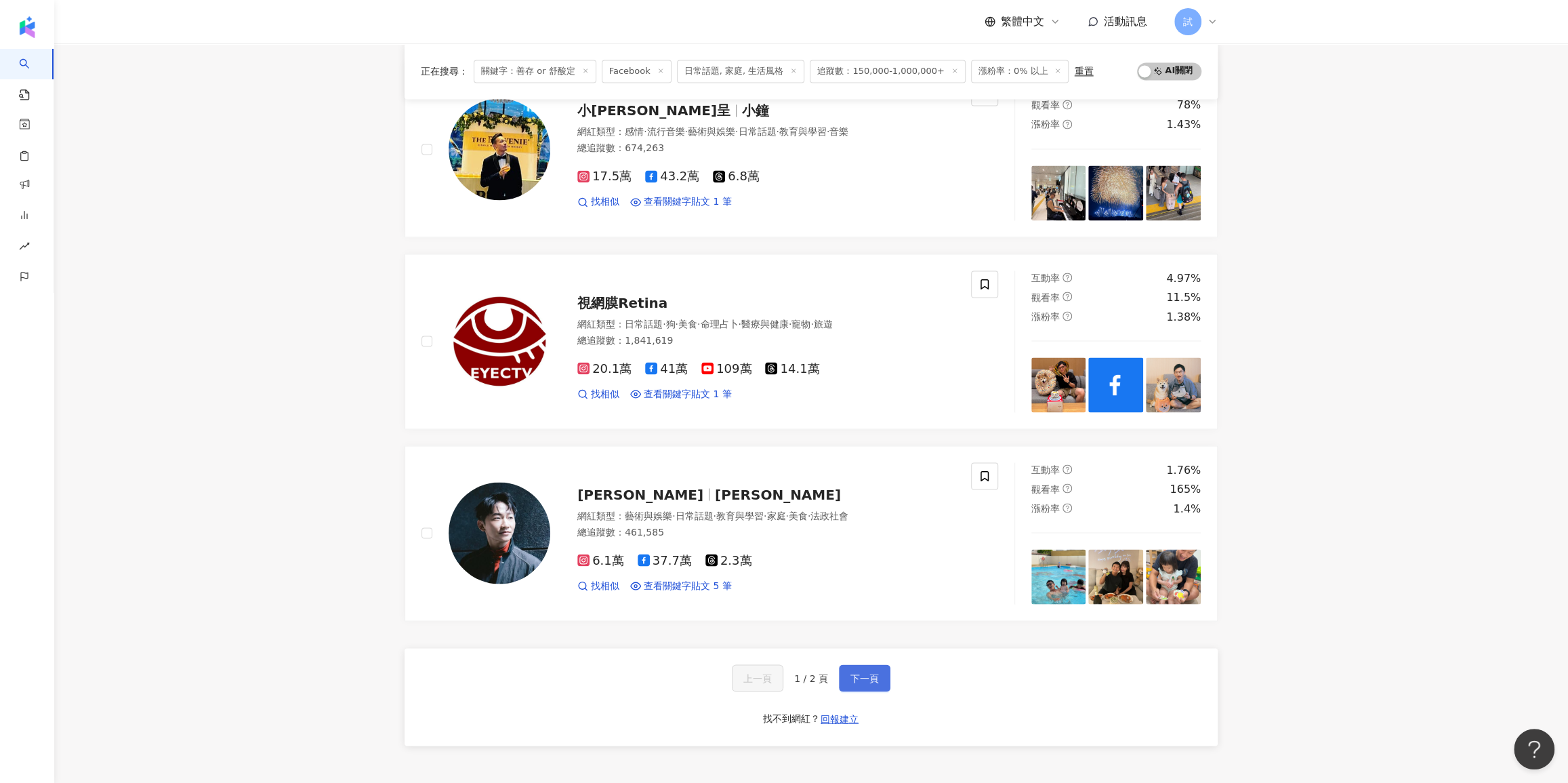
click at [869, 672] on span "下一頁" at bounding box center [865, 677] width 29 height 10
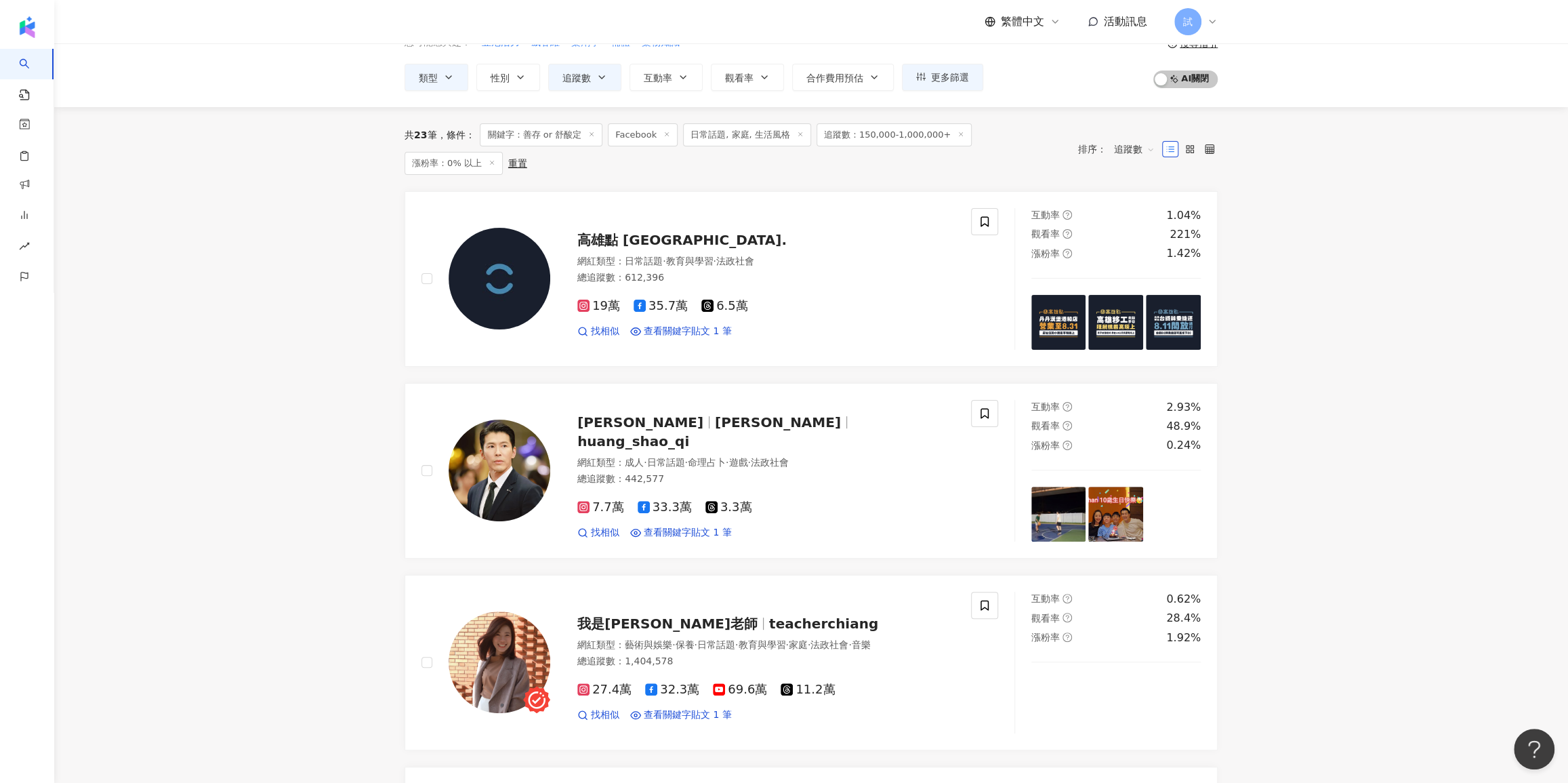
scroll to position [0, 0]
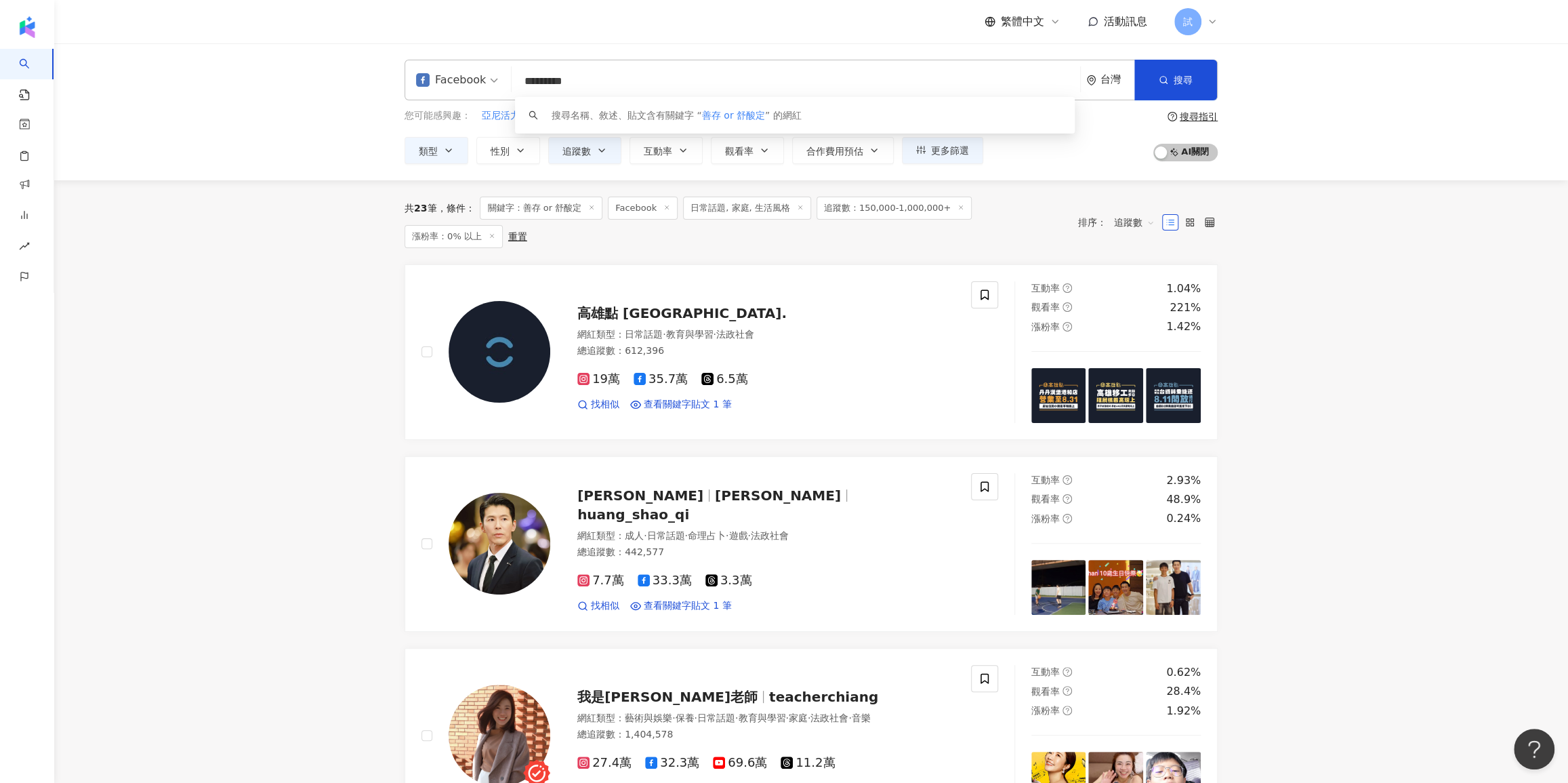
drag, startPoint x: 594, startPoint y: 87, endPoint x: 343, endPoint y: 59, distance: 252.6
click at [343, 59] on div "Facebook ********* 台灣 搜尋 keyword 搜尋名稱、敘述、貼文含有關鍵字 “ 善存 or 舒酸定 ” 的網紅 您可能感興趣： 亞尼活力…" at bounding box center [811, 112] width 1514 height 137
type input "*"
click at [580, 78] on input "search" at bounding box center [796, 80] width 557 height 25
paste input "***"
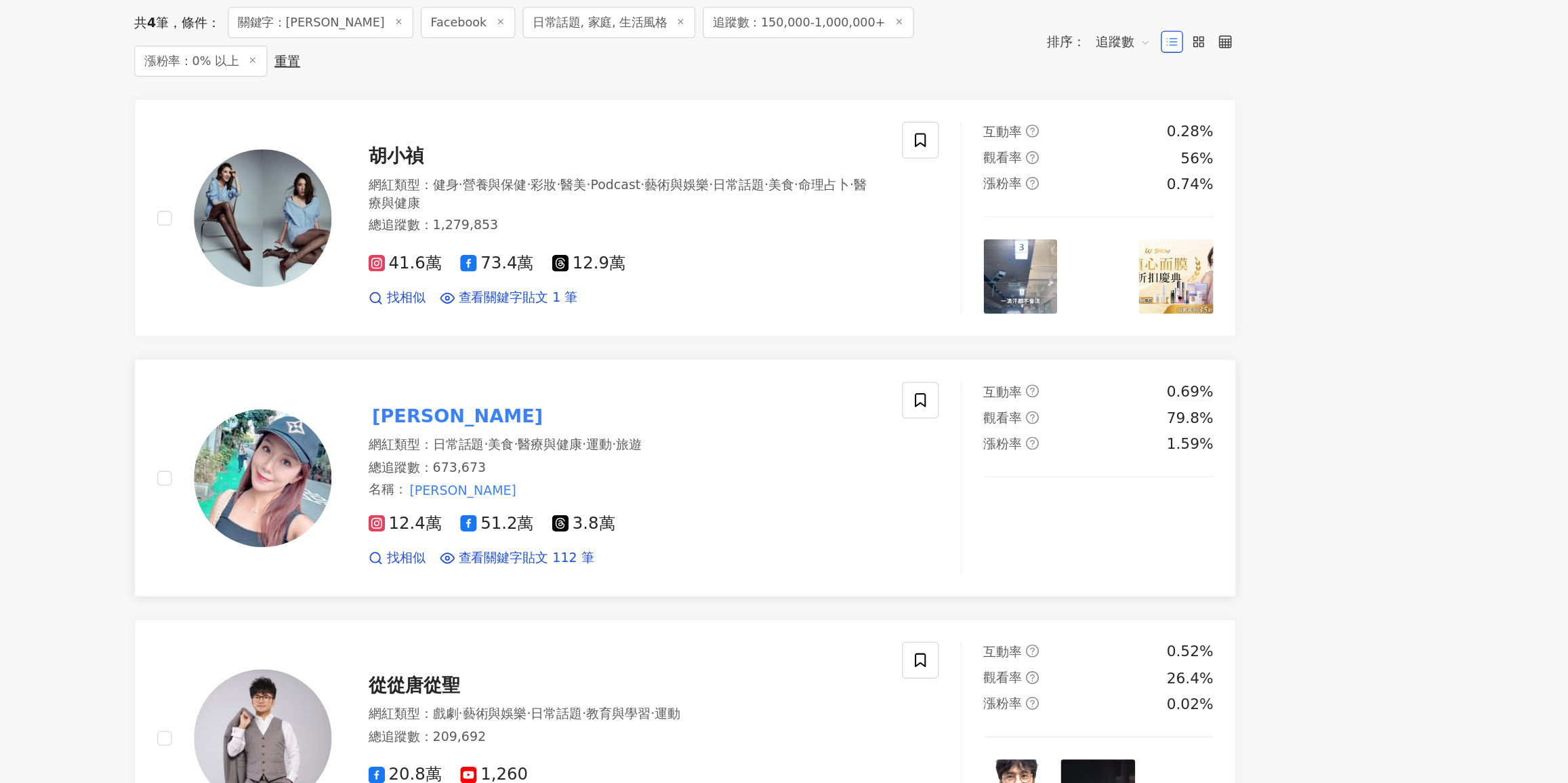
scroll to position [61, 0]
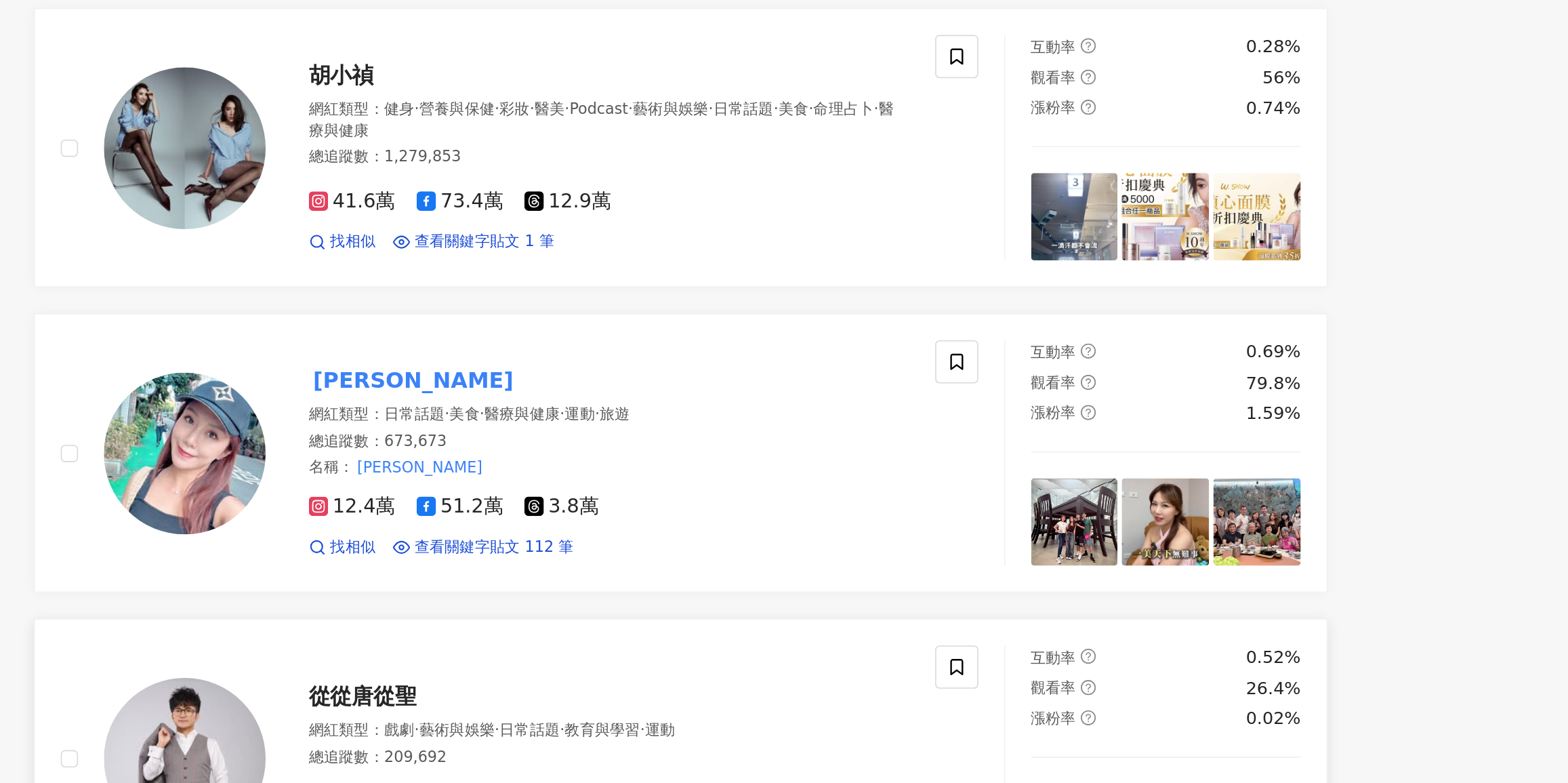
type input "***"
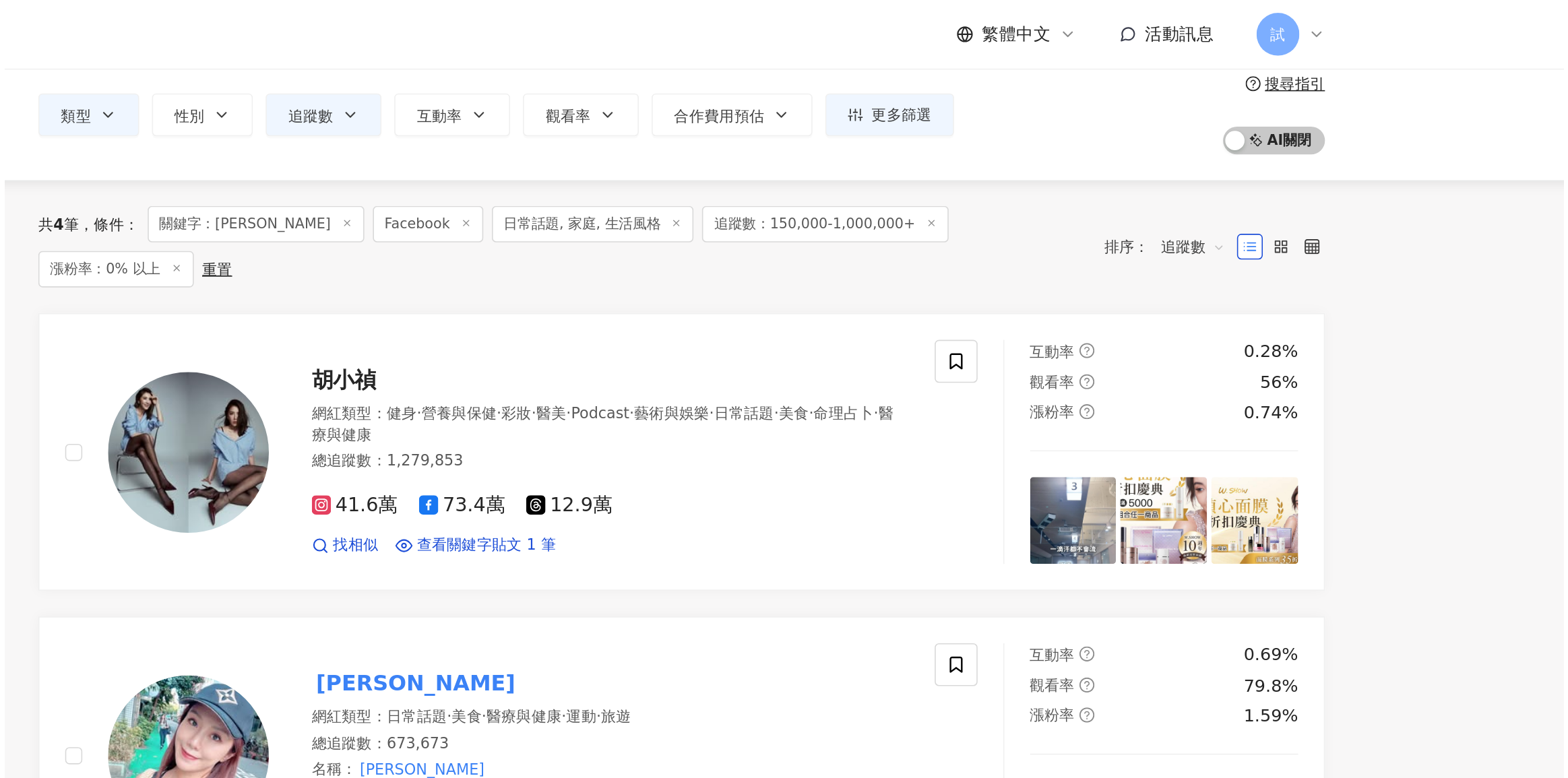
scroll to position [0, 0]
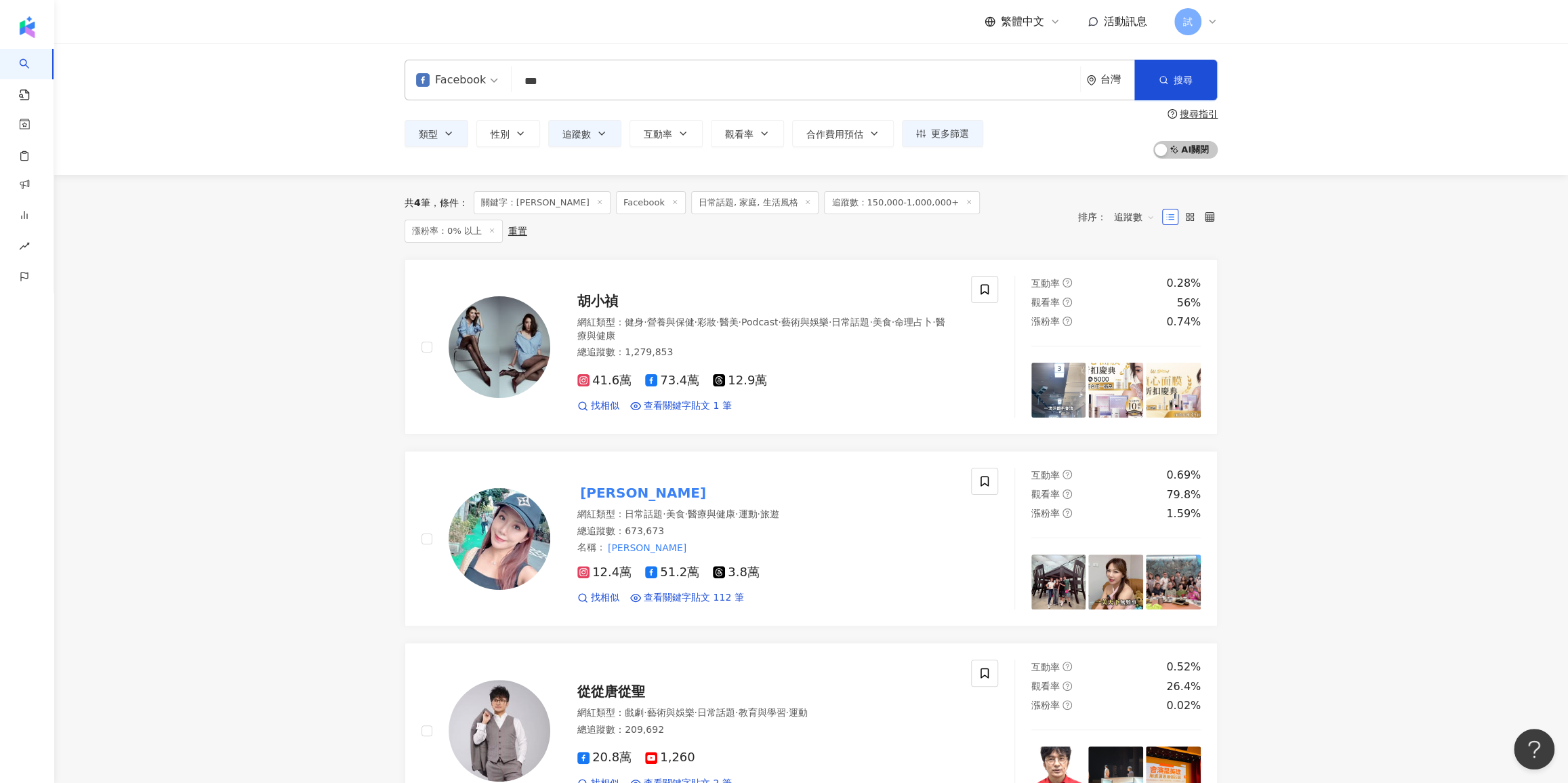
click at [473, 95] on span at bounding box center [457, 80] width 82 height 39
click at [611, 100] on div "Facebook *** 台灣 搜尋 ca7c448f-c9b7-4e8e-b50c-c1909572c009 keyword 李佩甄 673,673 追蹤者…" at bounding box center [811, 108] width 867 height 99
click at [597, 204] on icon at bounding box center [600, 202] width 7 height 7
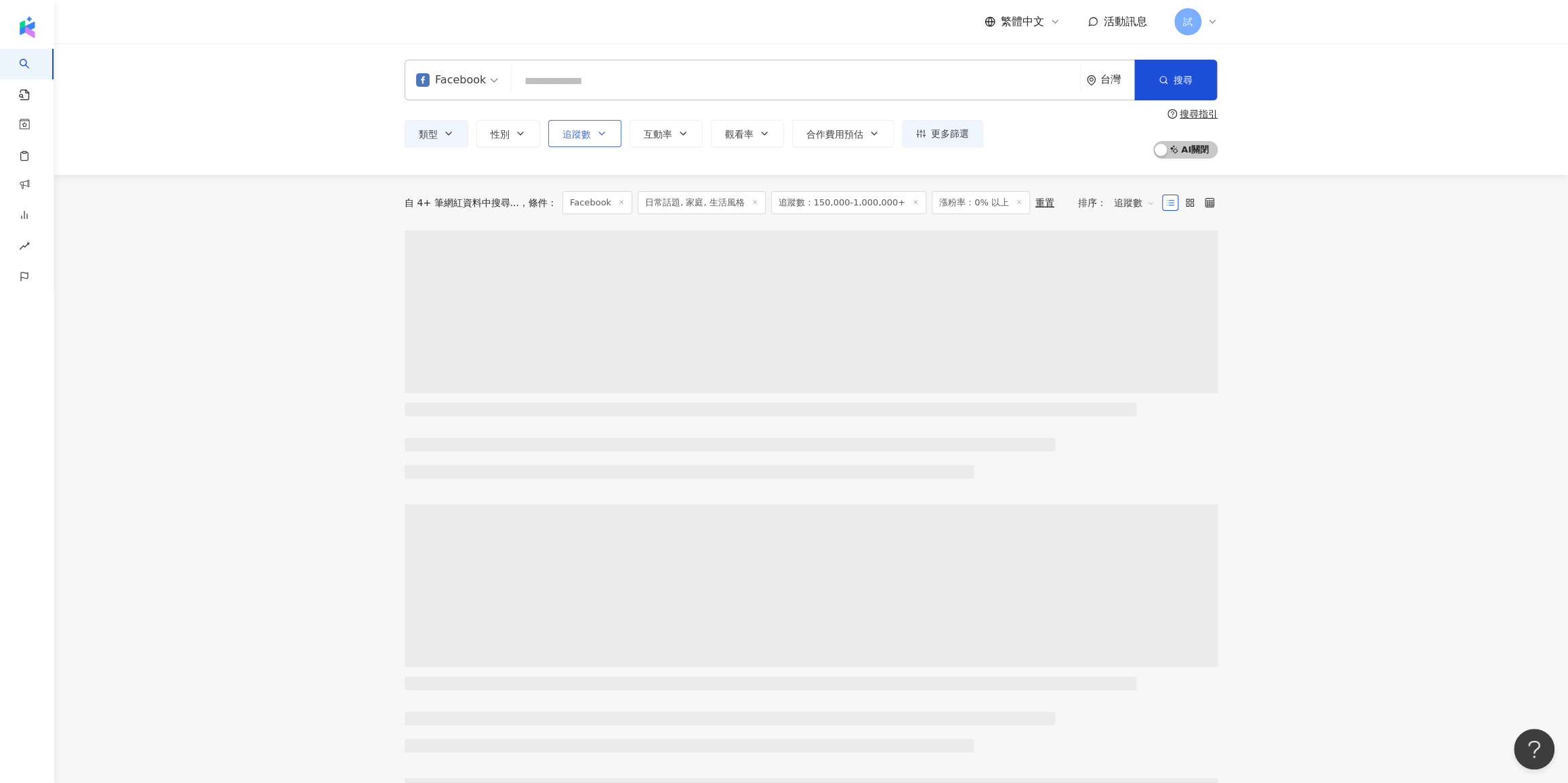
click at [599, 135] on icon "button" at bounding box center [602, 134] width 10 height 10
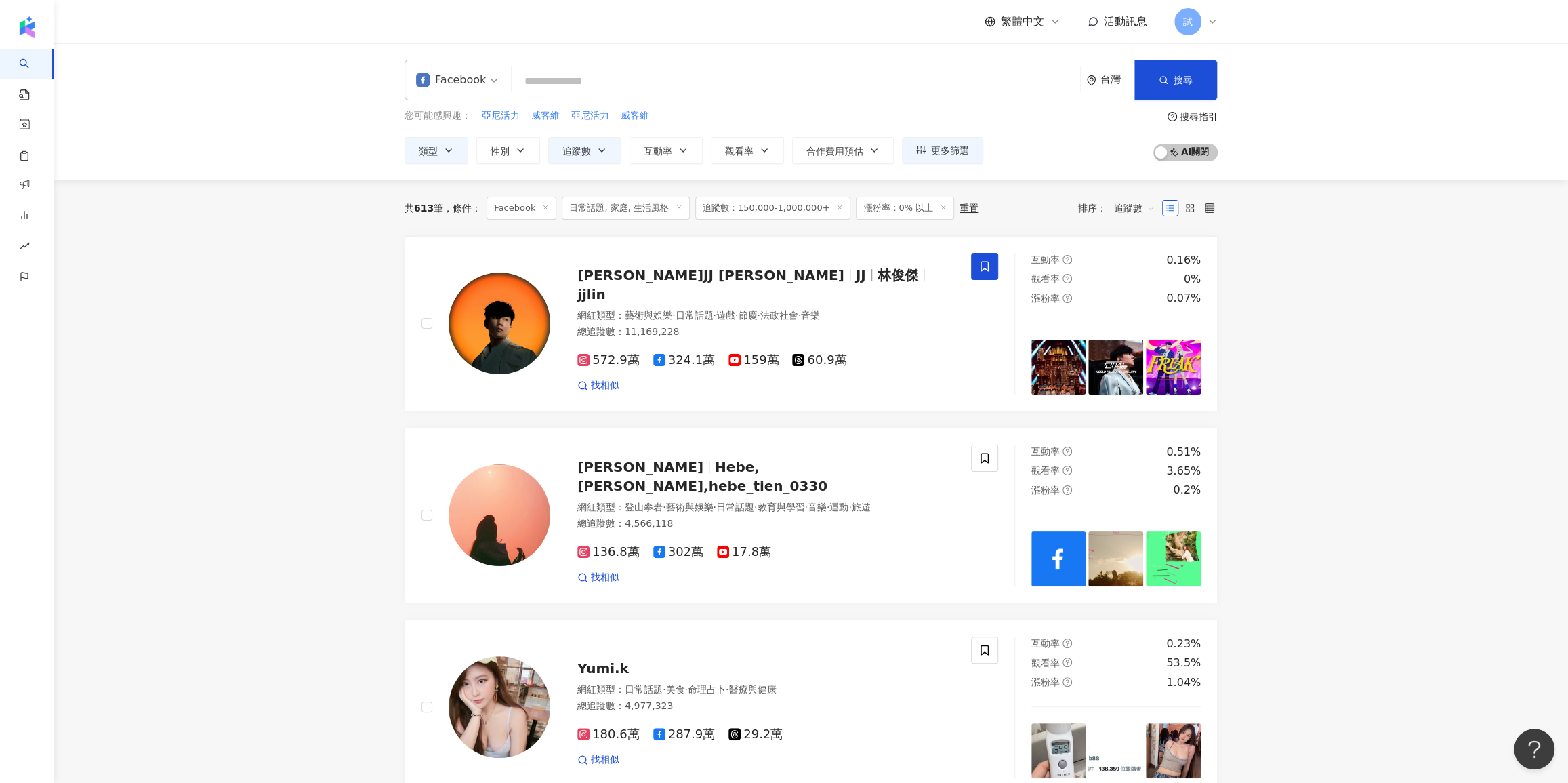
click at [1014, 131] on div "您可能感興趣： 亞尼活力 威客維 亞尼活力 威客維 類型 性別 追蹤數 互動率 觀看率 合作費用預估 更多篩選 篩選條件 關於網紅 互動潛力 受眾輪廓 獨家 …" at bounding box center [811, 136] width 813 height 56
click at [952, 162] on button "更多篩選" at bounding box center [942, 150] width 81 height 27
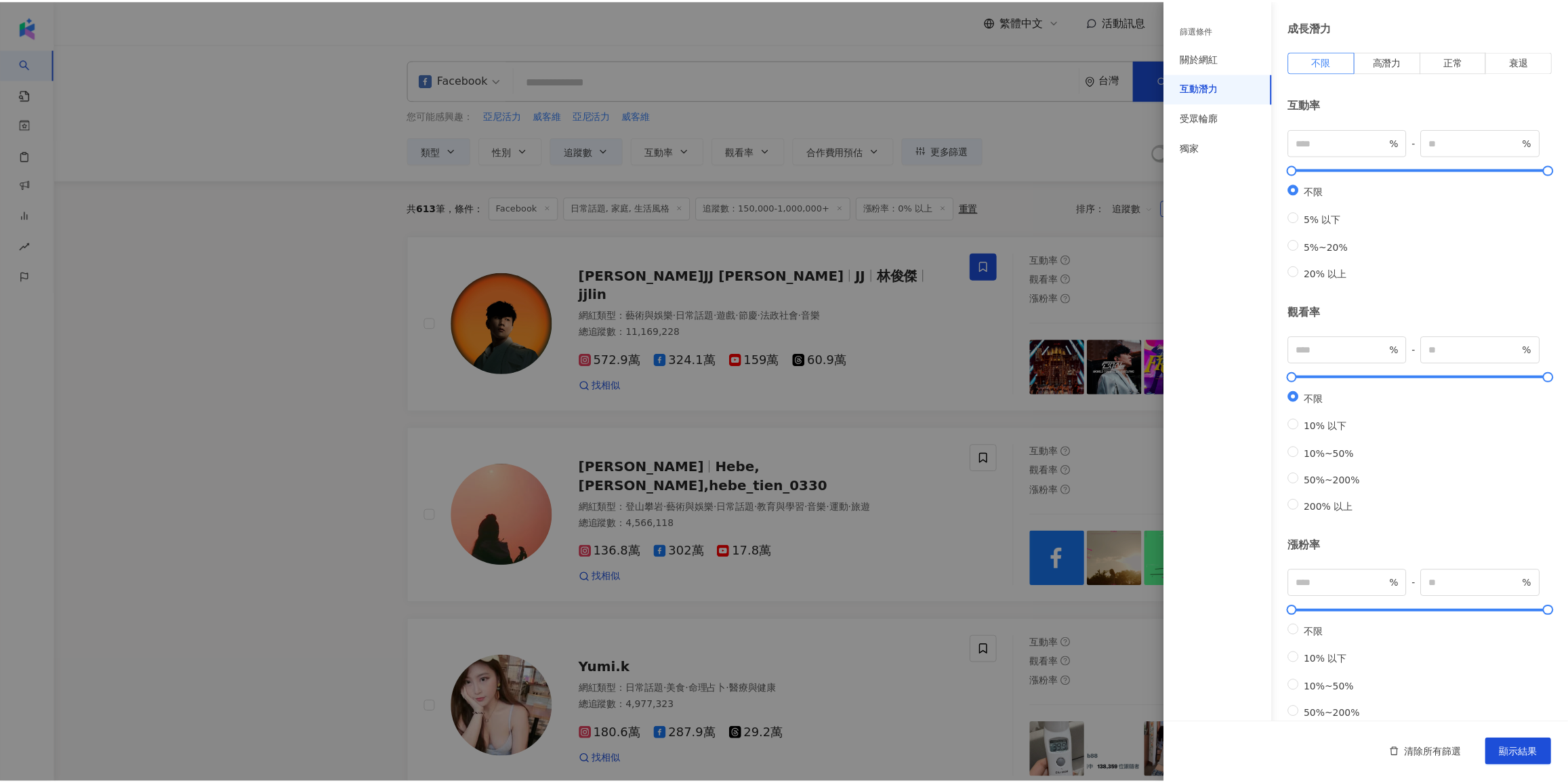
scroll to position [122, 0]
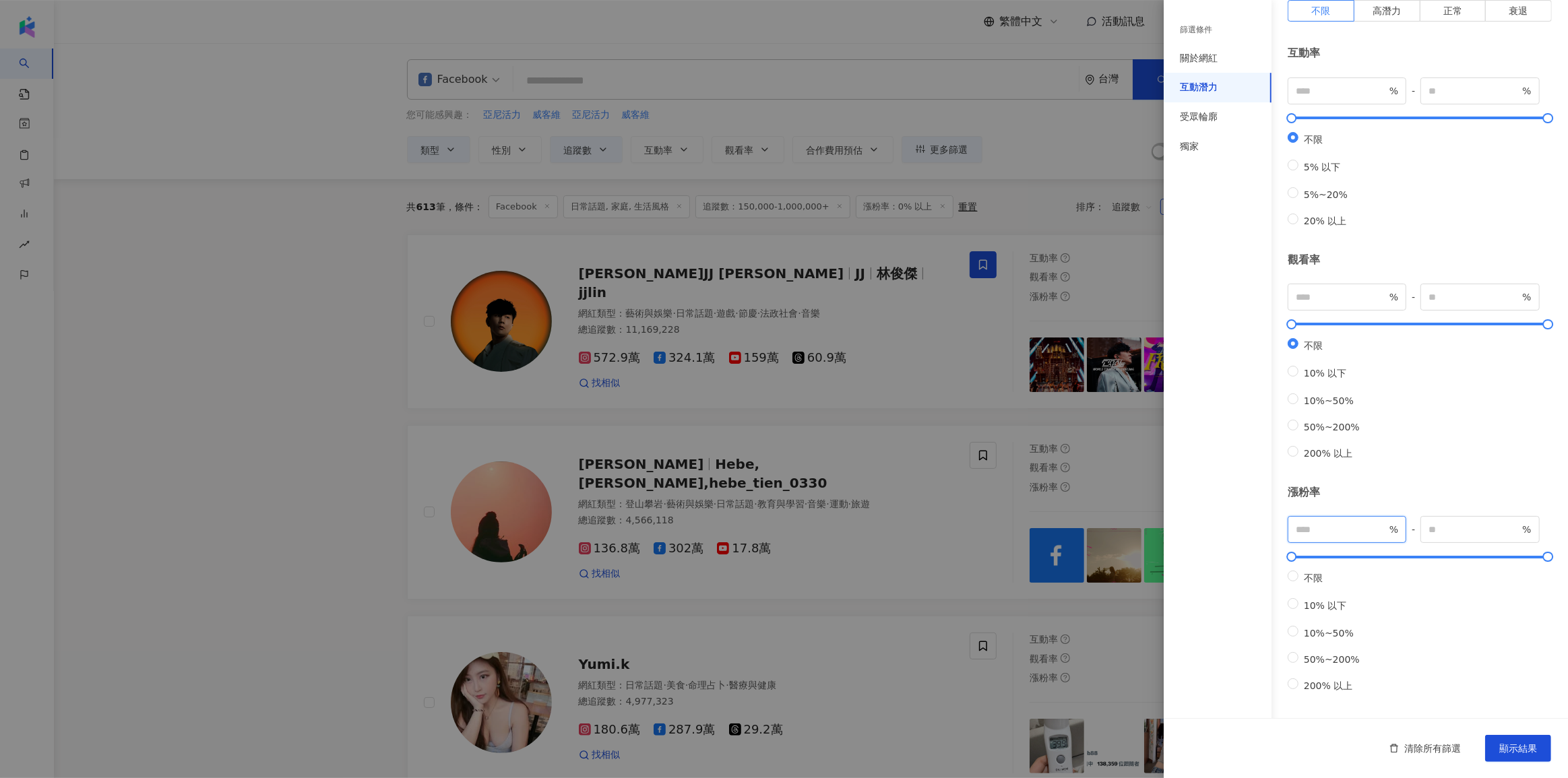
click at [1314, 522] on input "*" at bounding box center [1341, 529] width 91 height 15
type input "**"
click at [1516, 743] on span "顯示結果" at bounding box center [1518, 748] width 37 height 10
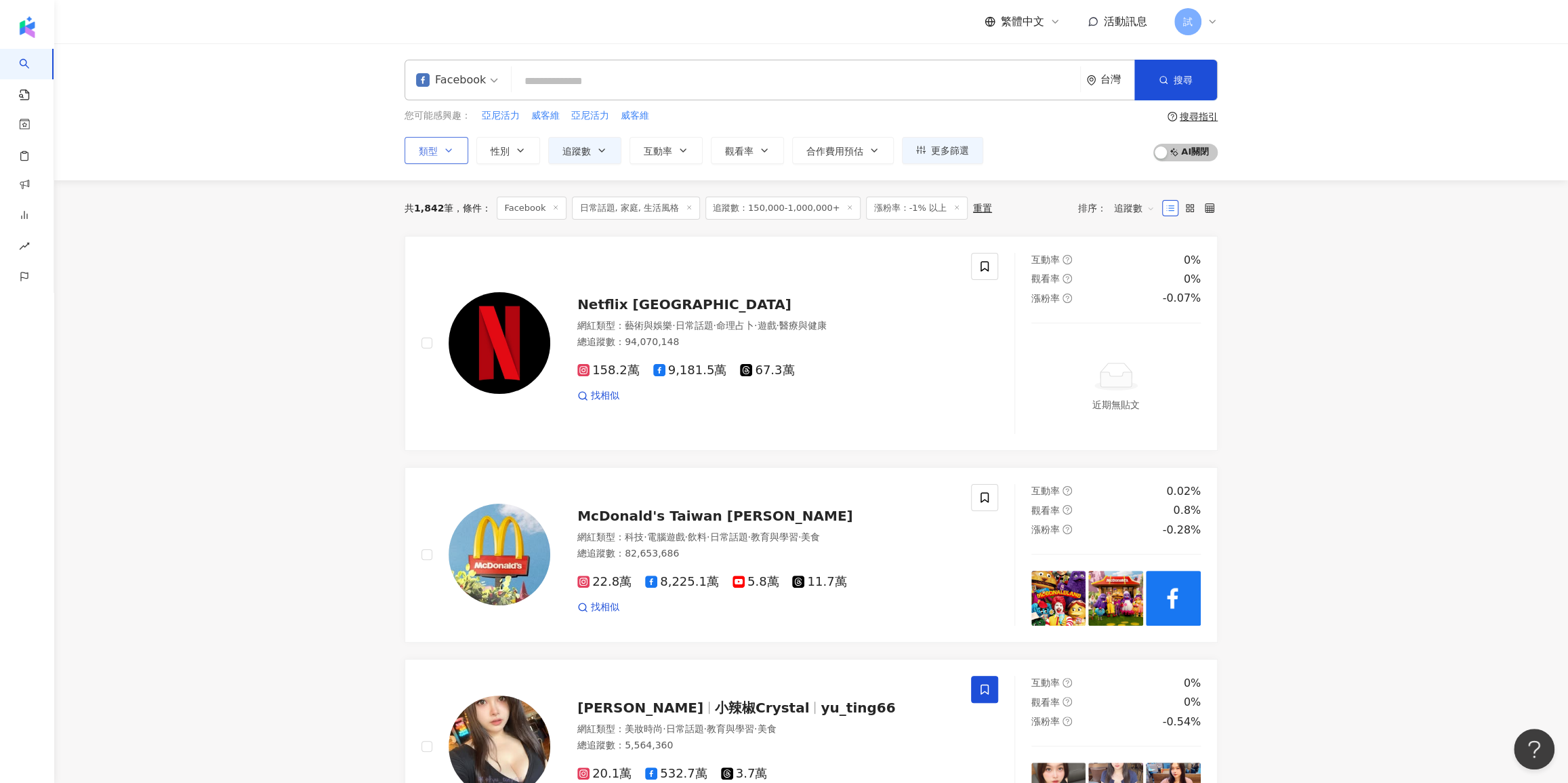
click at [446, 151] on icon "button" at bounding box center [448, 150] width 10 height 10
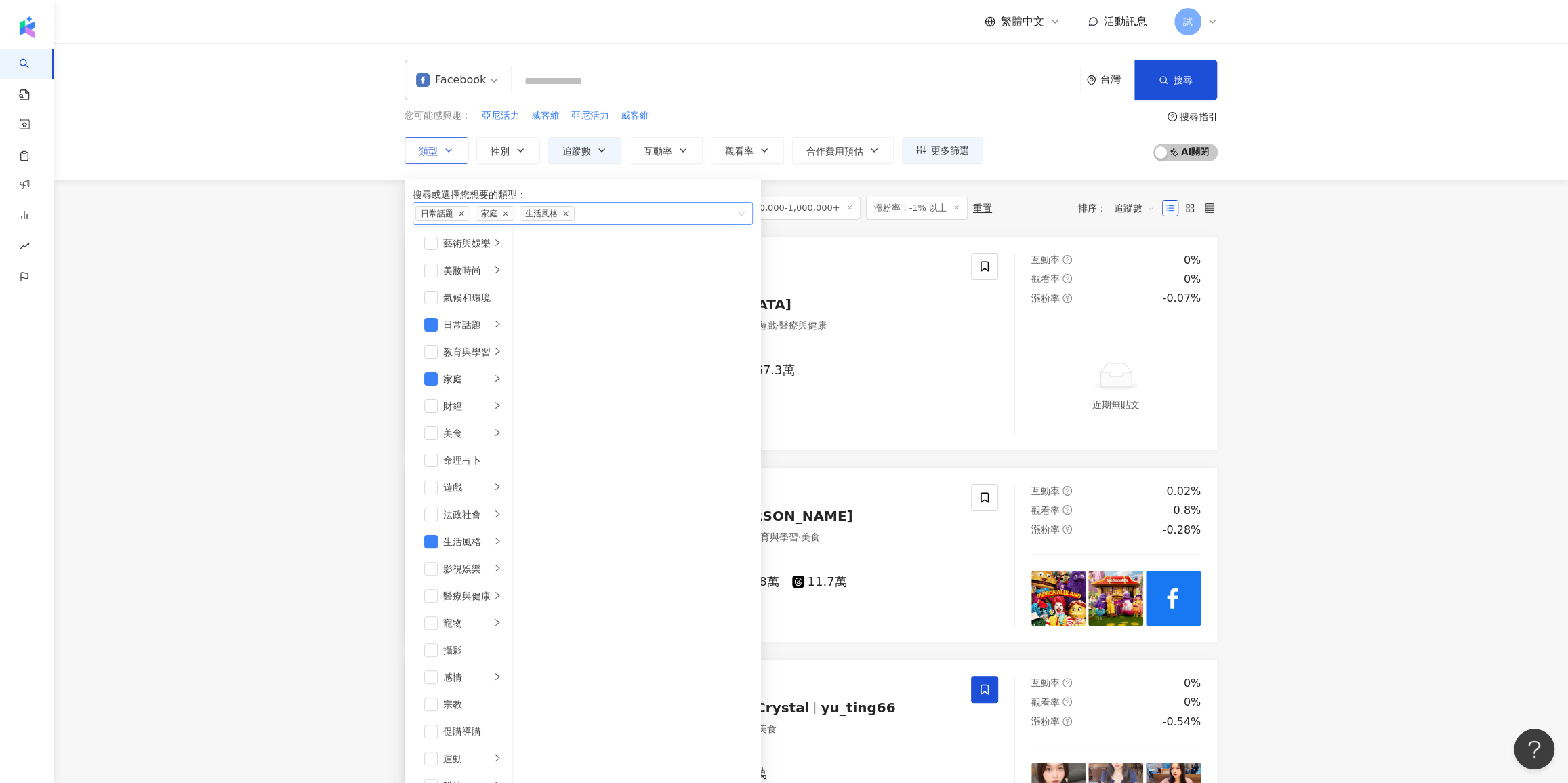
click at [464, 216] on icon "close" at bounding box center [461, 213] width 5 height 5
click at [508, 217] on icon "close" at bounding box center [506, 213] width 7 height 7
click at [449, 217] on icon "close" at bounding box center [446, 213] width 7 height 7
click at [509, 392] on li "家庭" at bounding box center [462, 378] width 93 height 27
click at [585, 257] on li "母嬰" at bounding box center [550, 243] width 70 height 27
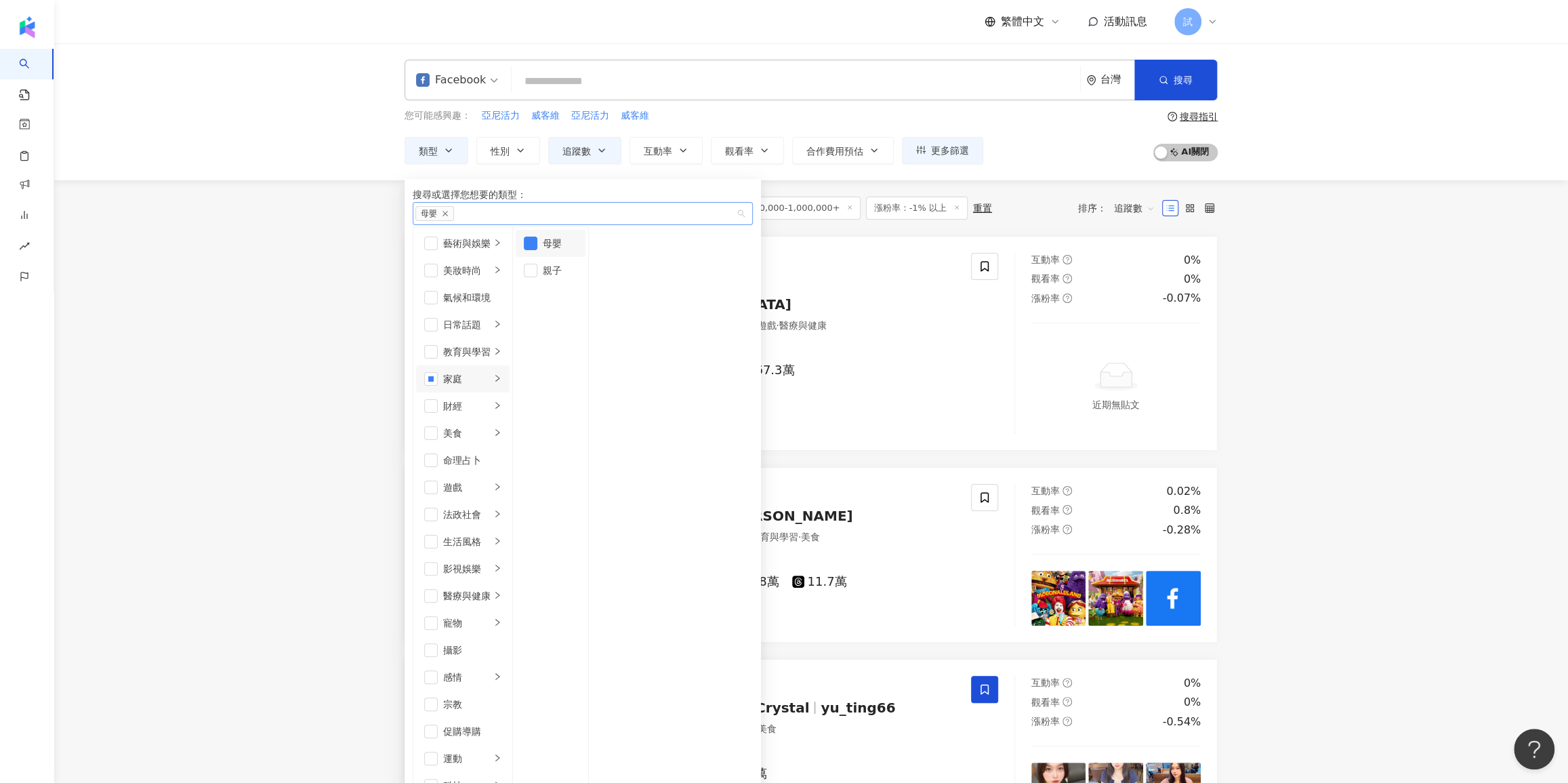
click at [1008, 204] on div "共 1,842 筆 條件 ： Facebook 日常話題, 家庭, 生活風格 追蹤數：150,000-1,000,000+ 漲粉率：-1% 以上 重置 排序：…" at bounding box center [811, 208] width 813 height 23
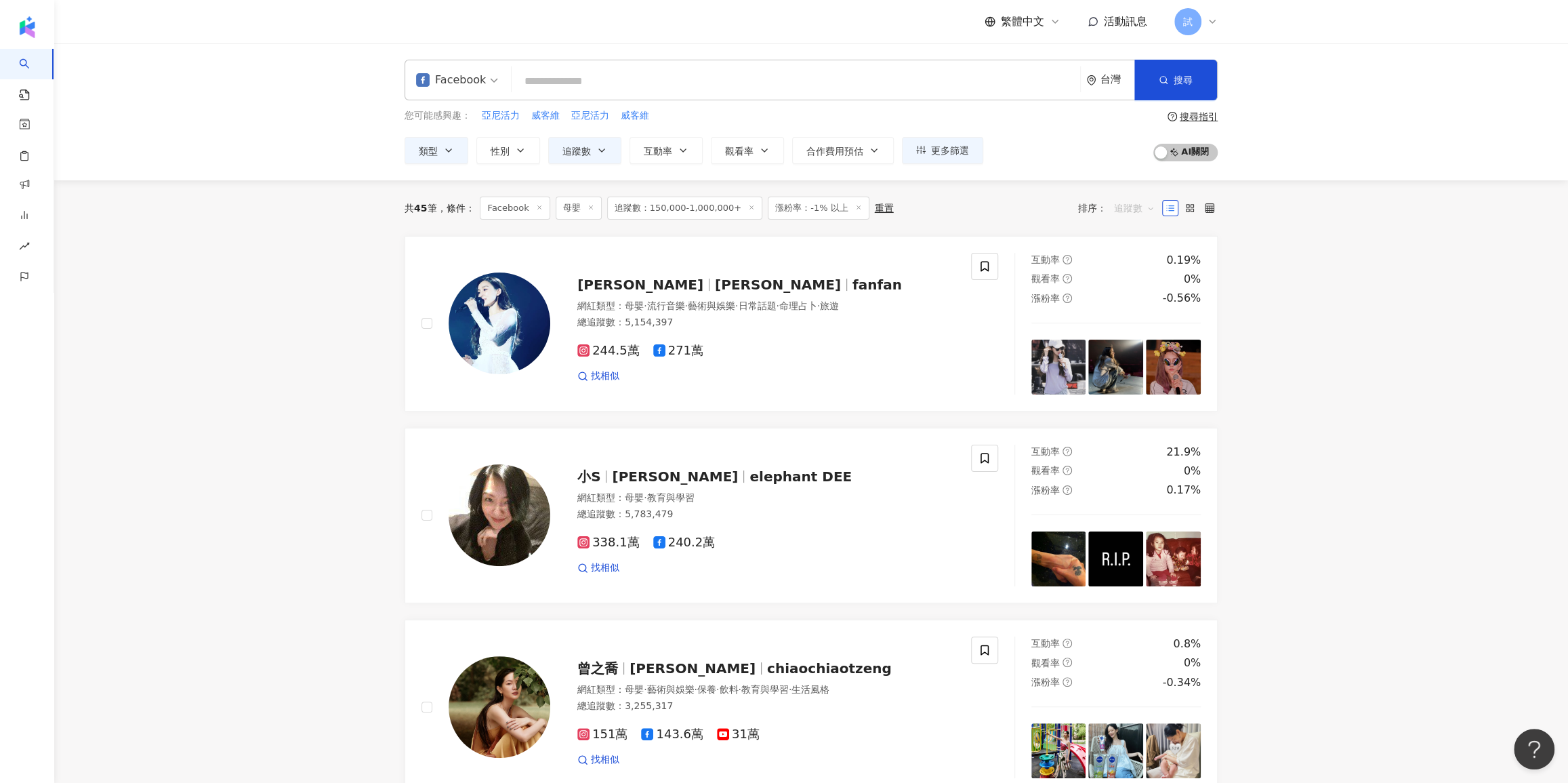
click at [1119, 210] on span "追蹤數" at bounding box center [1134, 208] width 41 height 22
click at [1119, 313] on div "互動率" at bounding box center [1134, 304] width 50 height 23
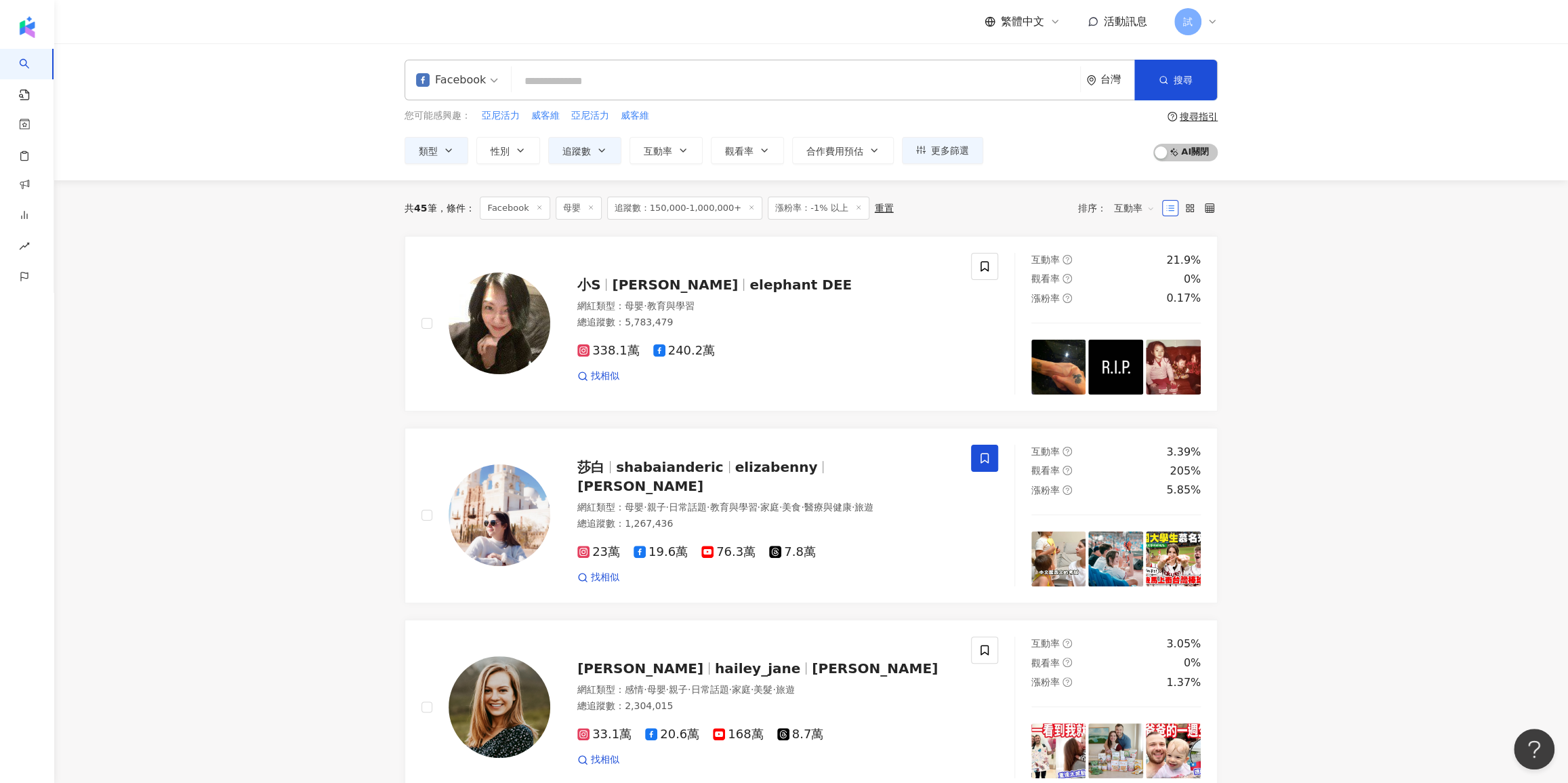
click at [1135, 207] on span "互動率" at bounding box center [1134, 208] width 41 height 22
click at [1141, 256] on div "追蹤數" at bounding box center [1134, 258] width 34 height 15
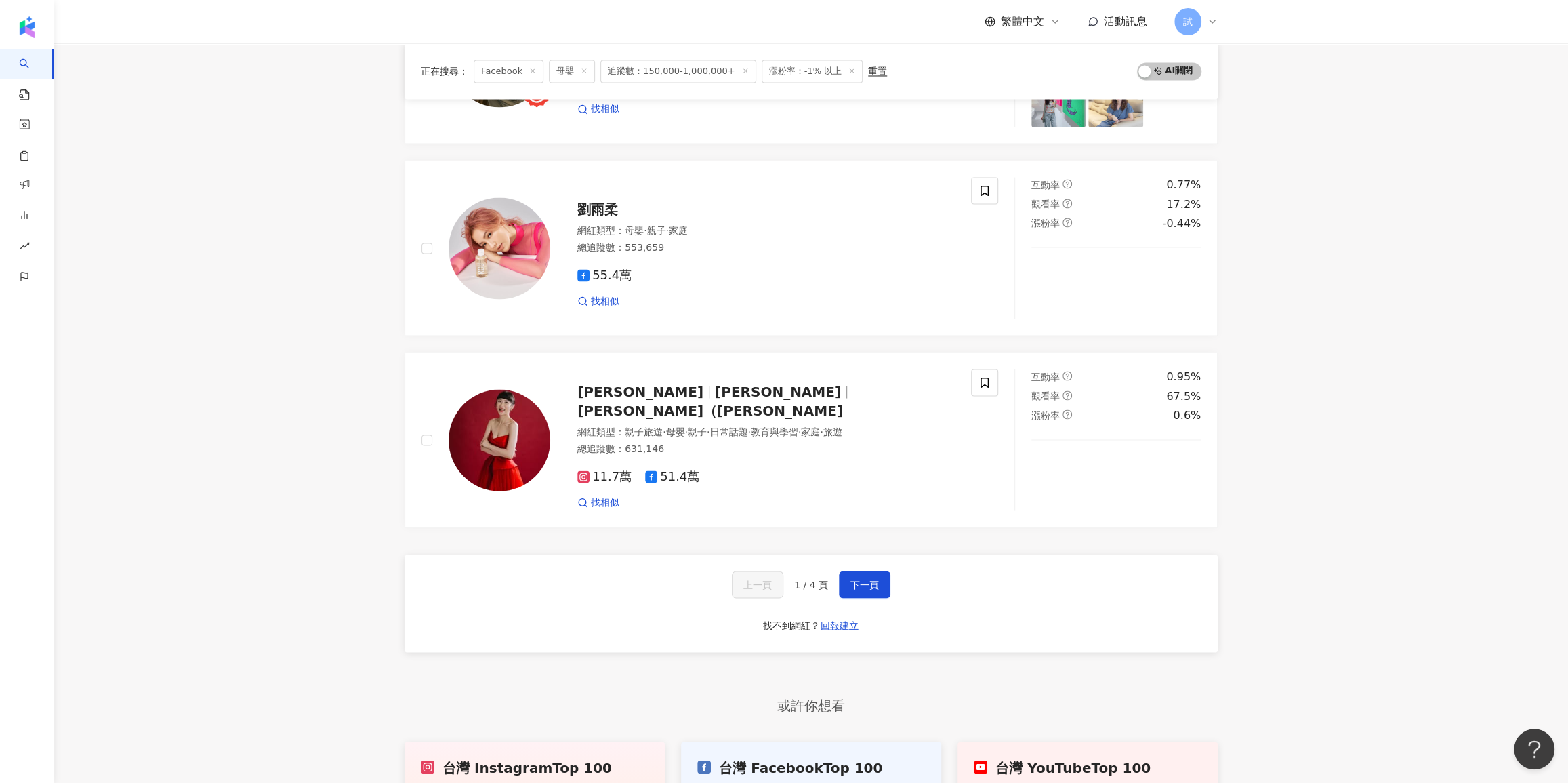
scroll to position [2245, 0]
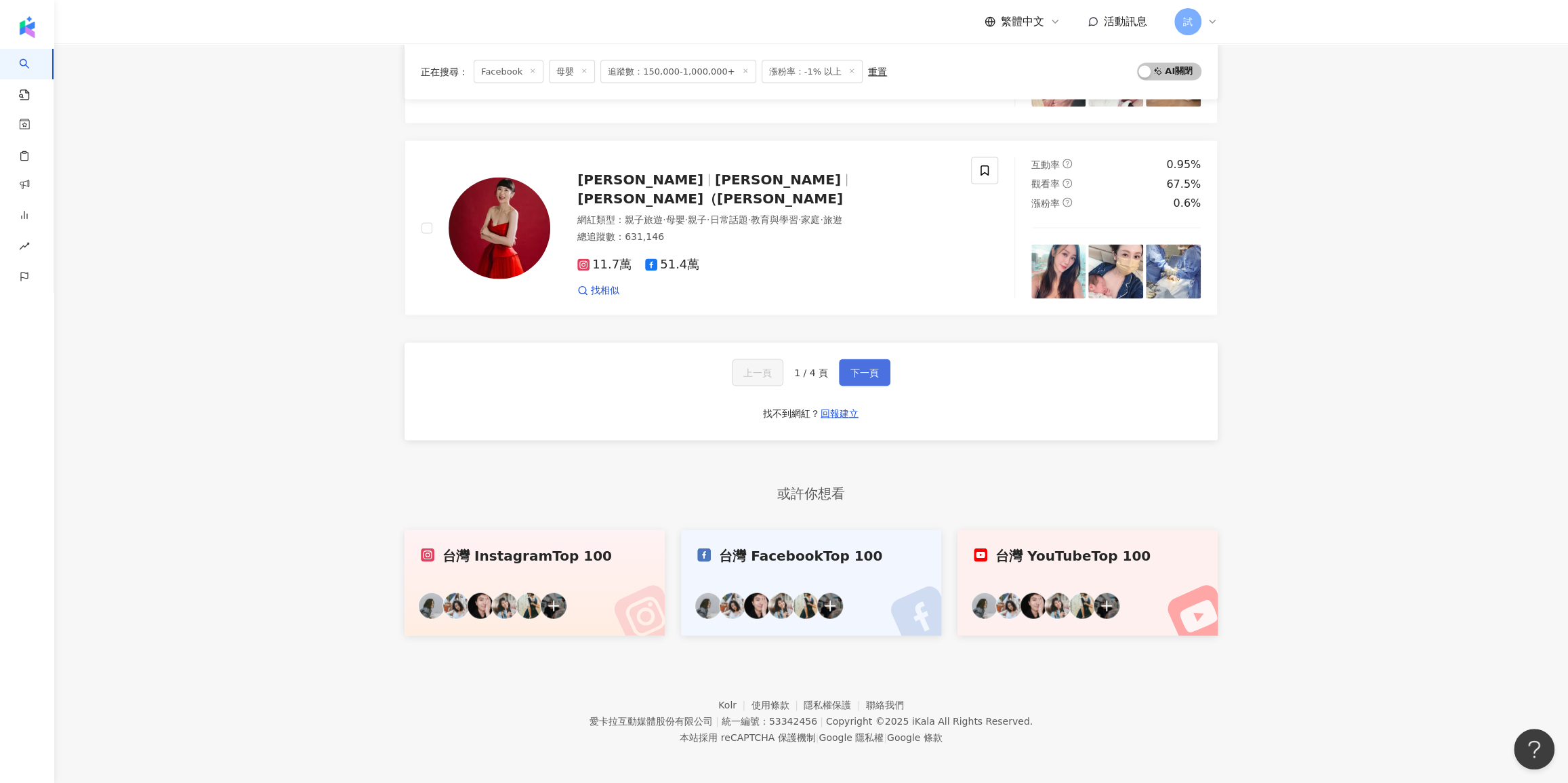
click at [868, 362] on button "下一頁" at bounding box center [864, 372] width 52 height 27
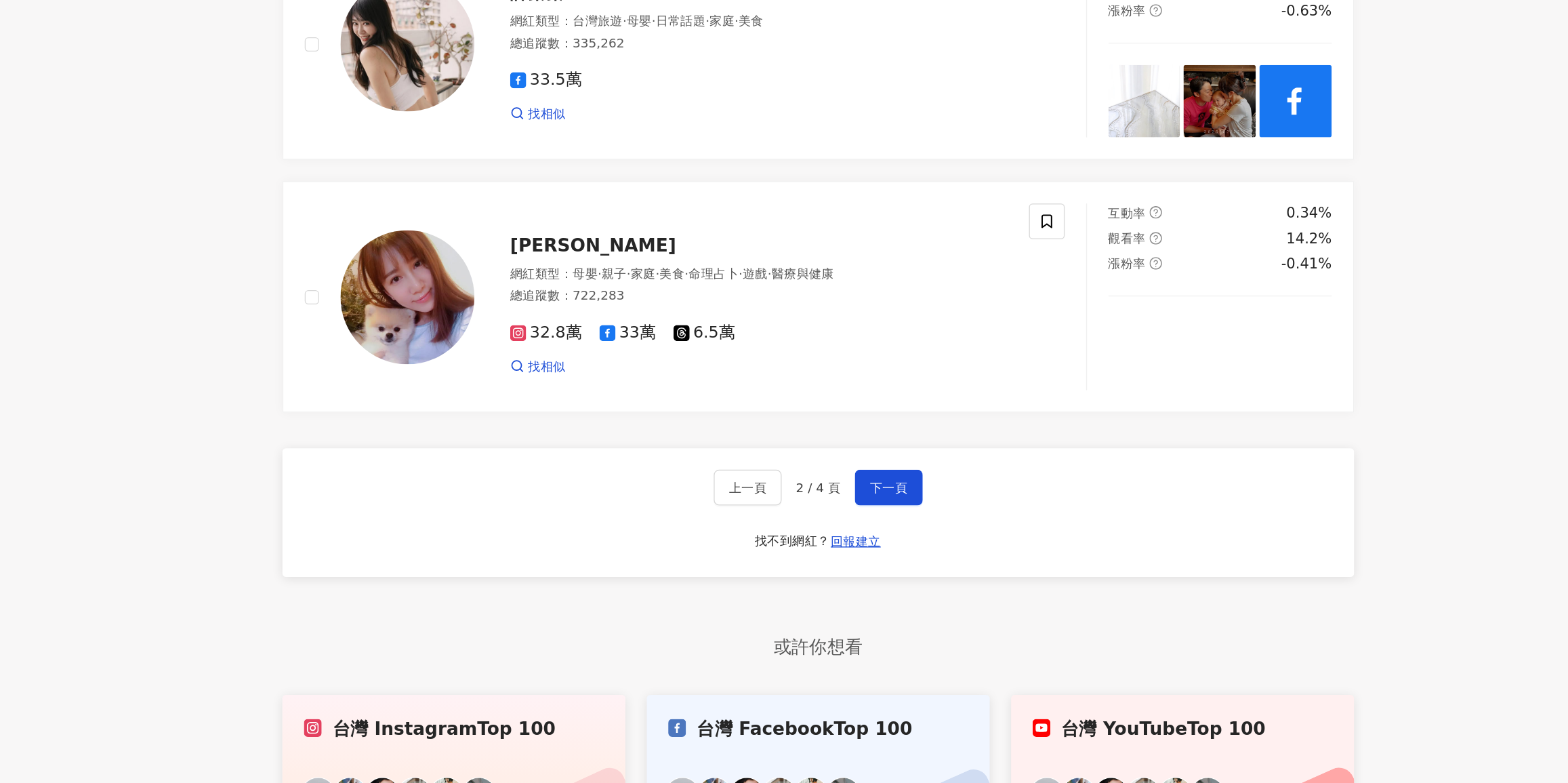
scroll to position [2018, 0]
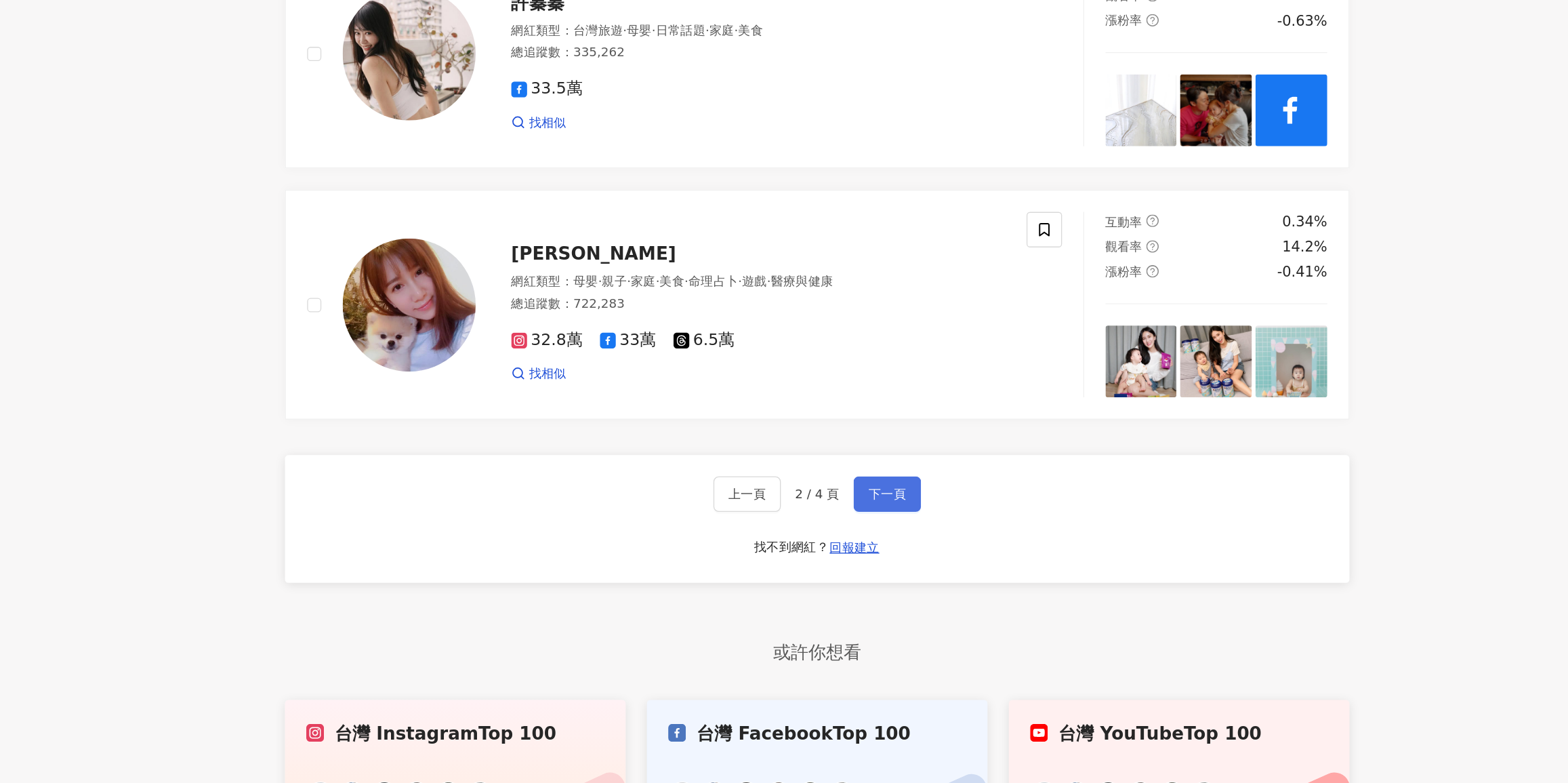
click at [869, 555] on span "下一頁" at bounding box center [865, 560] width 29 height 10
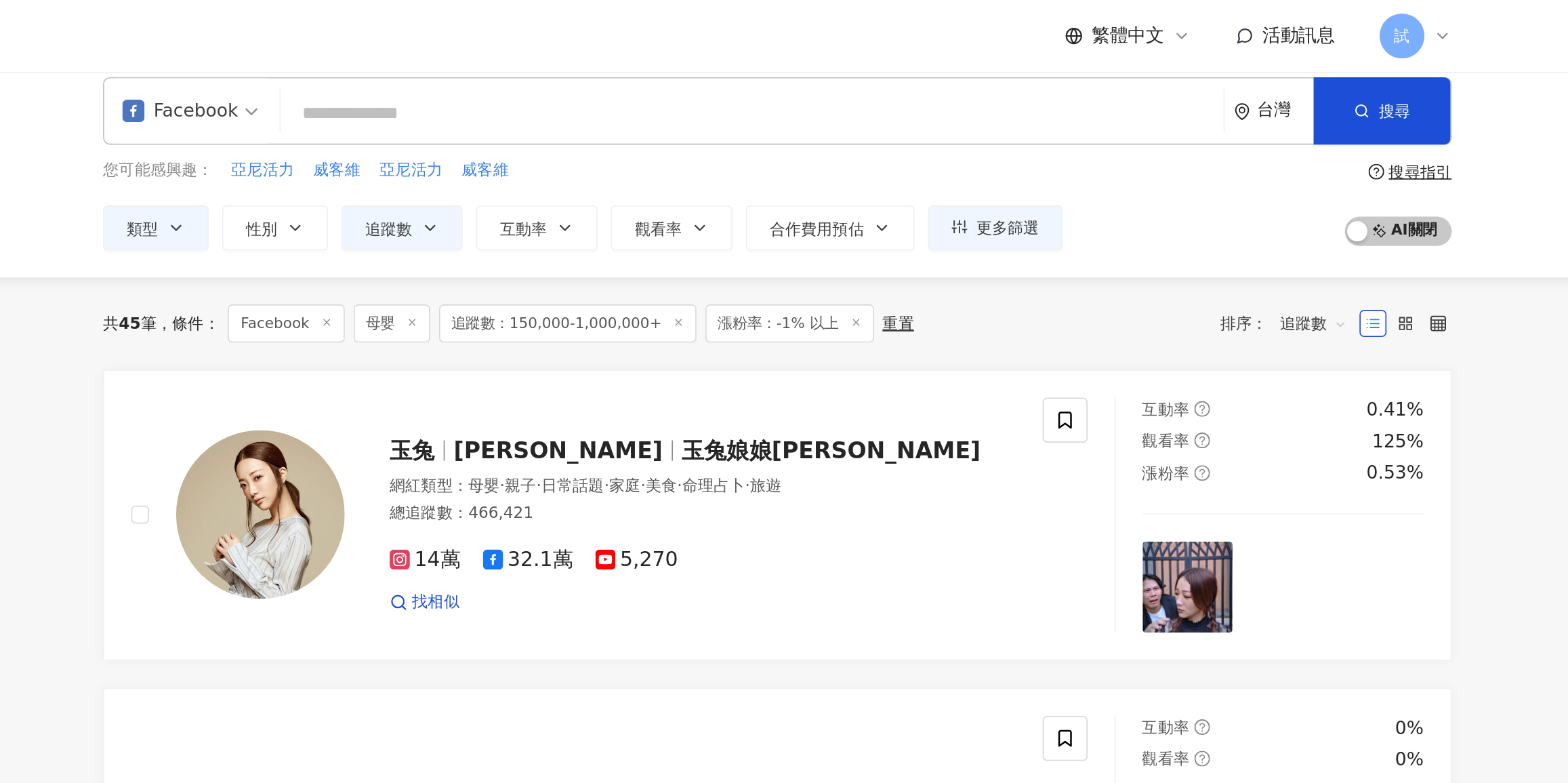
scroll to position [0, 0]
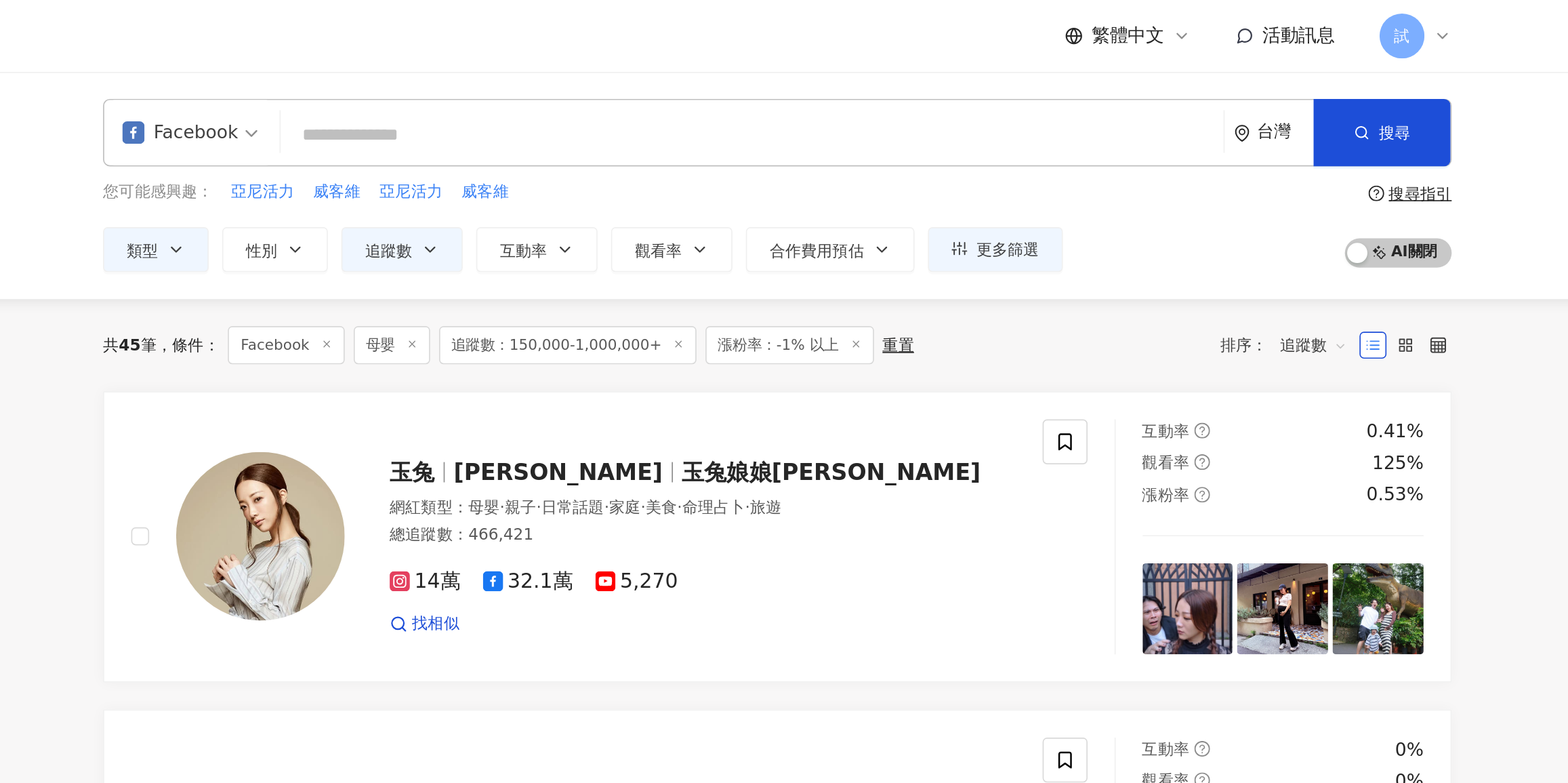
click at [479, 74] on div "Facebook" at bounding box center [451, 80] width 70 height 22
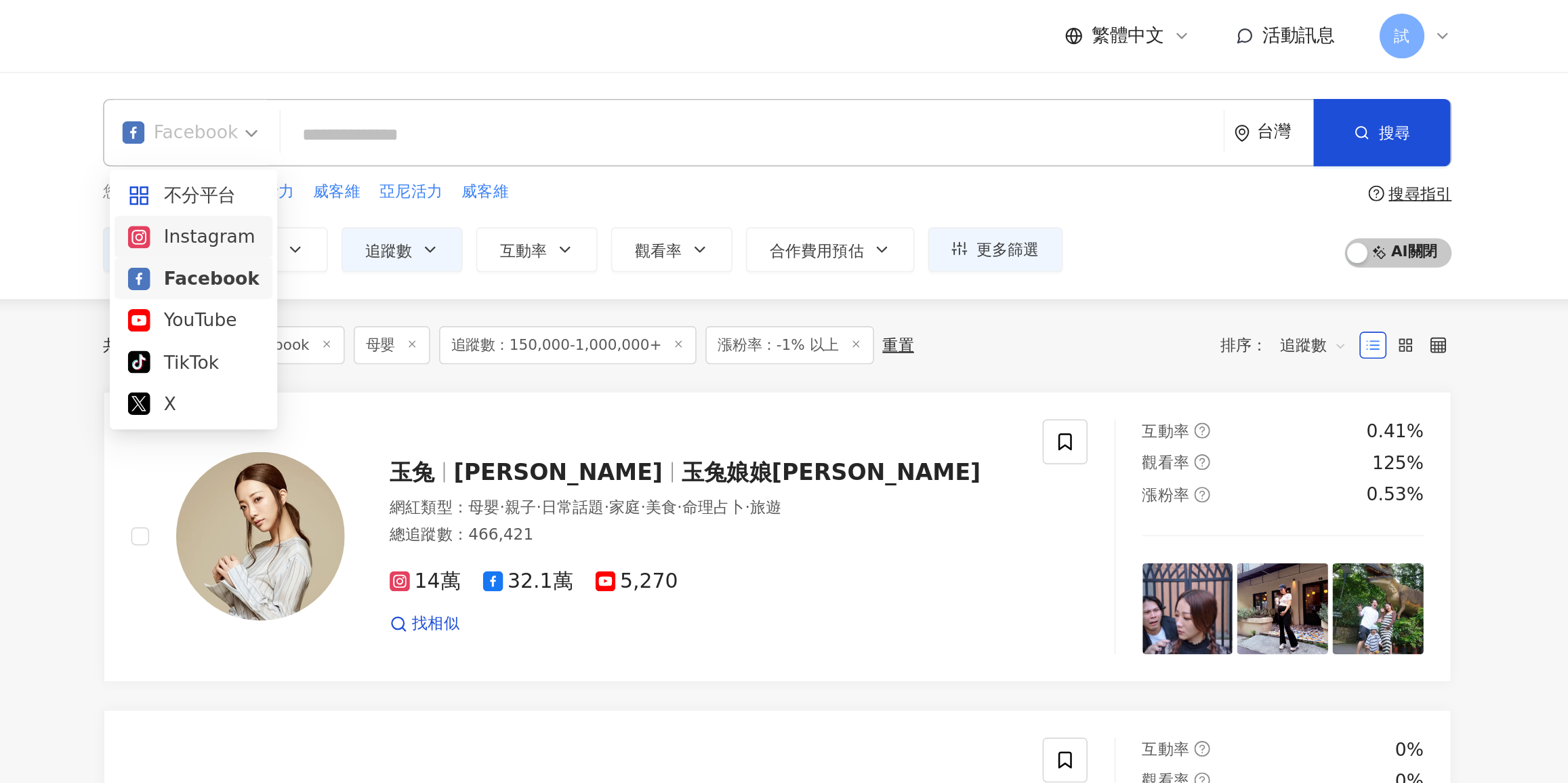
click at [474, 141] on div "Instagram" at bounding box center [459, 142] width 79 height 17
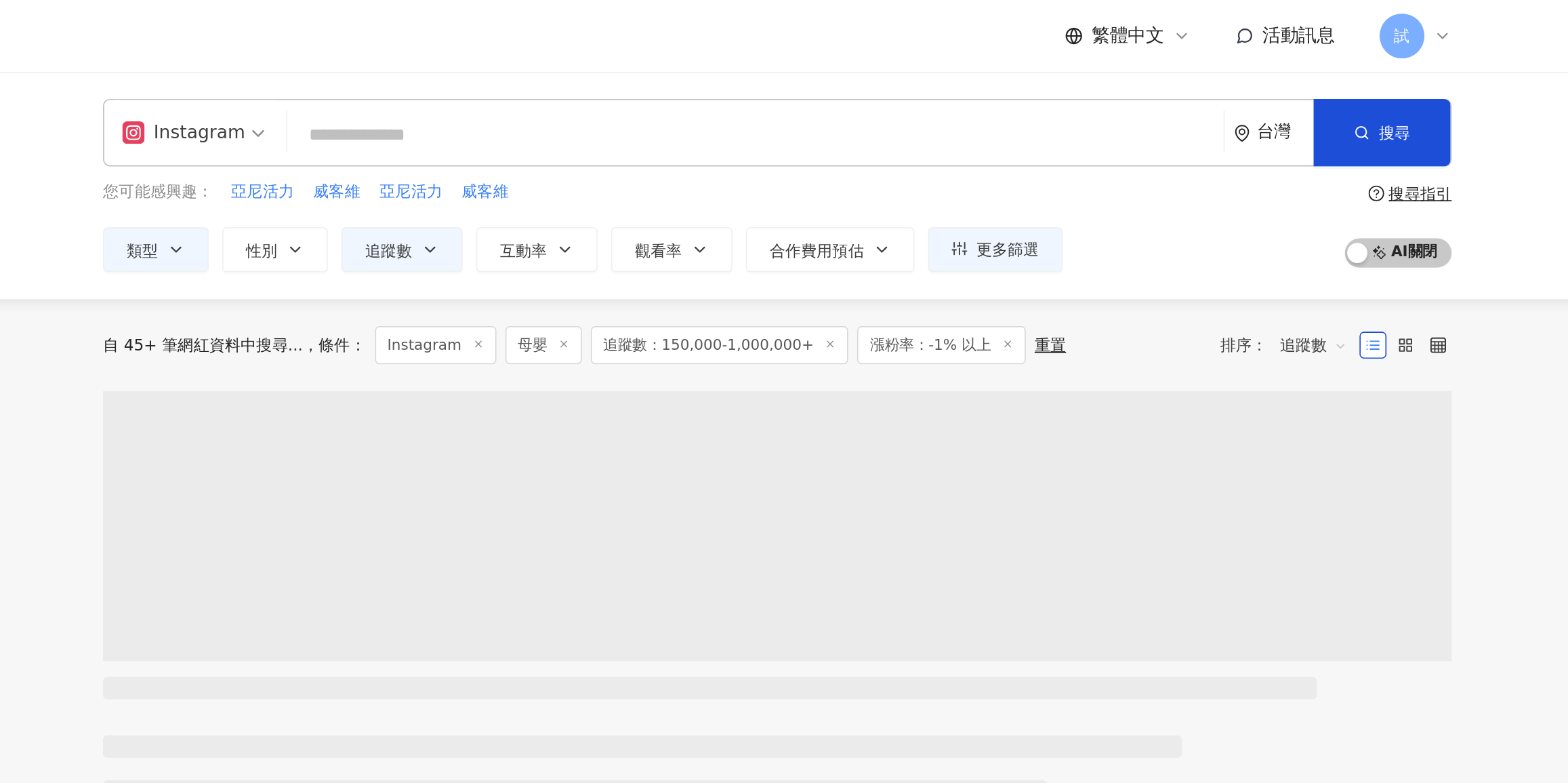
click at [601, 148] on icon "button" at bounding box center [602, 150] width 10 height 10
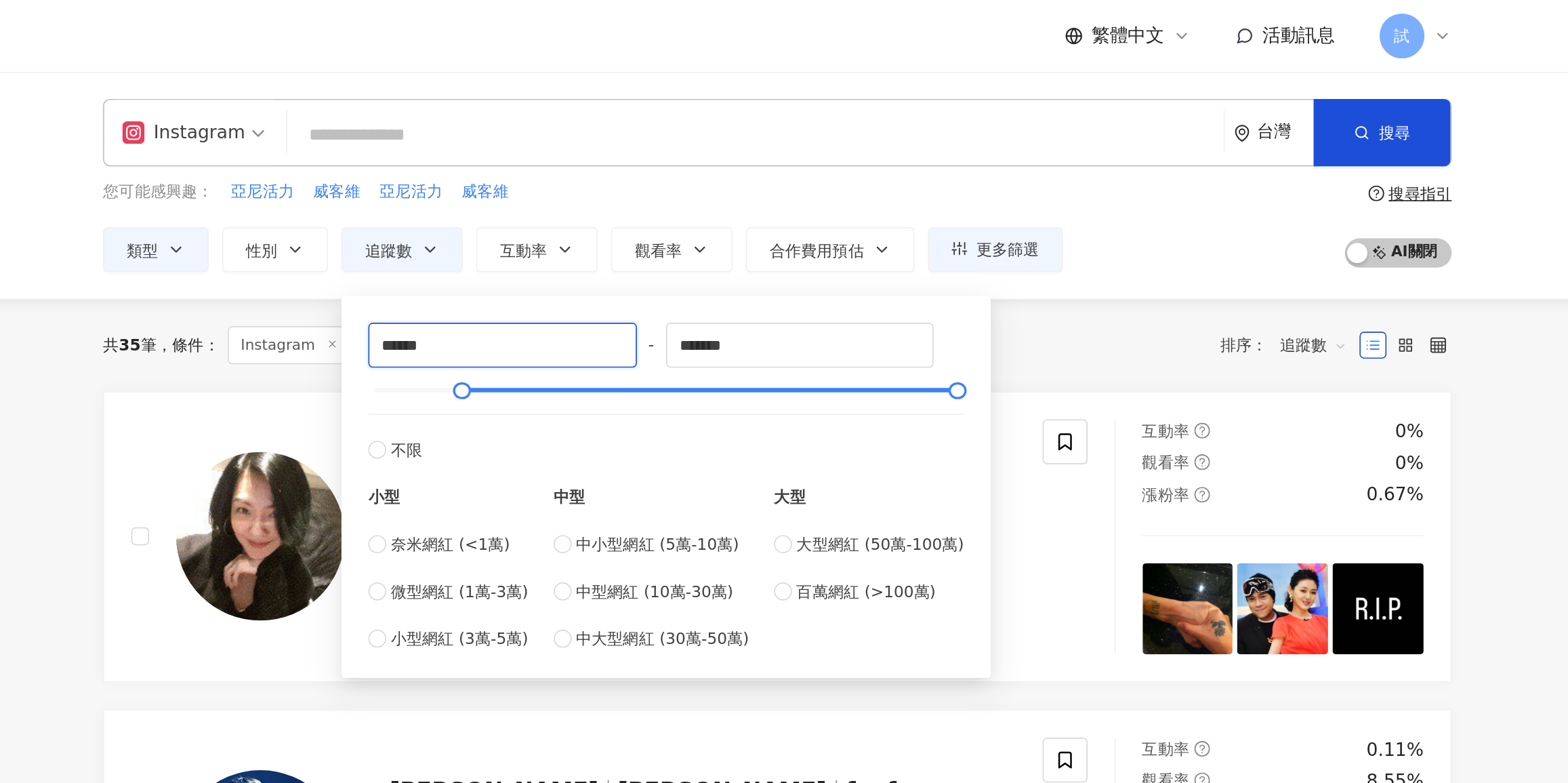
drag, startPoint x: 615, startPoint y: 208, endPoint x: 515, endPoint y: 209, distance: 100.0
type input "*****"
click at [1067, 225] on div "共 35 筆 條件 ： Instagram 母嬰 追蹤數：150,000-1,000,000+ 漲粉率：-1% 以上 重置 排序： 追蹤數" at bounding box center [811, 208] width 813 height 56
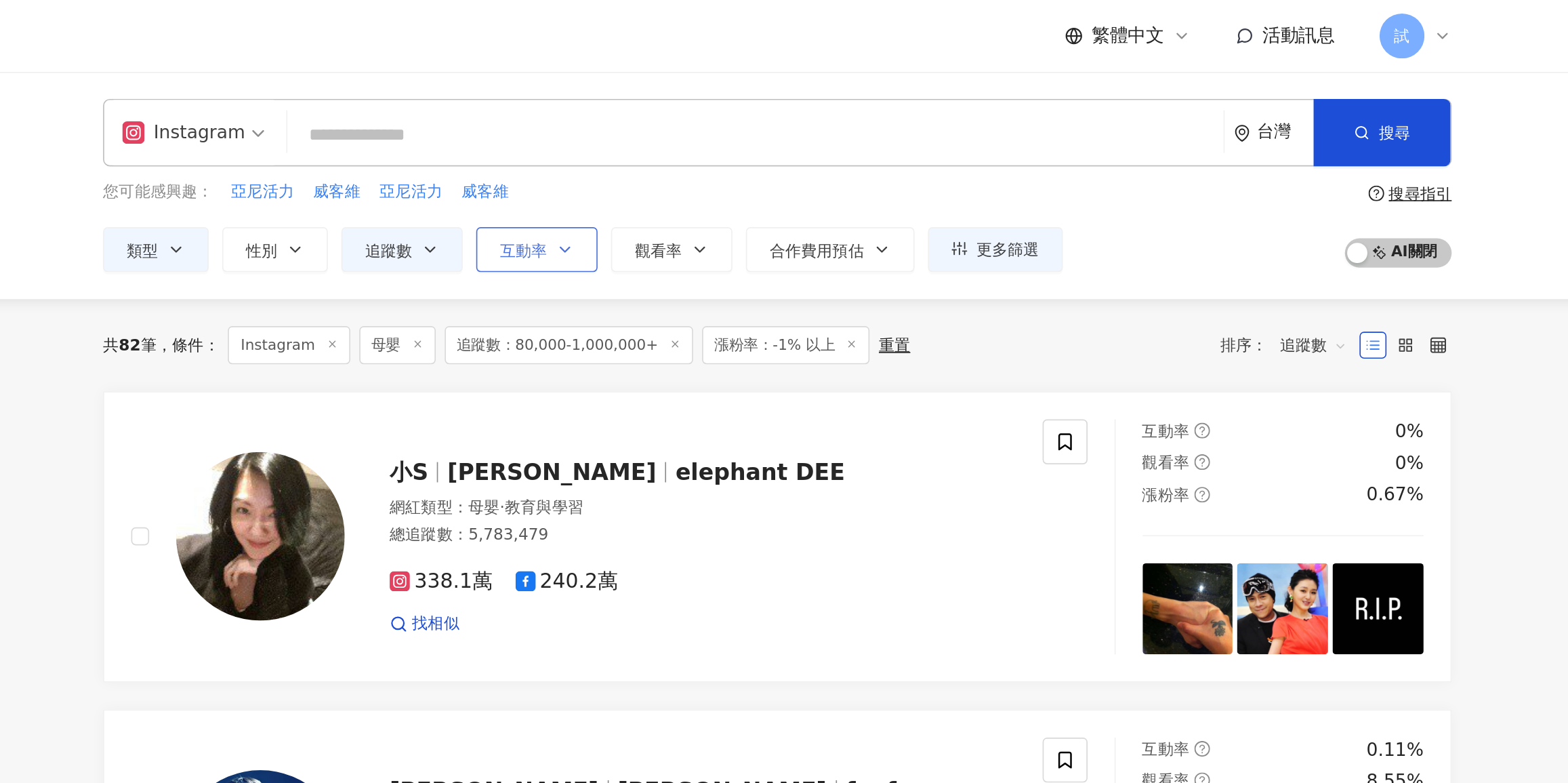
click at [665, 162] on button "互動率" at bounding box center [667, 150] width 73 height 27
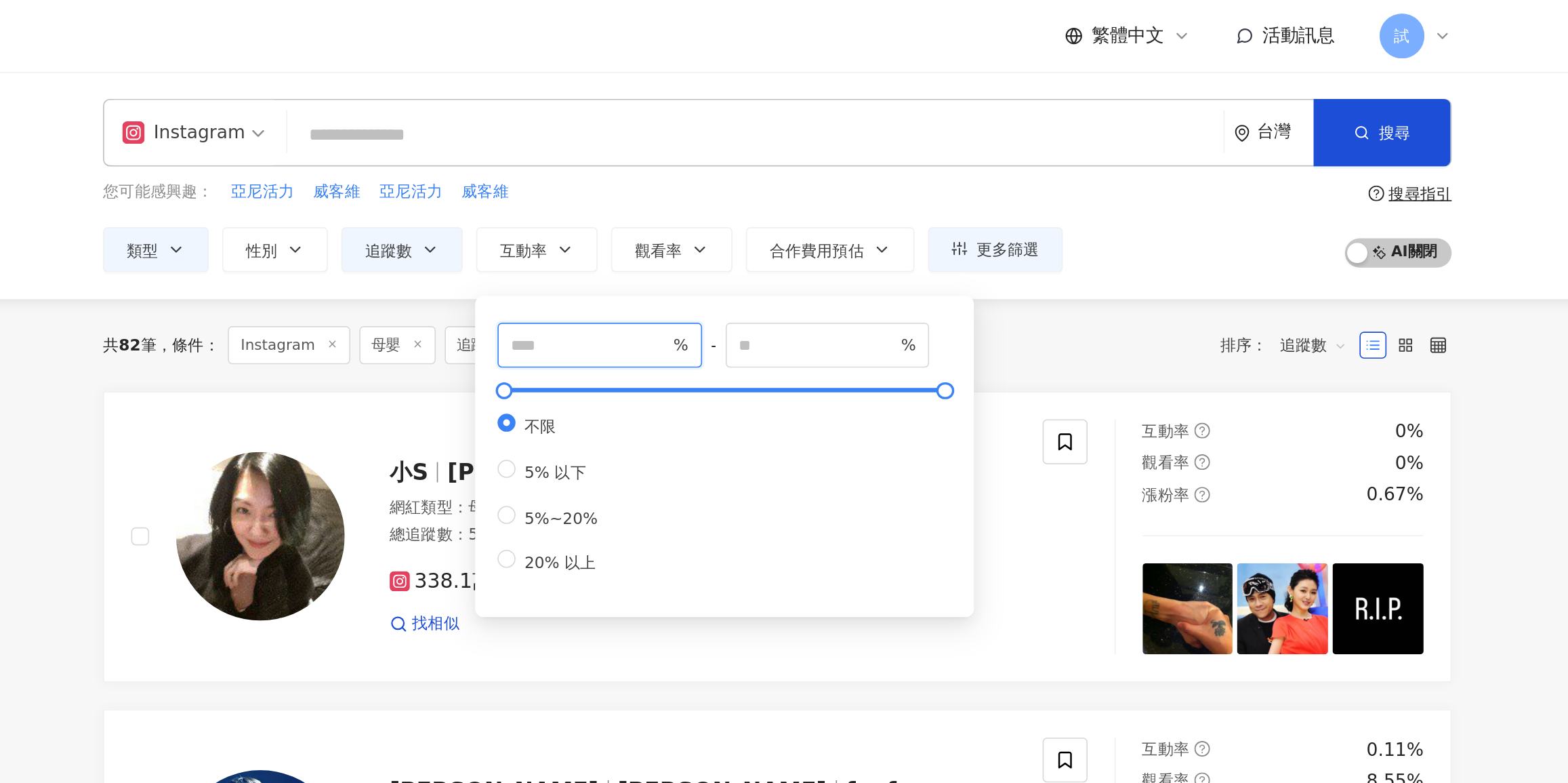
click at [683, 211] on input "number" at bounding box center [698, 208] width 95 height 15
type input "*"
click at [942, 212] on div "共 82 筆 條件 ： Instagram 母嬰 追蹤數：80,000-1,000,000+ 漲粉率：-1% 以上 重置 排序： 追蹤數" at bounding box center [811, 208] width 813 height 23
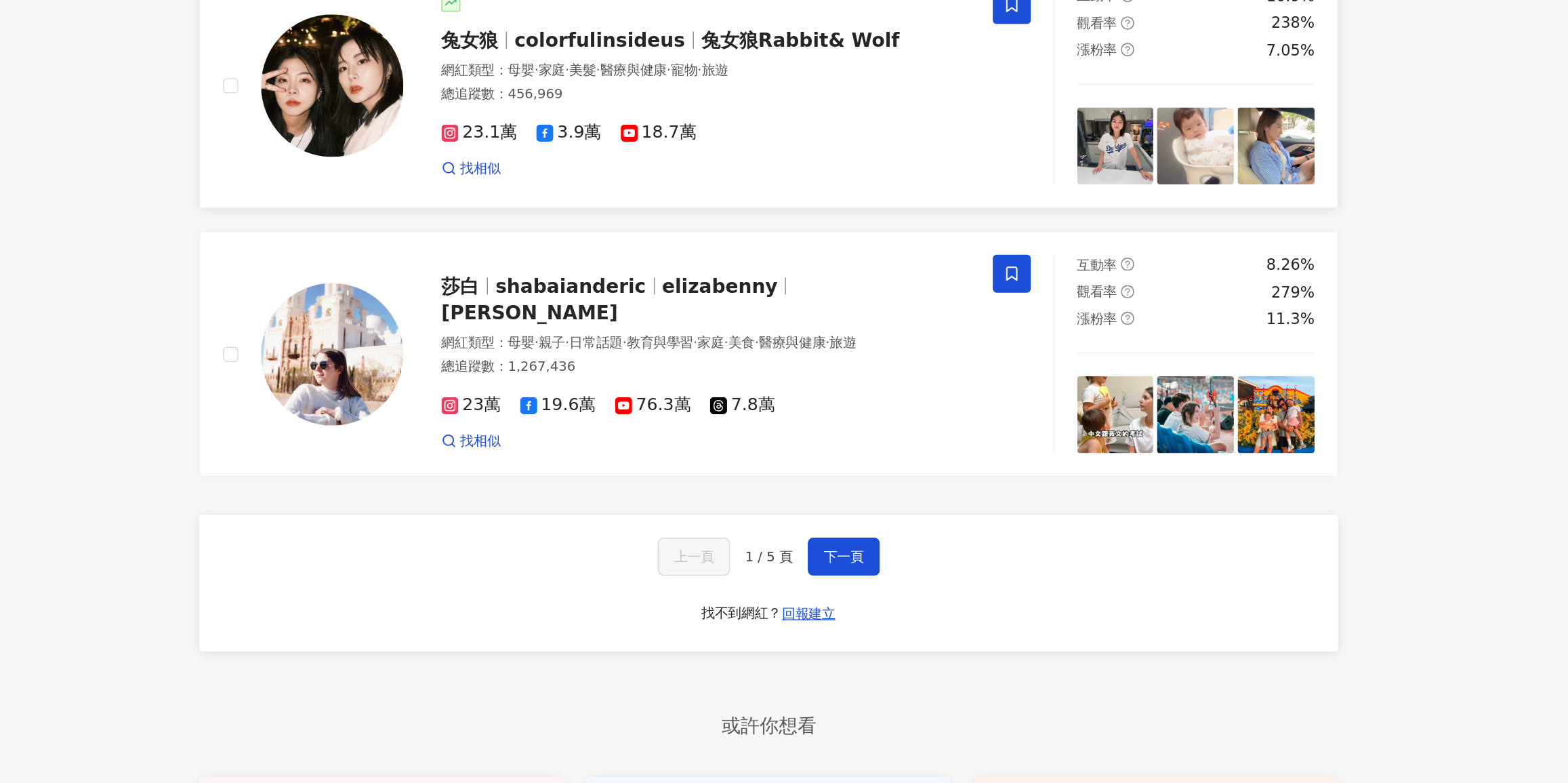
scroll to position [1958, 0]
click at [846, 612] on button "下一頁" at bounding box center [864, 620] width 52 height 27
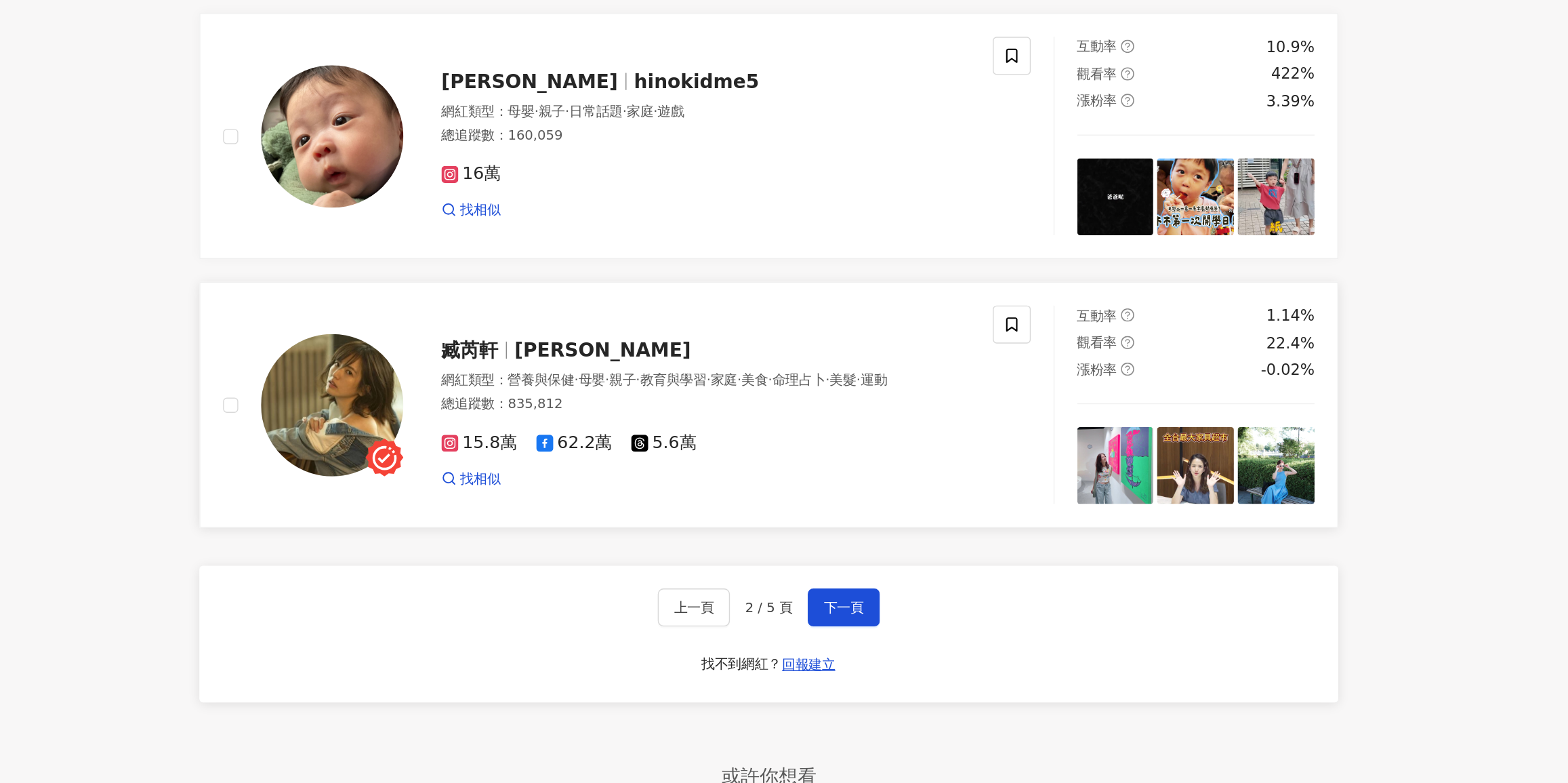
scroll to position [1957, 0]
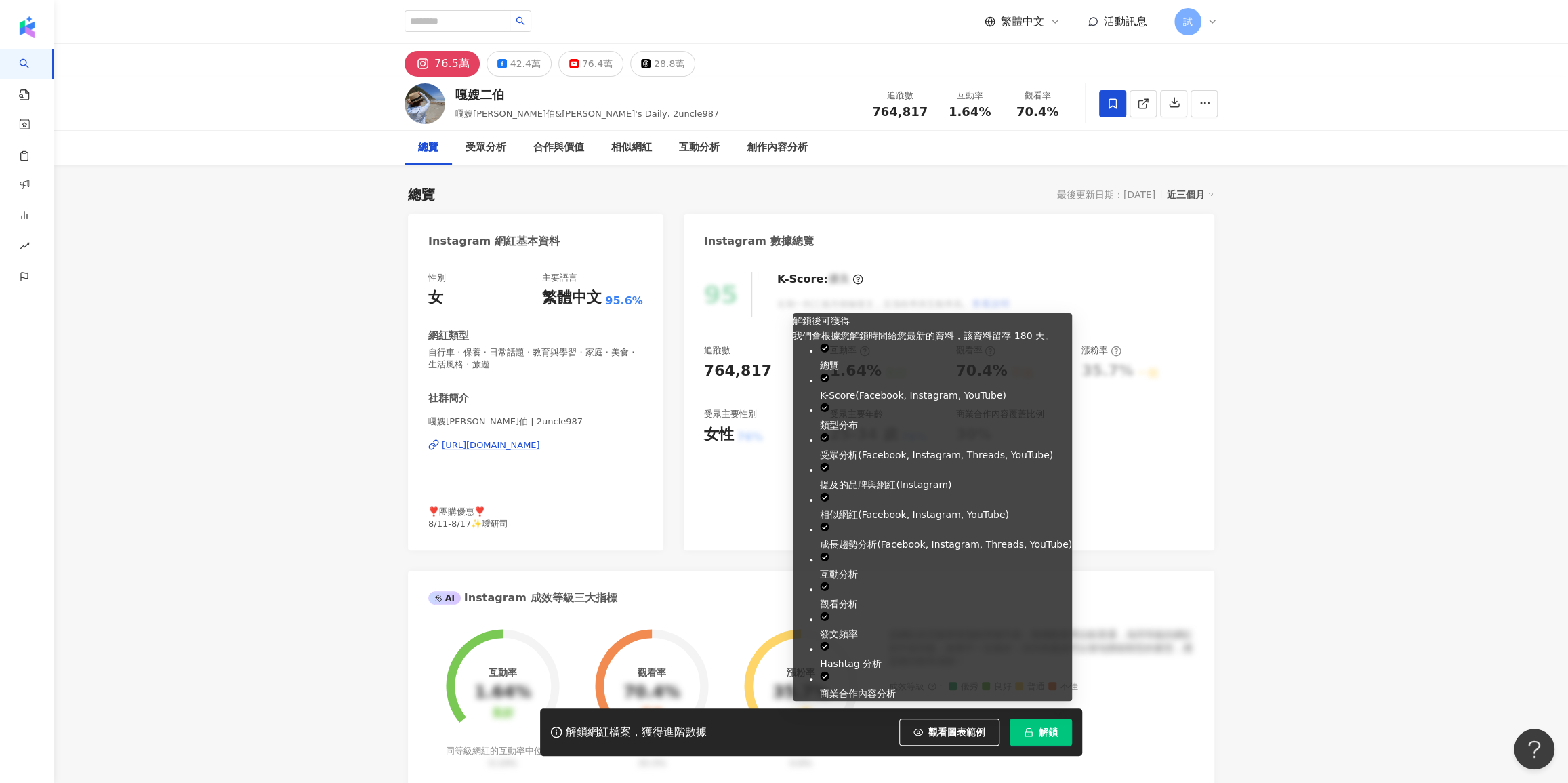
click at [1054, 727] on span "解鎖" at bounding box center [1048, 732] width 19 height 10
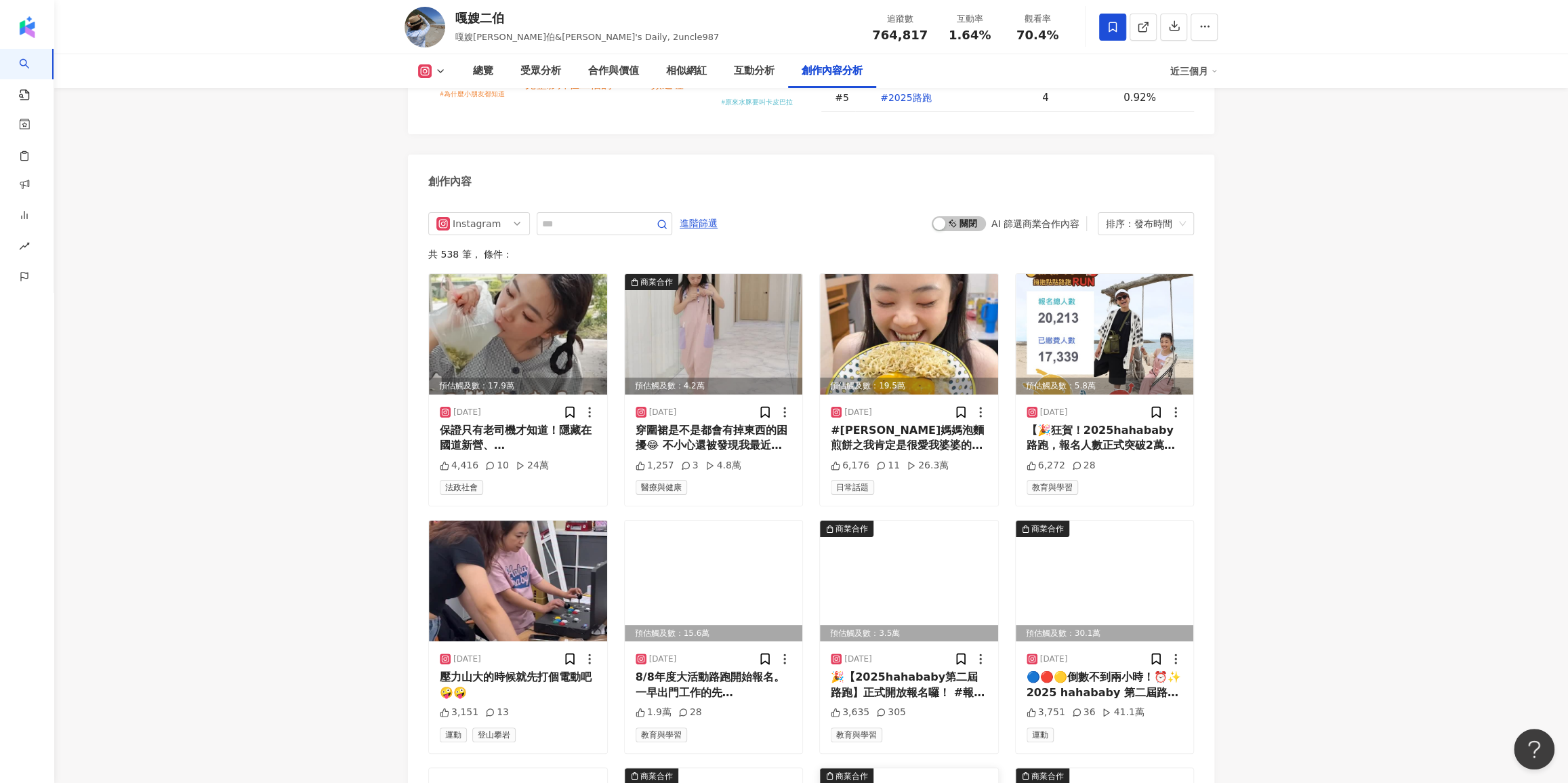
scroll to position [4563, 0]
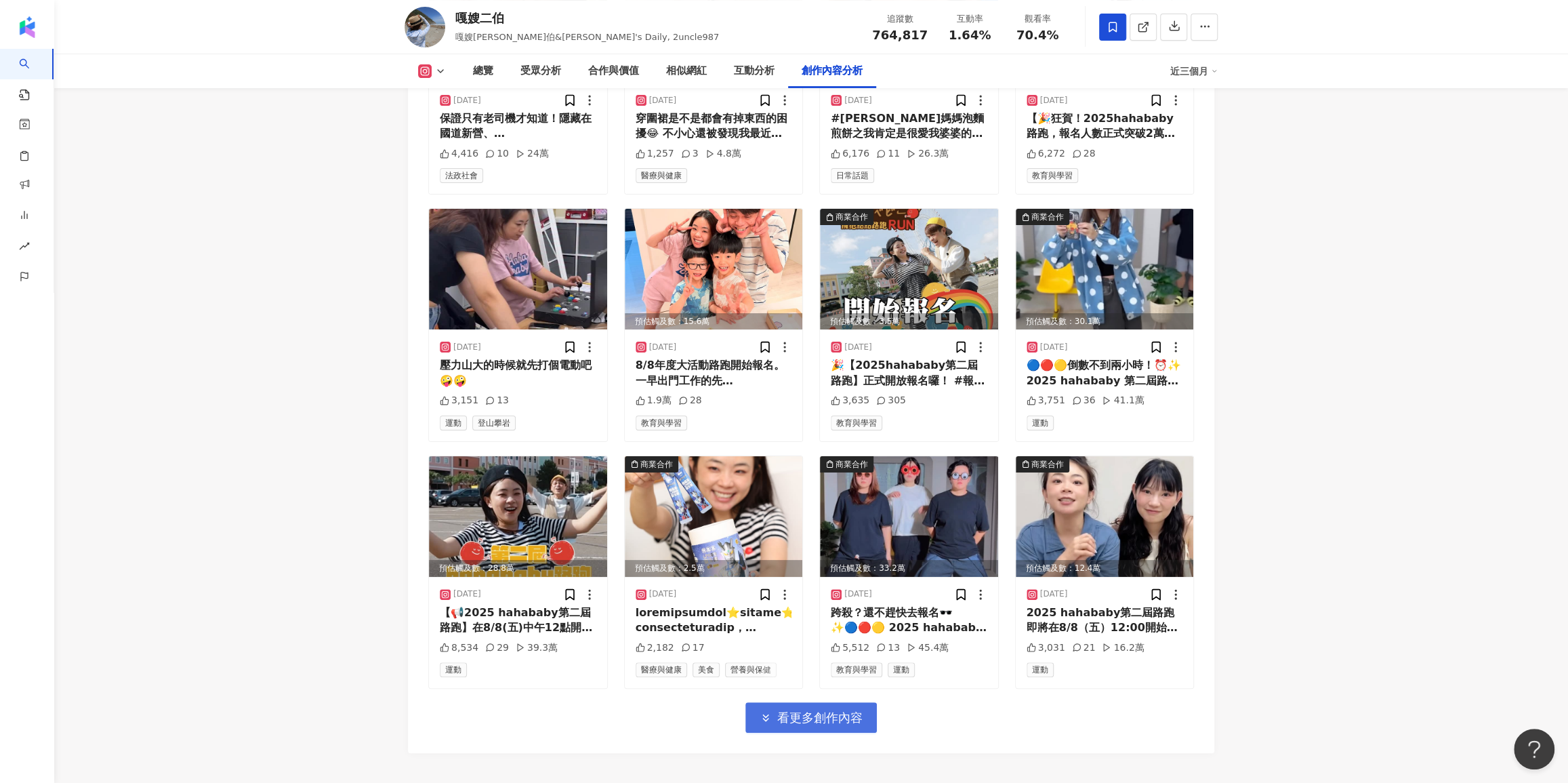
click at [866, 703] on button "看更多創作內容" at bounding box center [811, 717] width 131 height 31
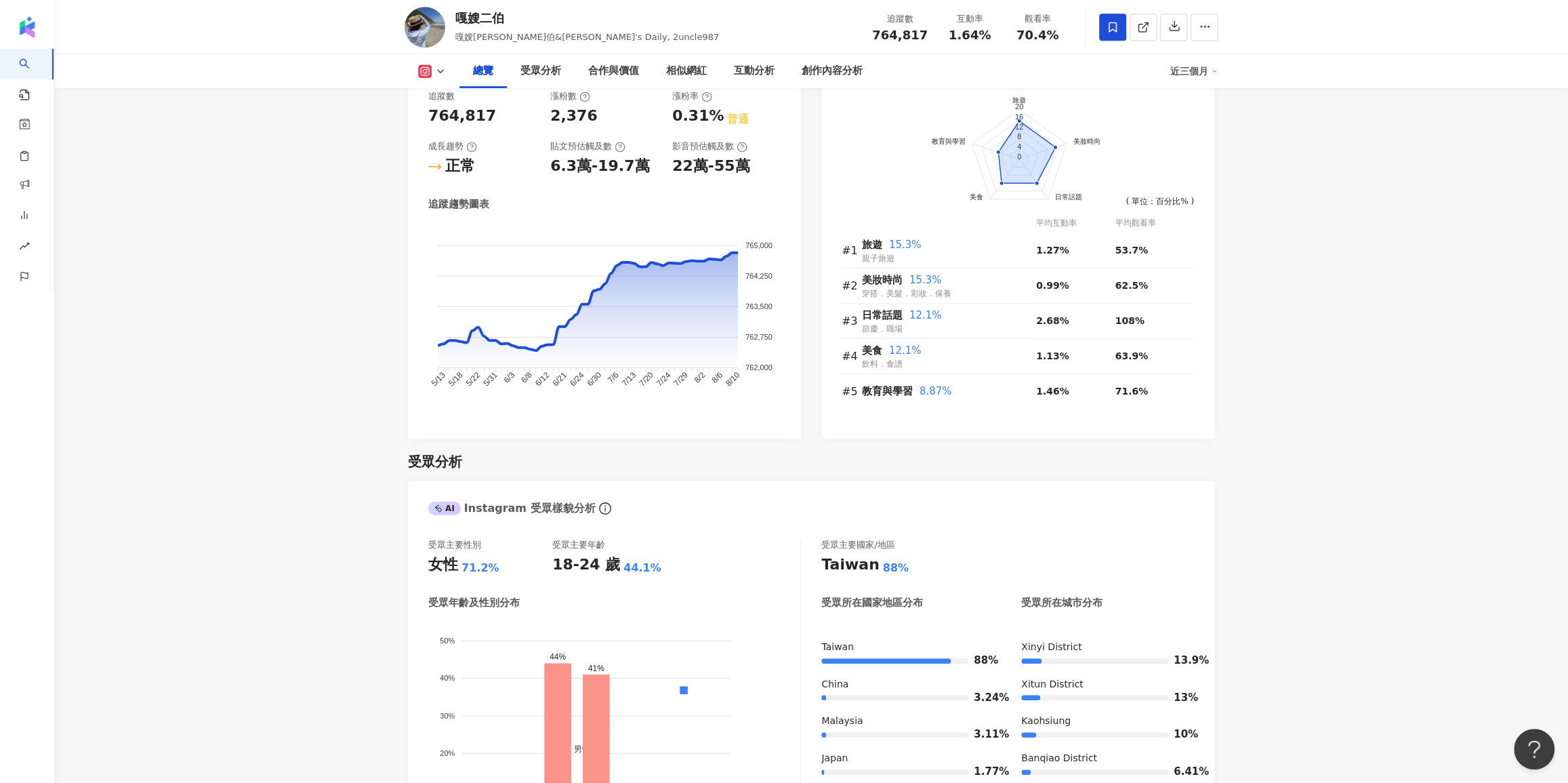
scroll to position [800, 0]
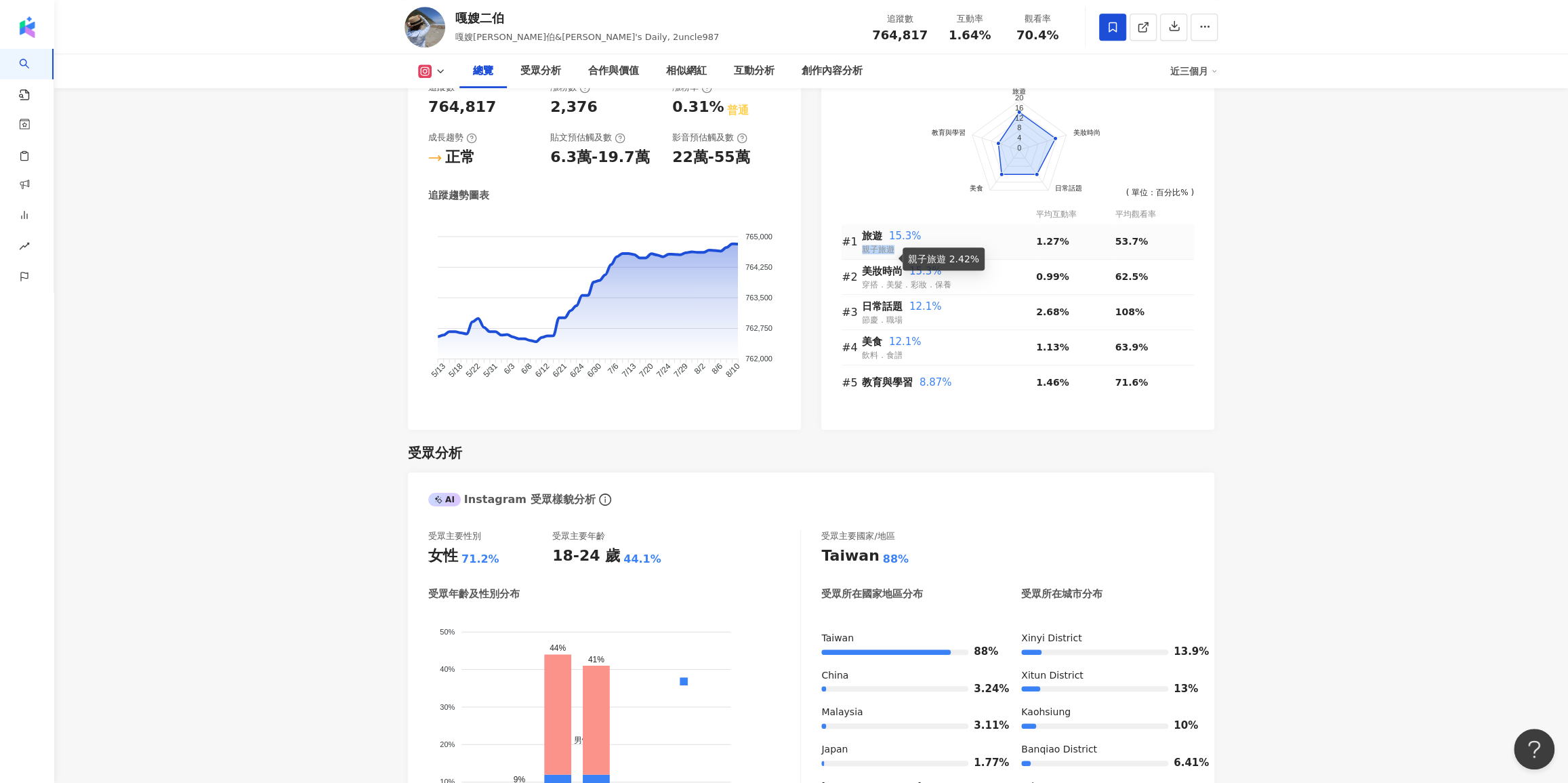
drag, startPoint x: 863, startPoint y: 249, endPoint x: 898, endPoint y: 258, distance: 36.1
click at [898, 258] on td "旅遊 15.3% 親子旅遊" at bounding box center [949, 242] width 174 height 35
click at [865, 238] on span "旅遊" at bounding box center [872, 236] width 20 height 12
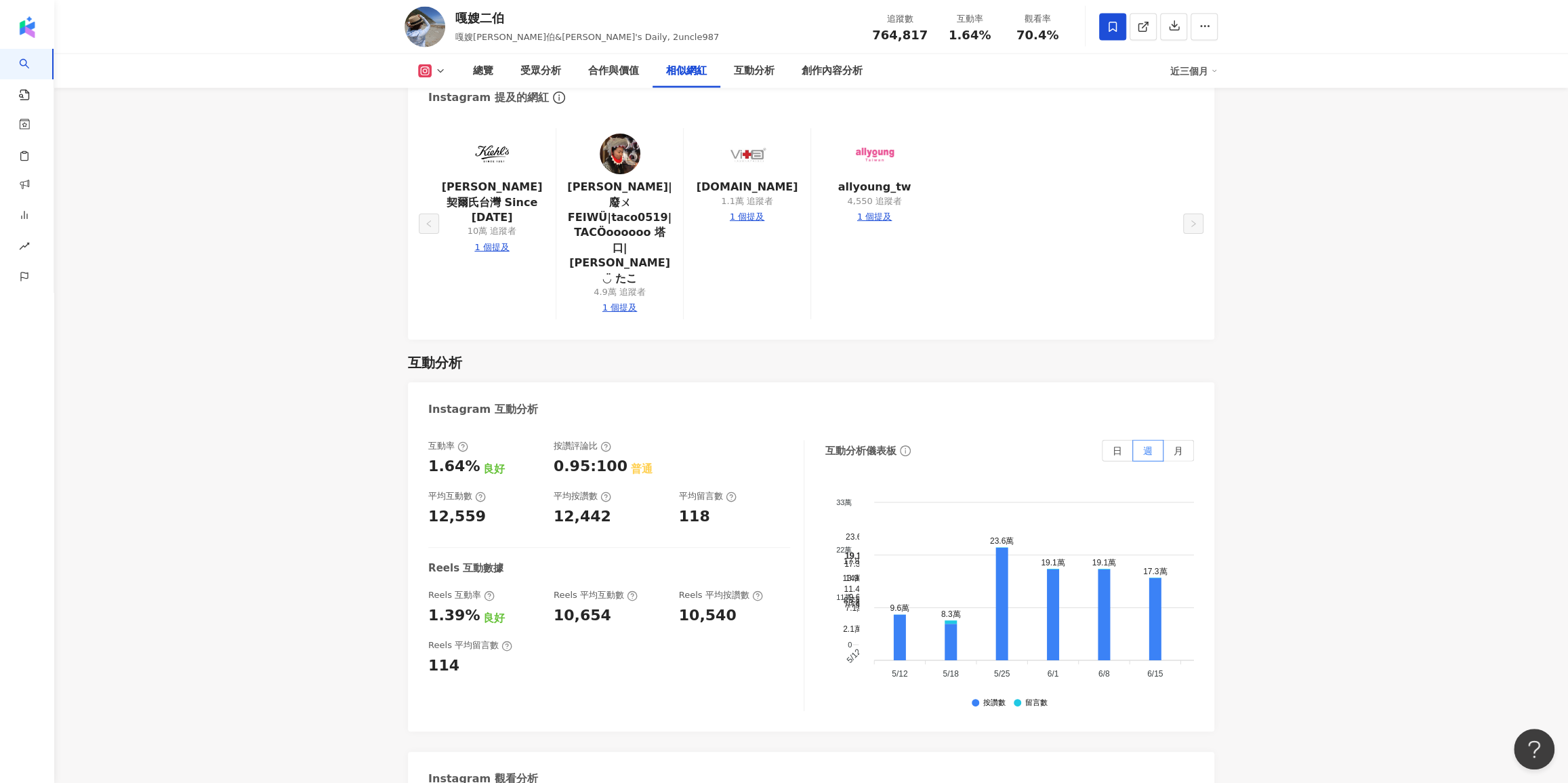
scroll to position [2588, 0]
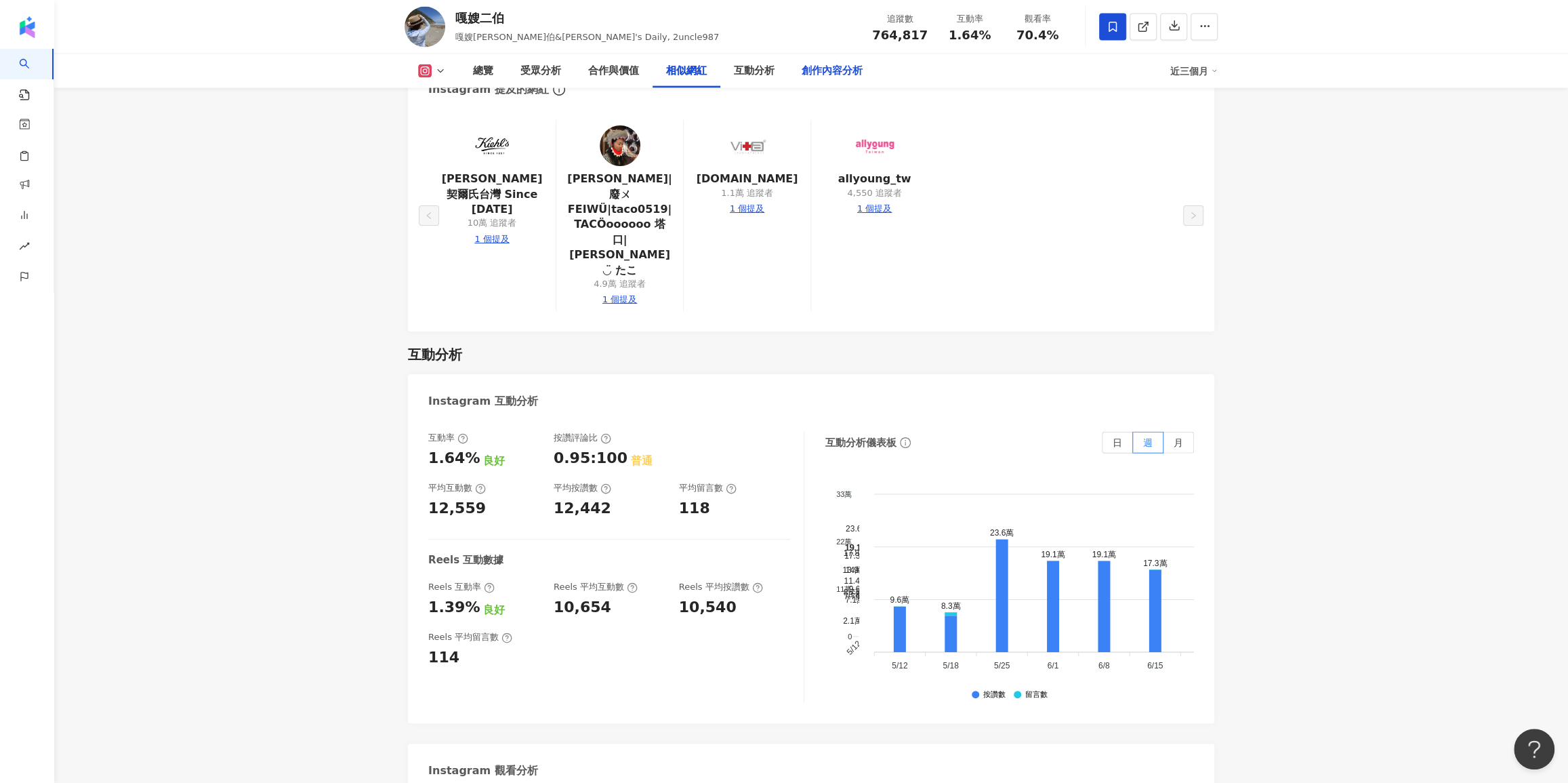
click at [854, 76] on div "創作內容分析" at bounding box center [832, 71] width 61 height 17
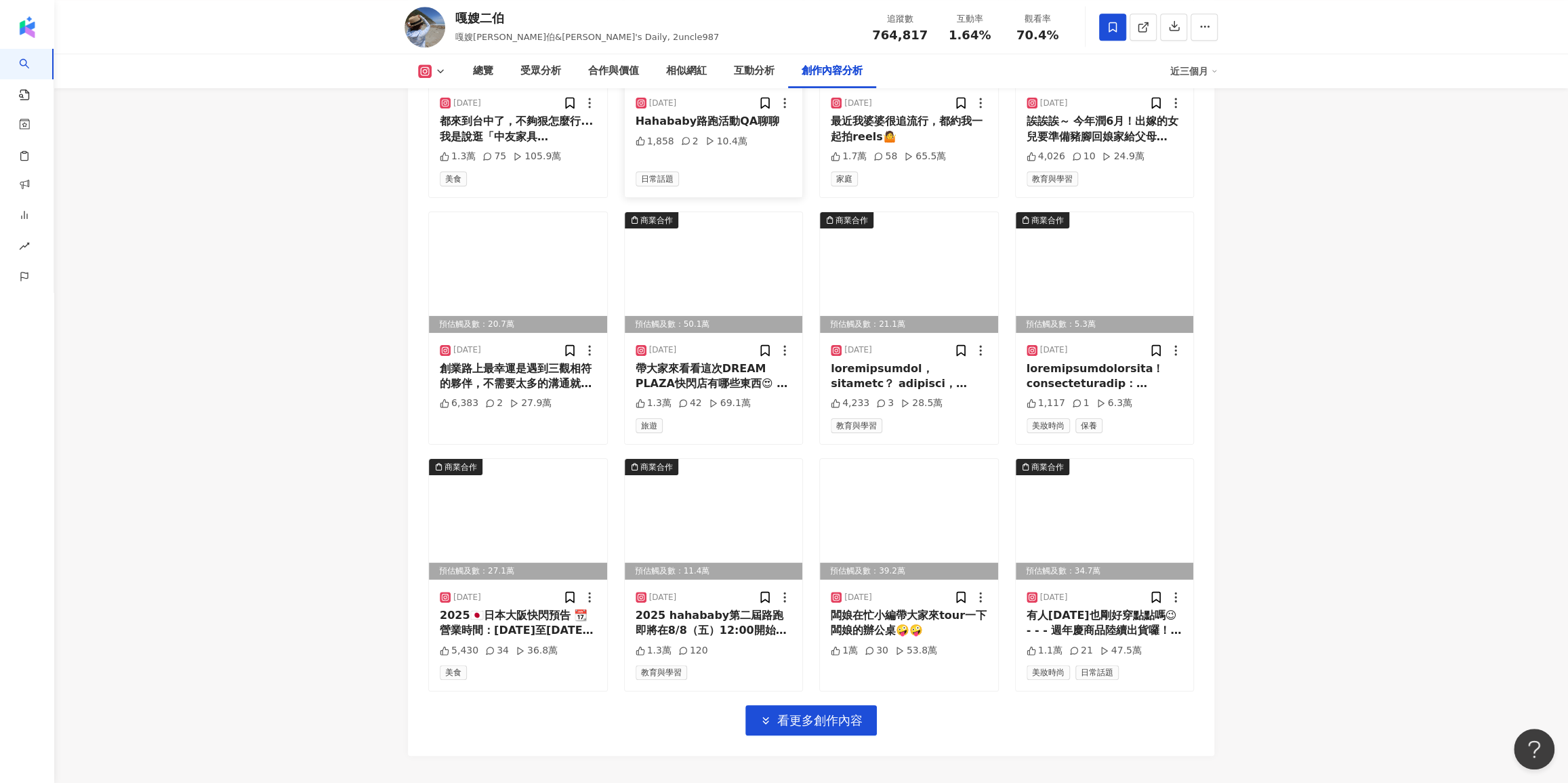
scroll to position [5304, 0]
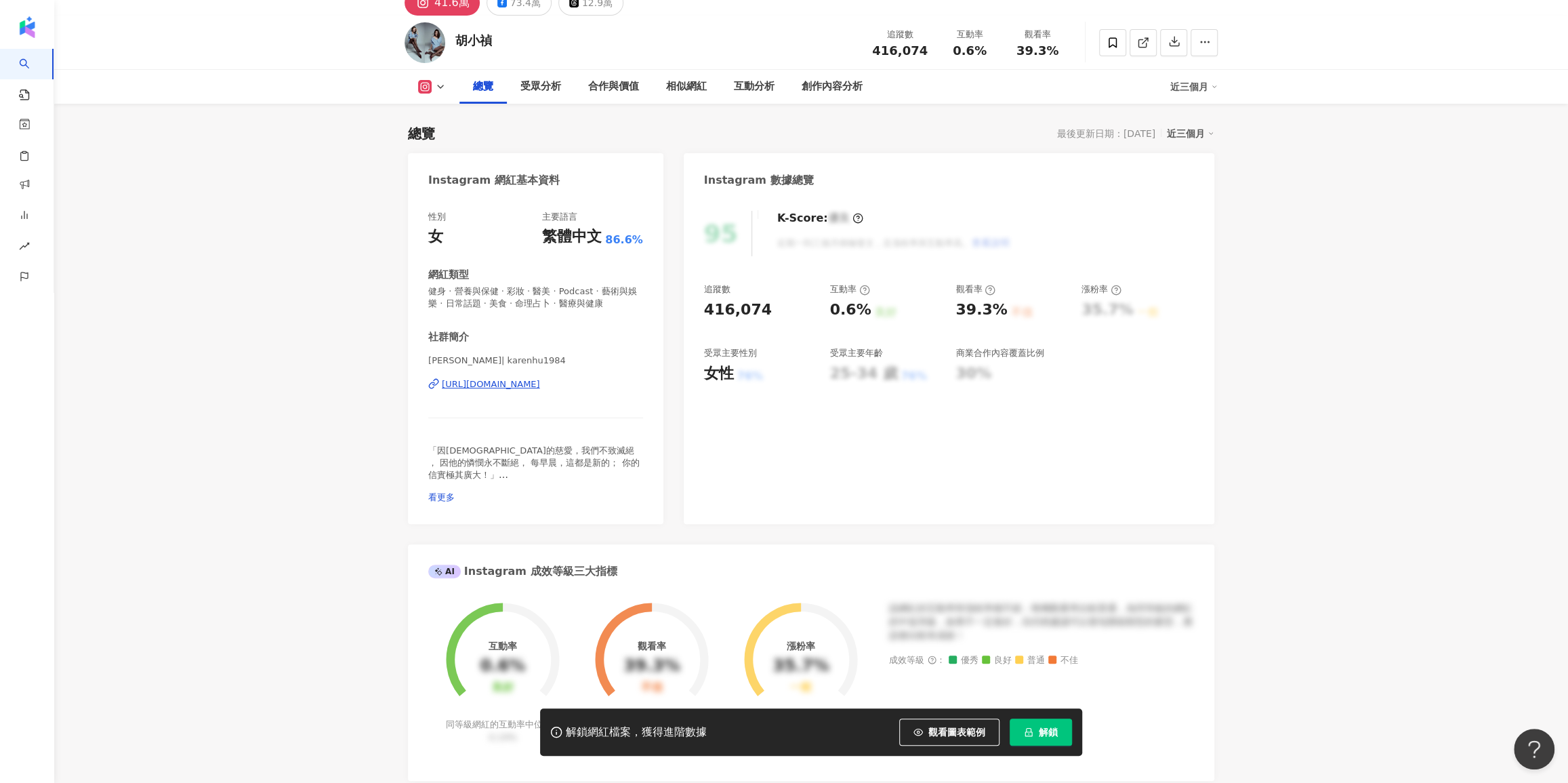
click at [1040, 736] on span "解鎖" at bounding box center [1048, 732] width 19 height 10
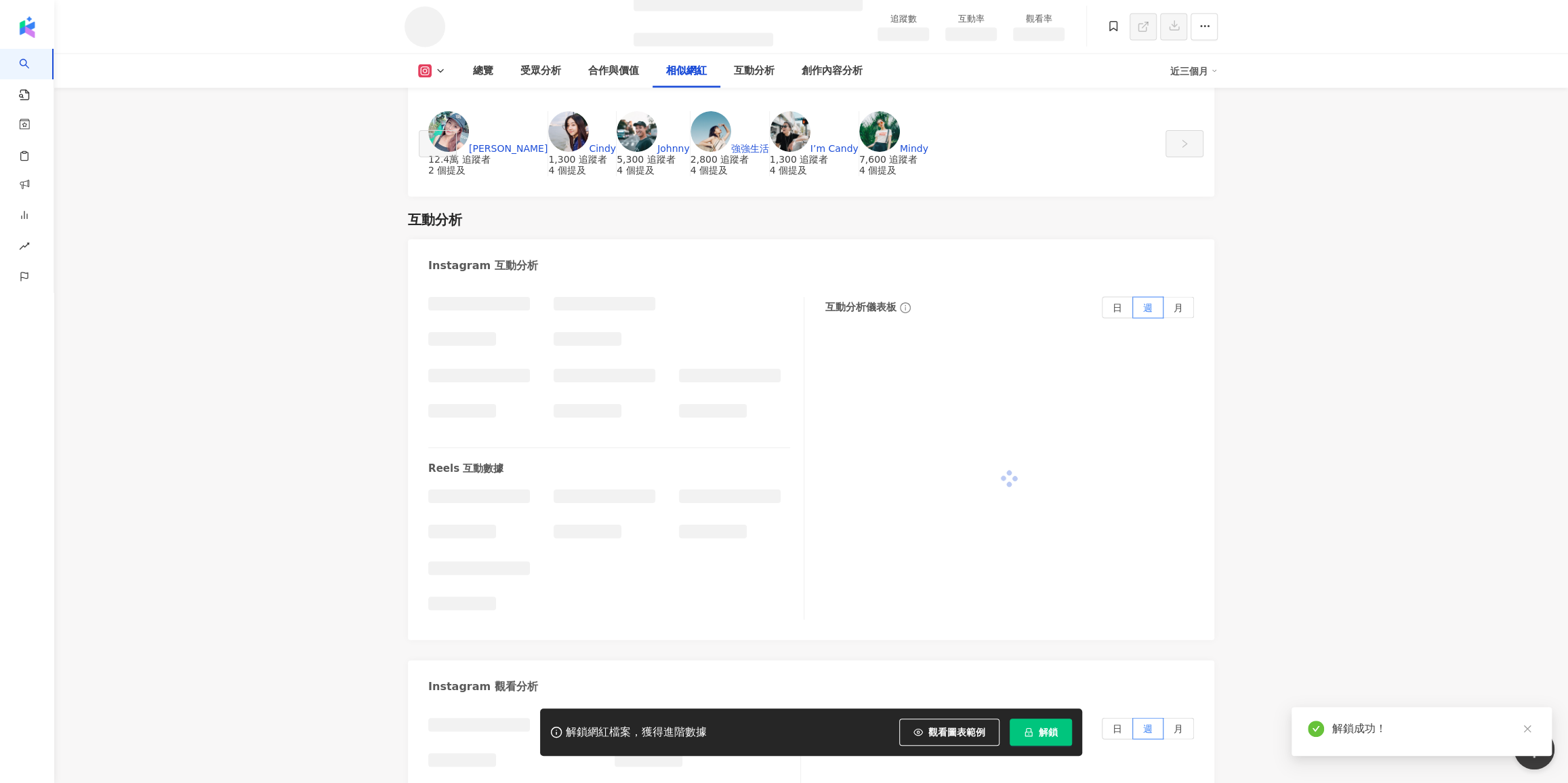
scroll to position [2151, 0]
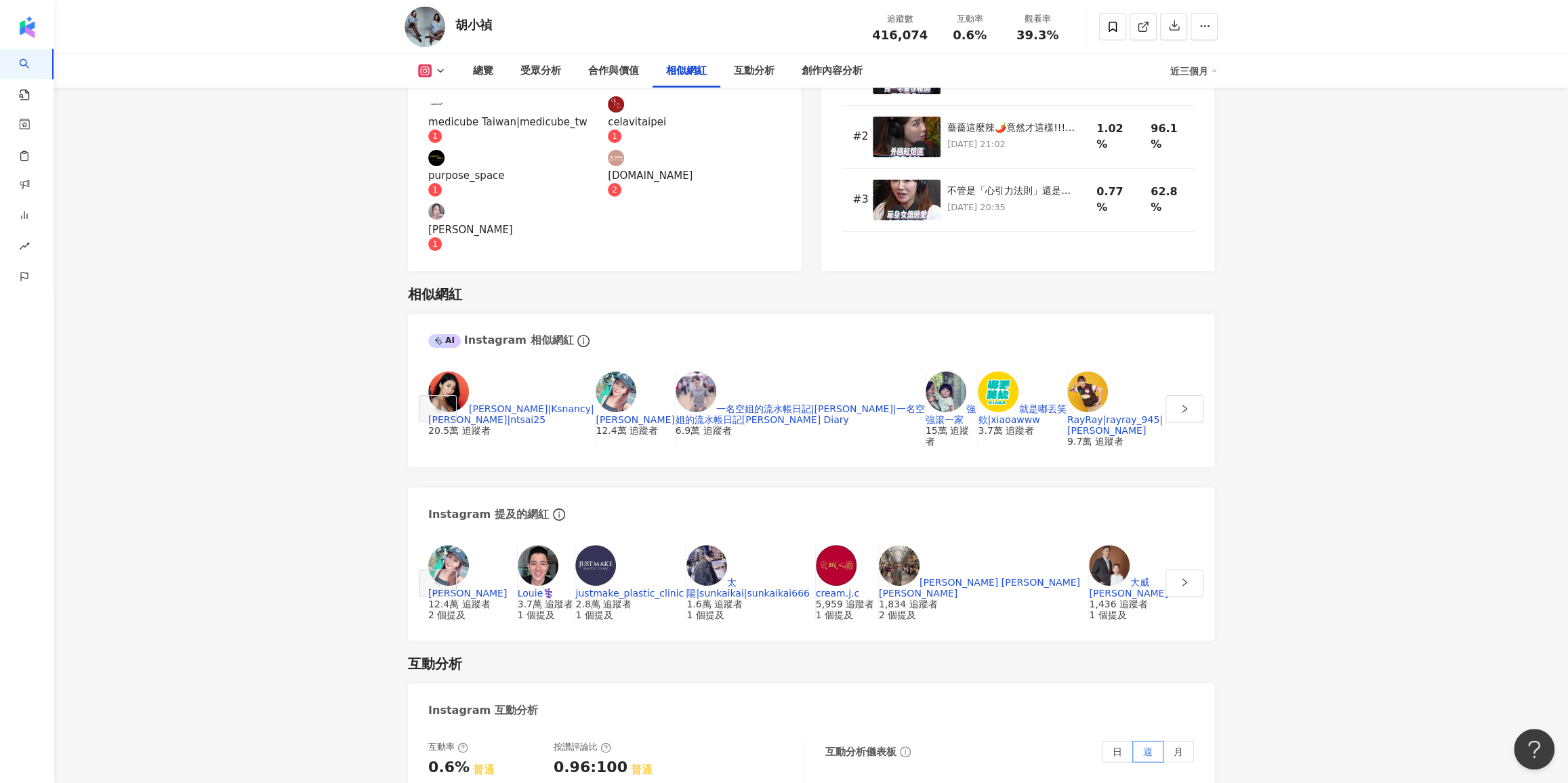
scroll to position [2327, 0]
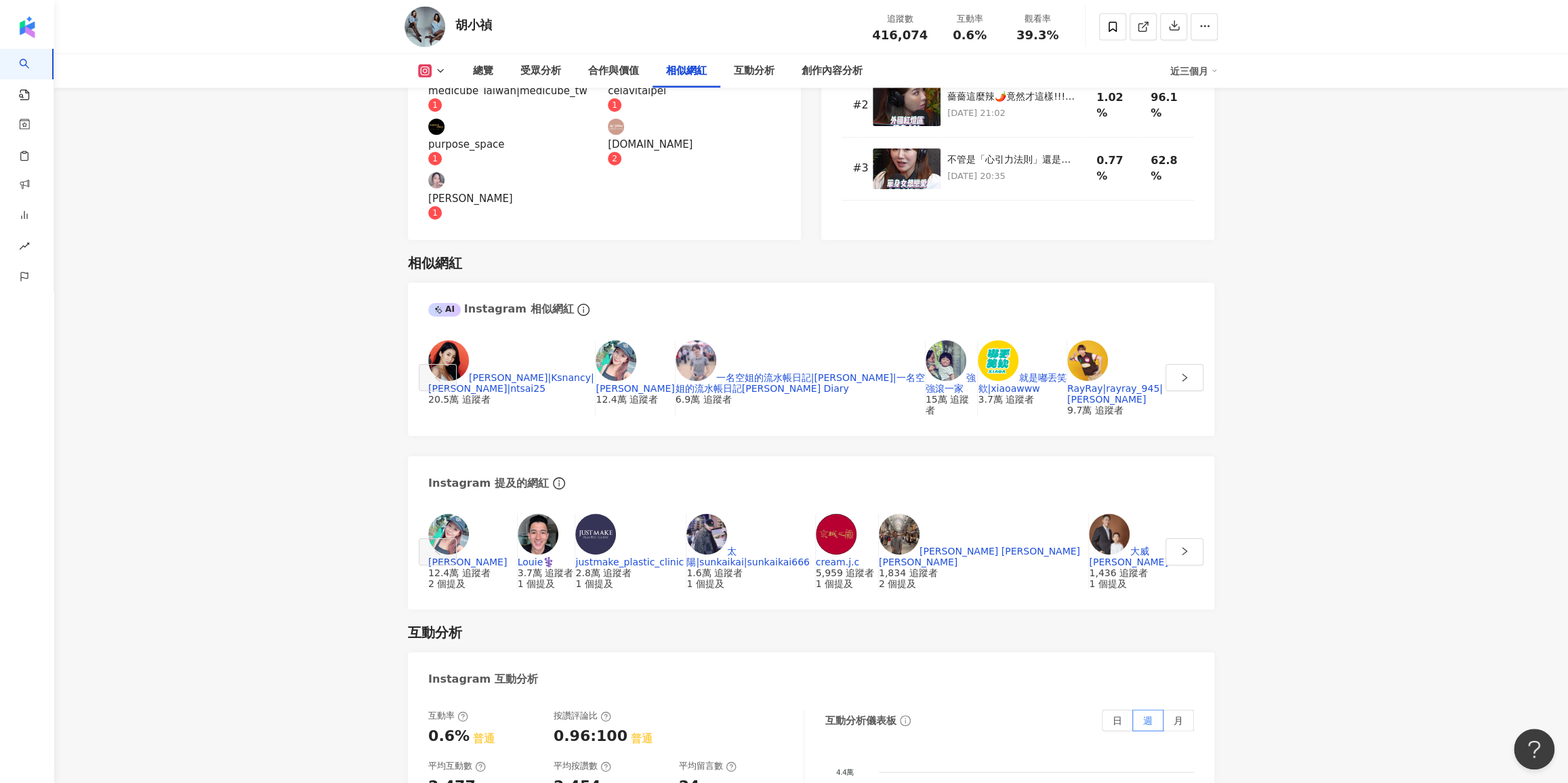
click at [748, 776] on div "24" at bounding box center [735, 786] width 112 height 21
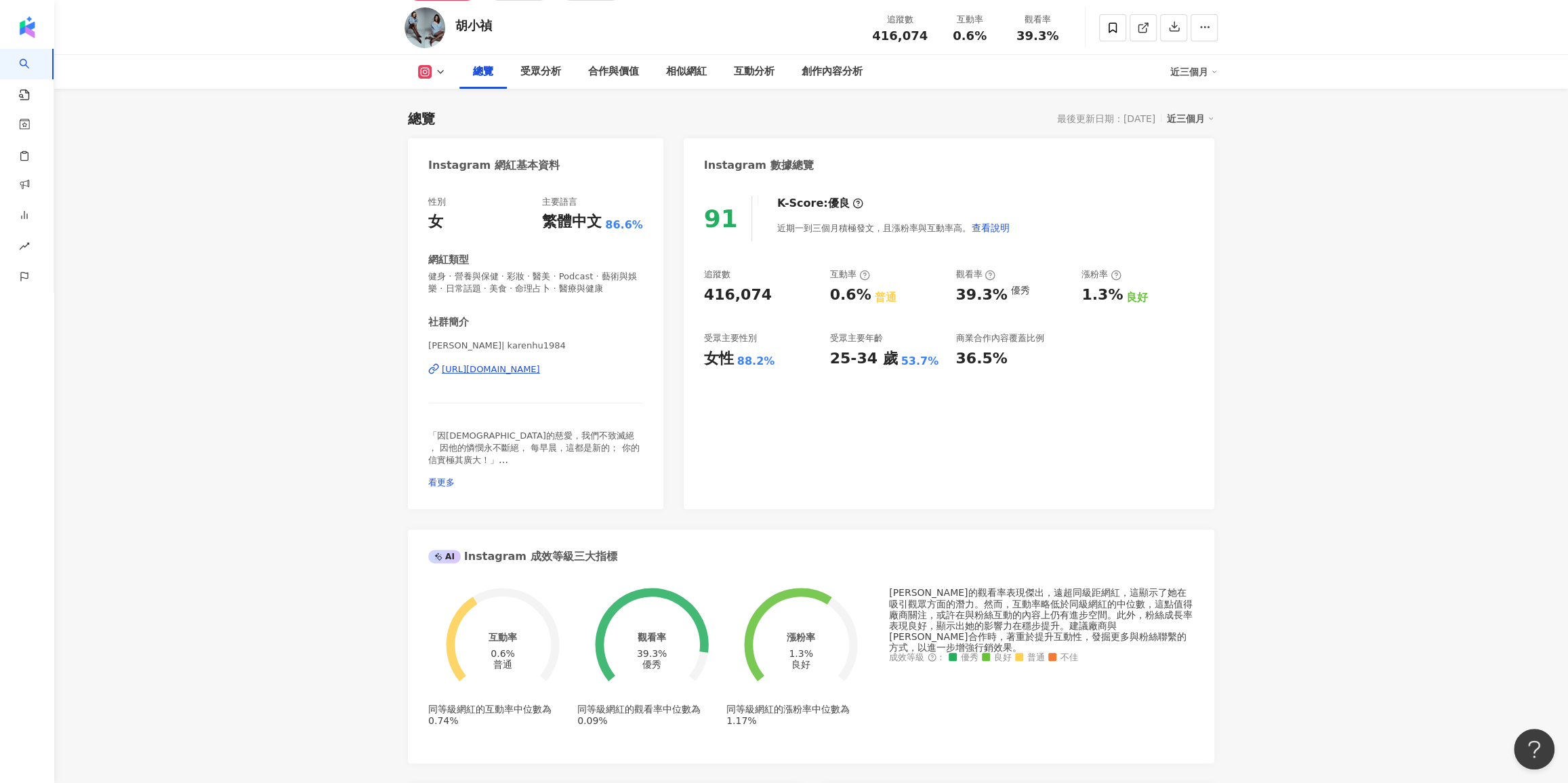
scroll to position [0, 0]
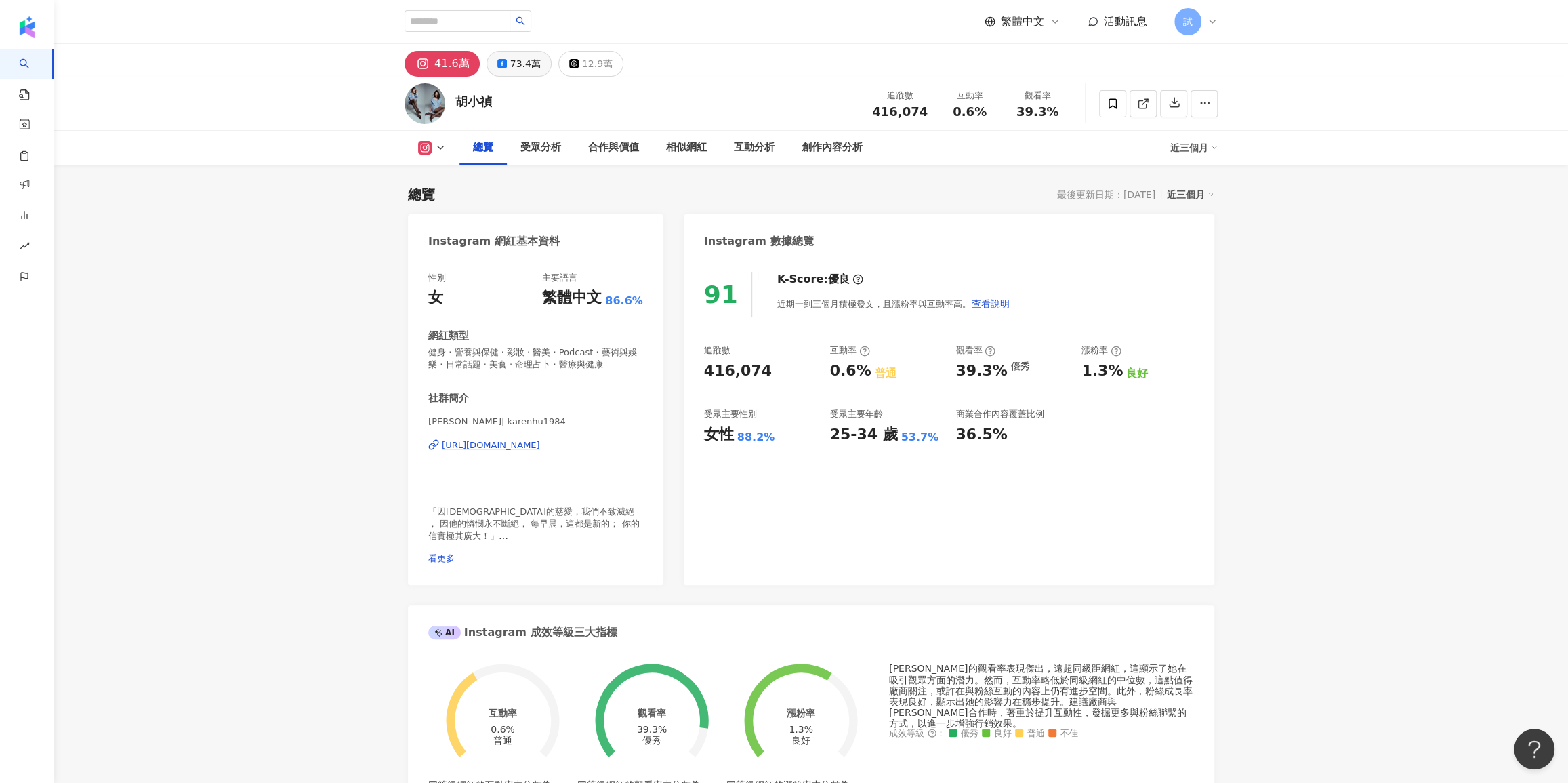
click at [523, 59] on div "73.4萬" at bounding box center [525, 64] width 31 height 19
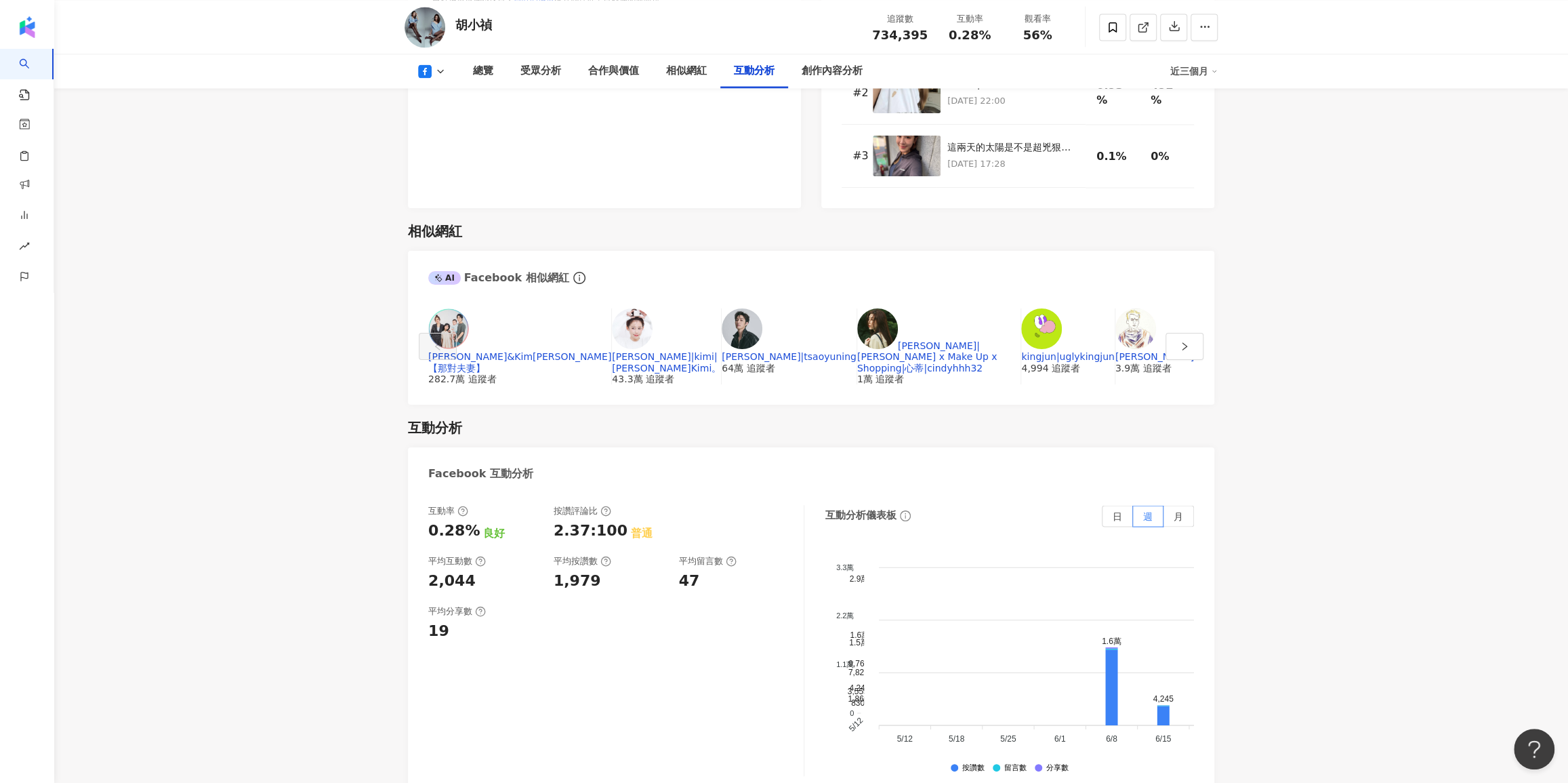
scroll to position [2218, 0]
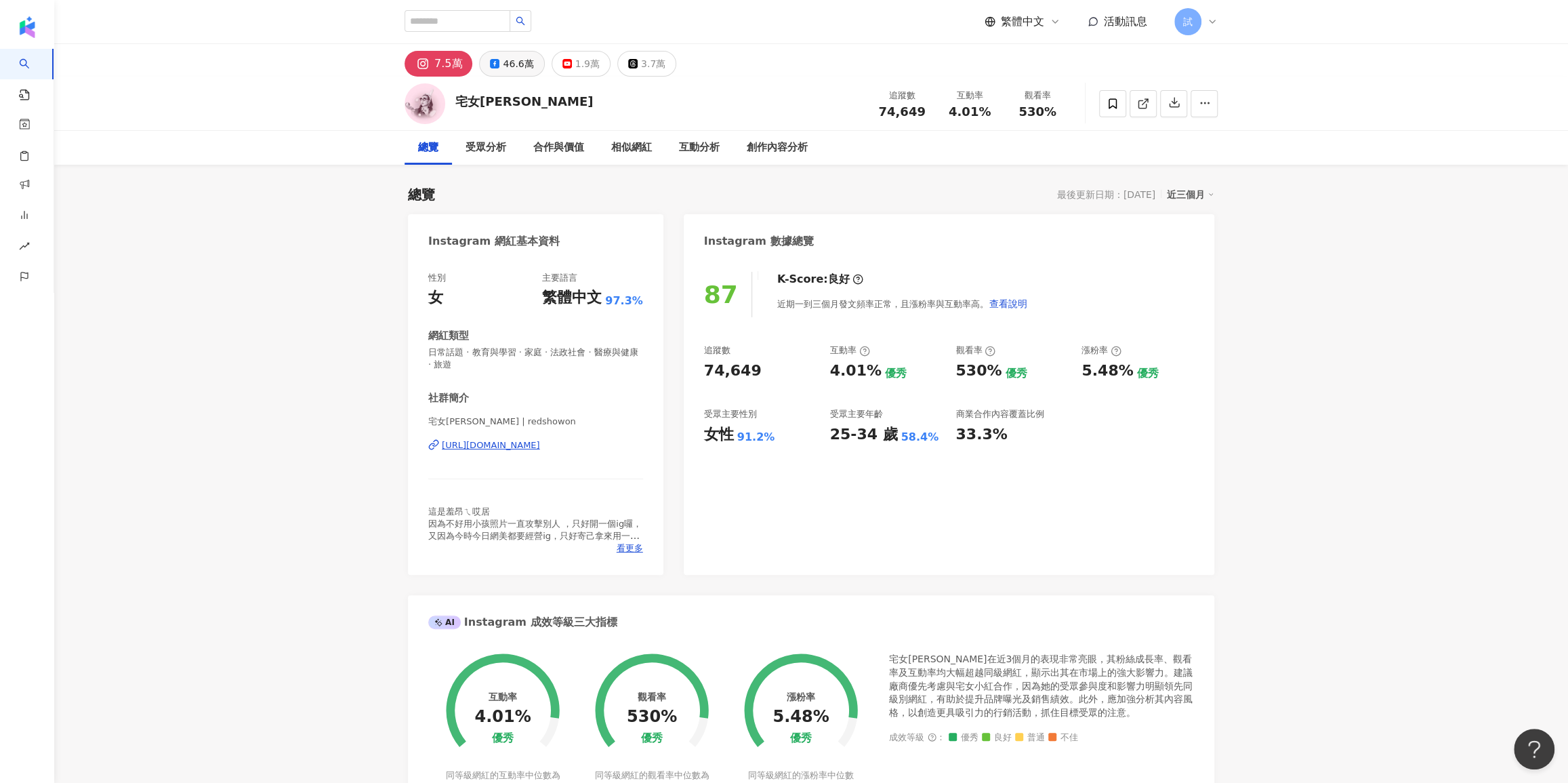
click at [510, 75] on button "46.6萬" at bounding box center [511, 63] width 65 height 25
click at [517, 62] on div "46.6萬" at bounding box center [518, 64] width 31 height 19
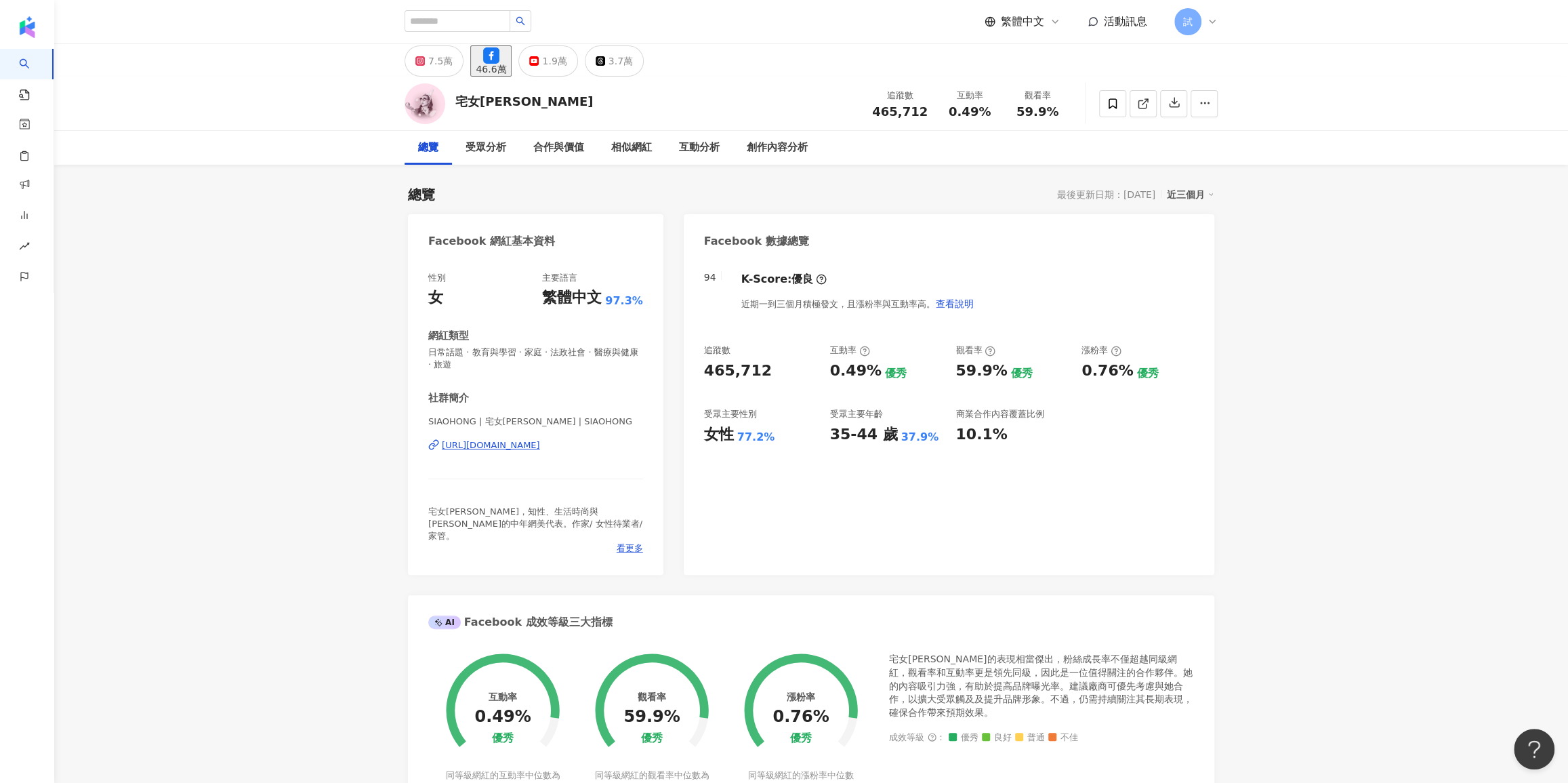
drag, startPoint x: 959, startPoint y: 109, endPoint x: 1016, endPoint y: 110, distance: 57.0
click at [1015, 110] on div "追蹤數 465,712 互動率 0.49% 觀看率 59.9%" at bounding box center [967, 103] width 207 height 40
click at [977, 189] on div "總覽 最後更新日期：[DATE] 近三個月" at bounding box center [811, 195] width 806 height 19
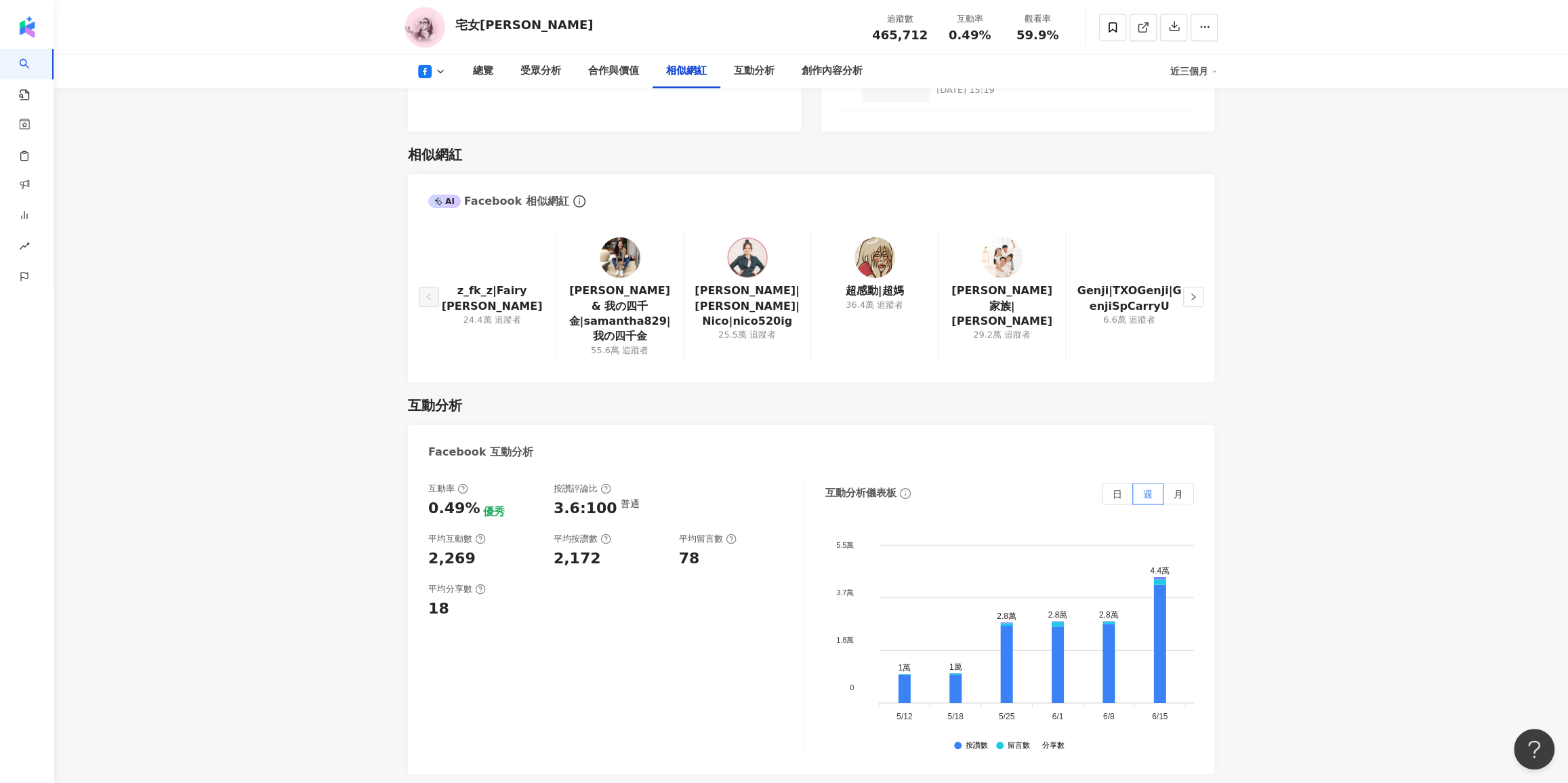
scroll to position [2095, 0]
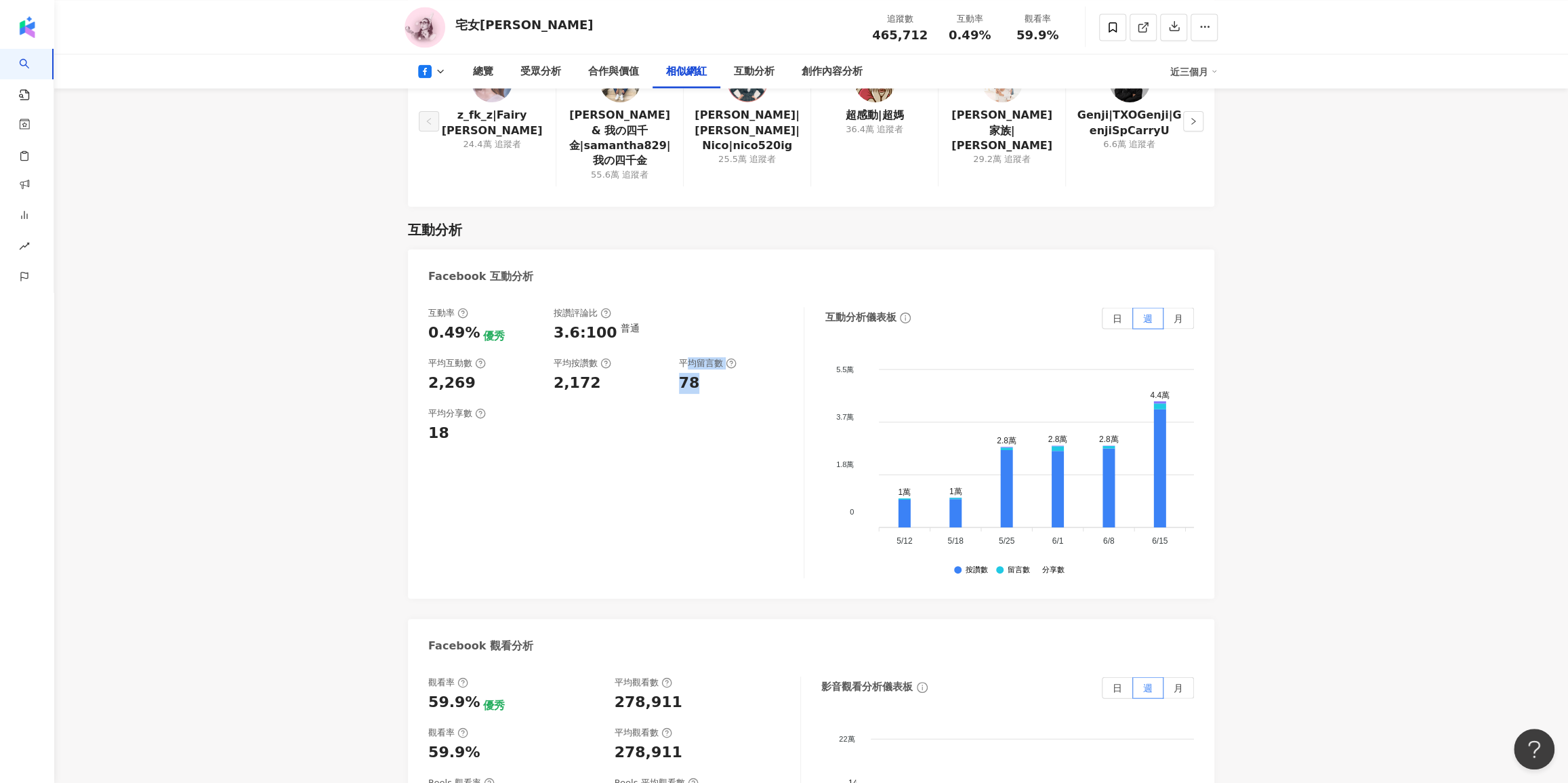
drag, startPoint x: 684, startPoint y: 322, endPoint x: 768, endPoint y: 333, distance: 84.7
click at [766, 357] on div "平均留言數 78" at bounding box center [735, 376] width 112 height 37
click at [625, 409] on div "互動率 0.49% 優秀 按讚評論比 3.6:100 普通 平均互動數 2,269 平均按讚數 2,172 平均留言數 78 平均分享數 18" at bounding box center [616, 442] width 376 height 271
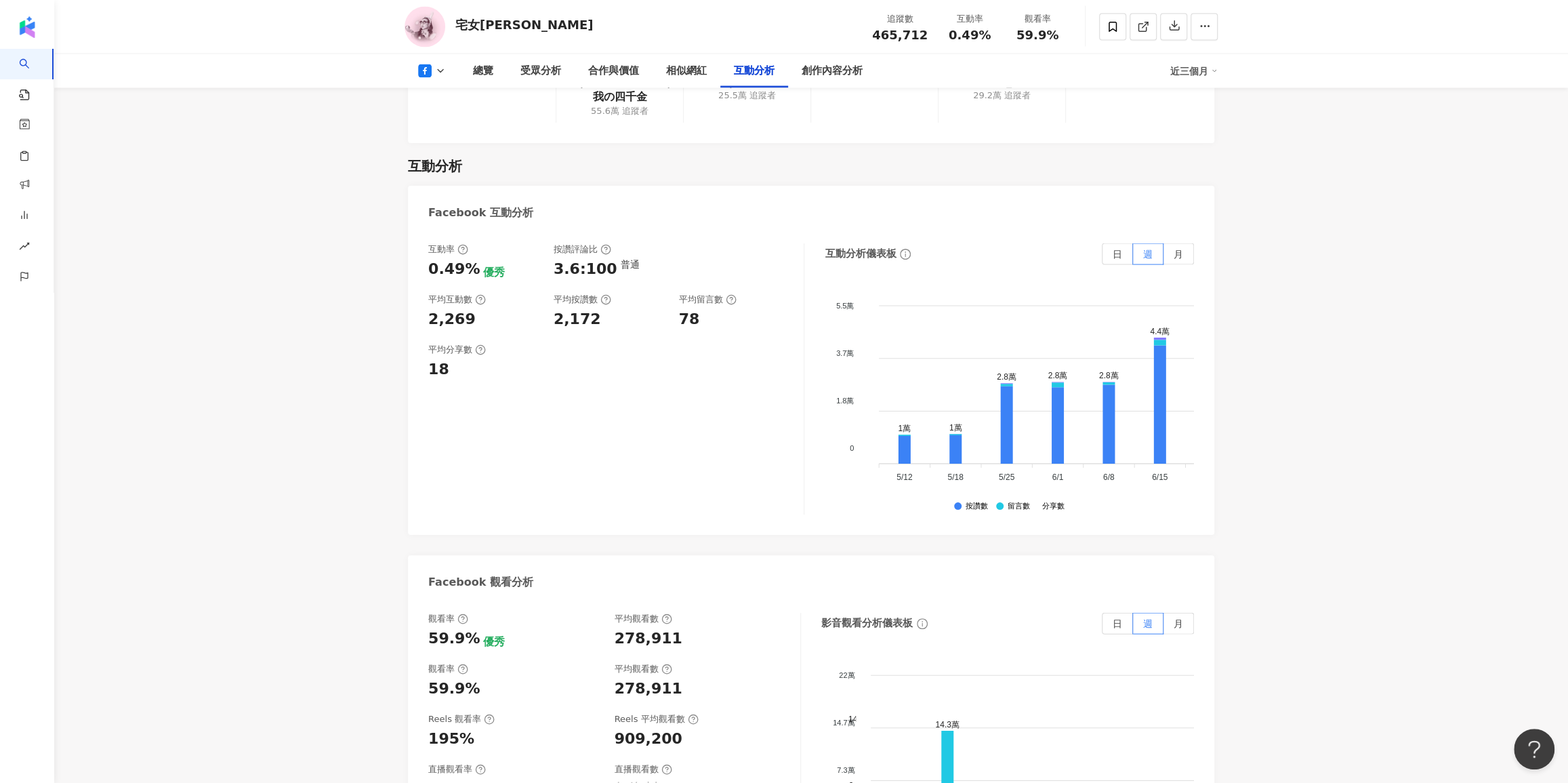
scroll to position [2218, 0]
